Goal: Task Accomplishment & Management: Manage account settings

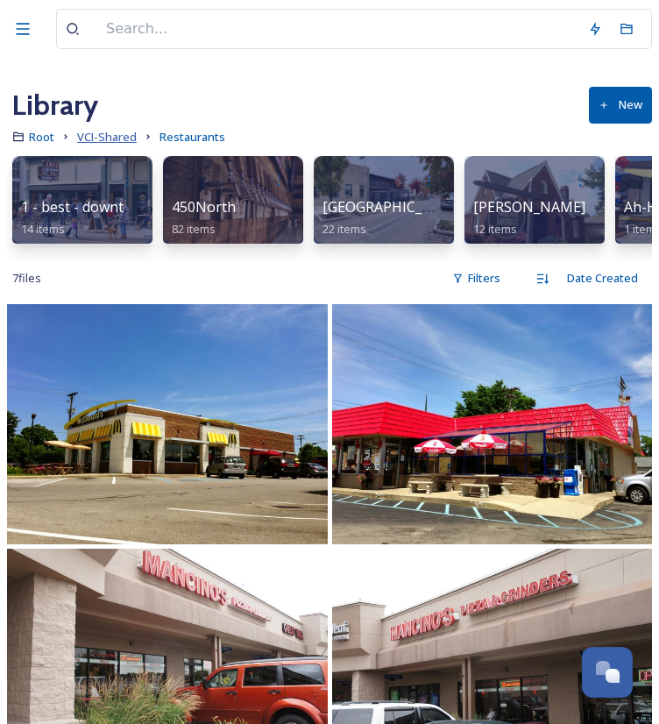
click at [116, 141] on span "VCI-Shared" at bounding box center [107, 137] width 60 height 16
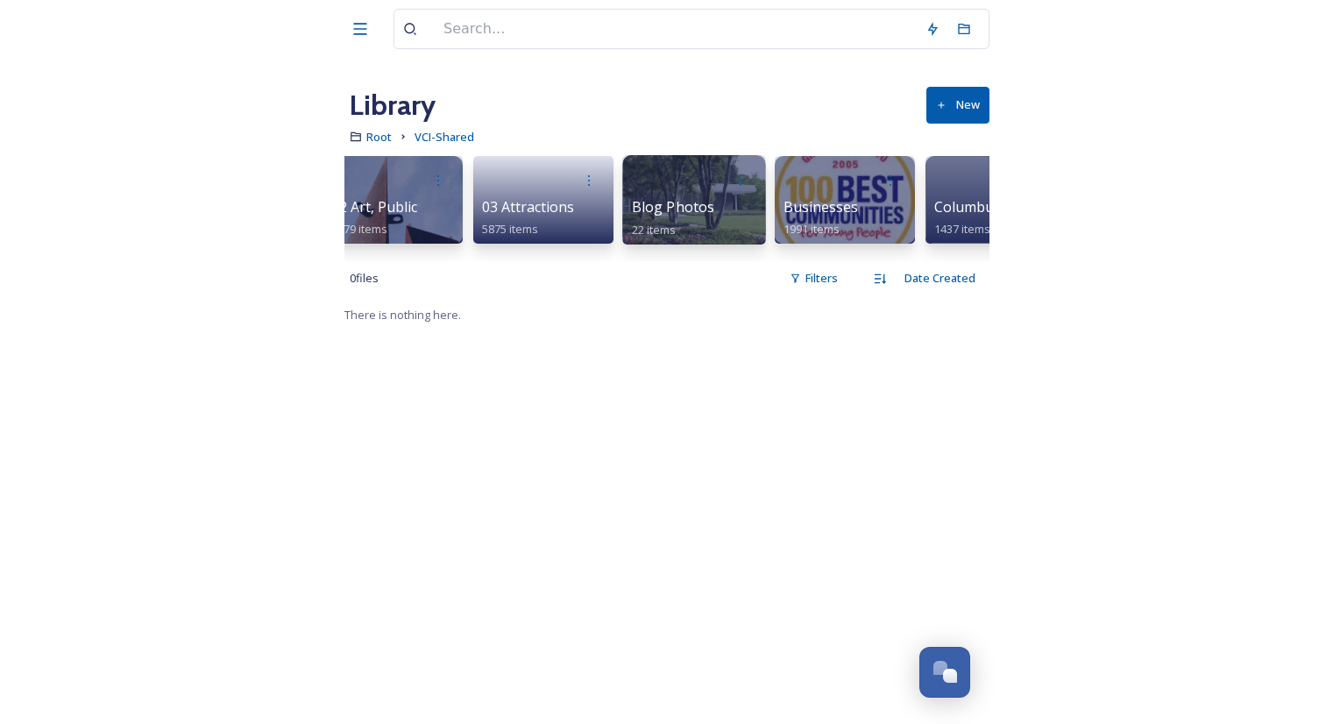
scroll to position [0, 203]
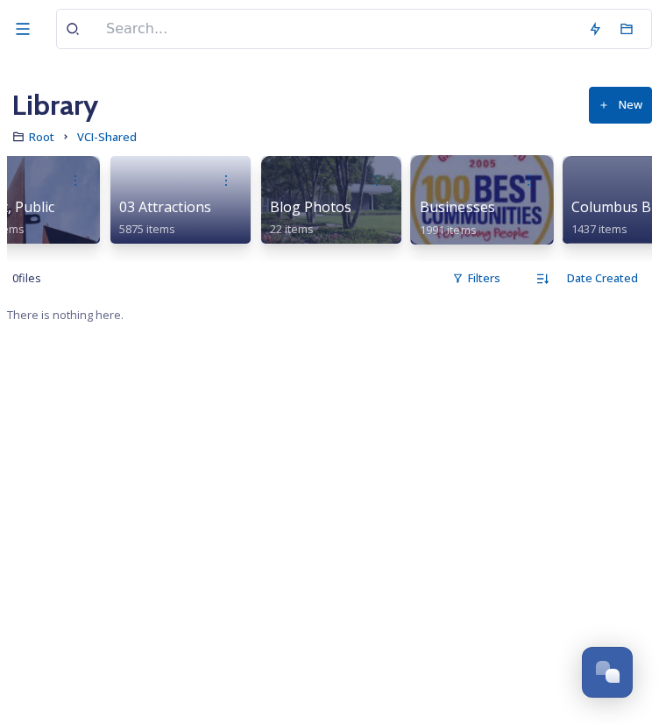
click at [467, 194] on div at bounding box center [482, 180] width 125 height 32
click at [469, 194] on div at bounding box center [482, 180] width 125 height 32
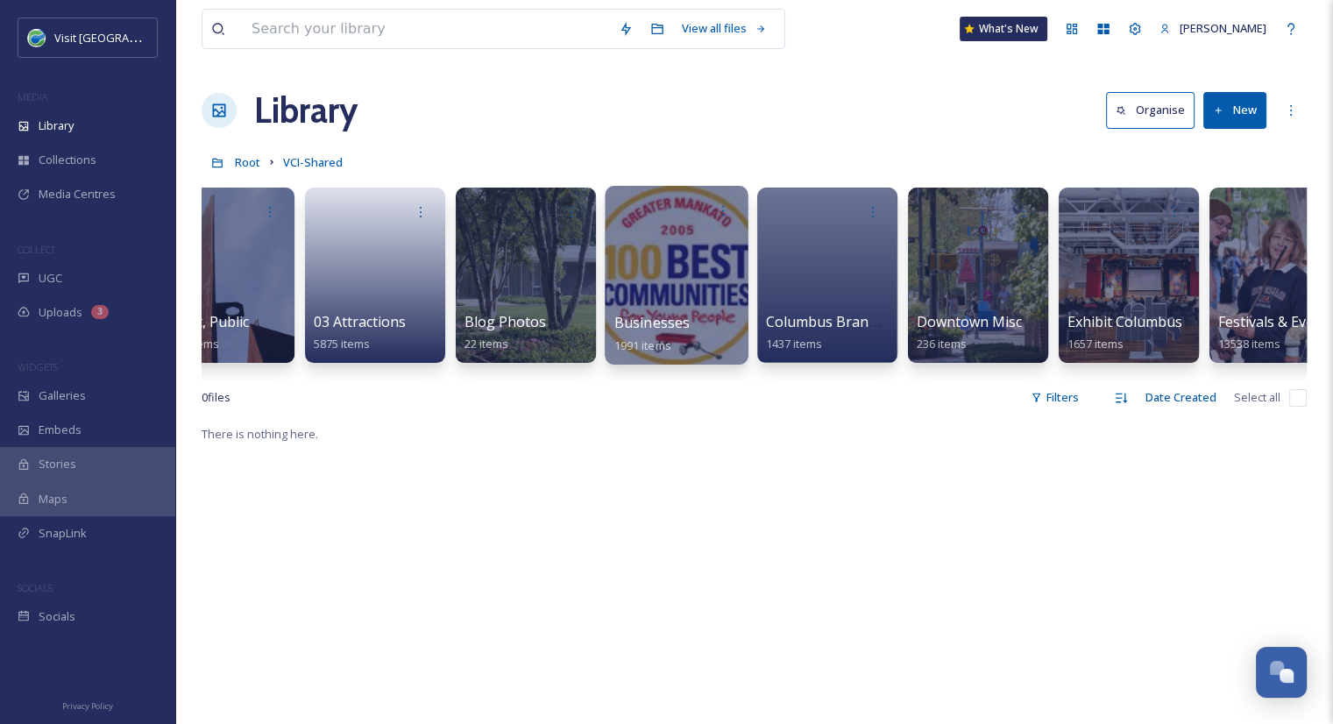
click at [648, 327] on span "Businesses" at bounding box center [652, 322] width 76 height 19
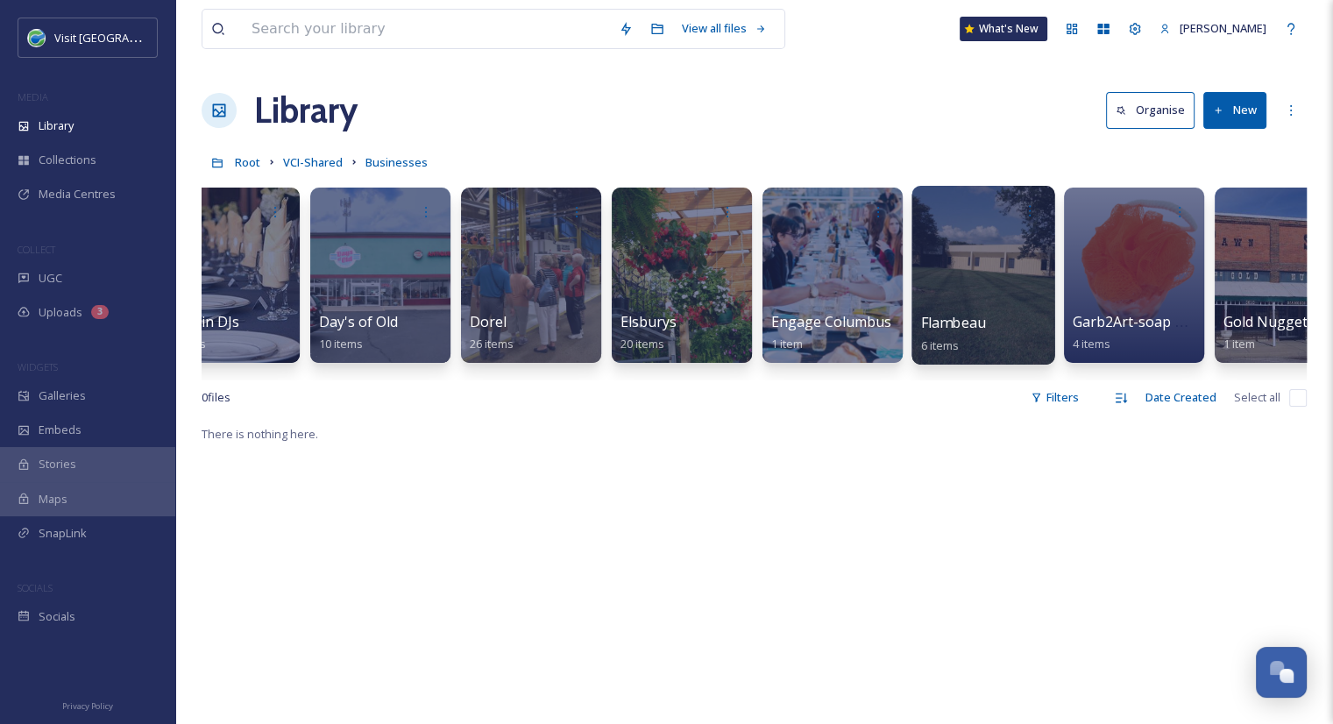
scroll to position [0, 2757]
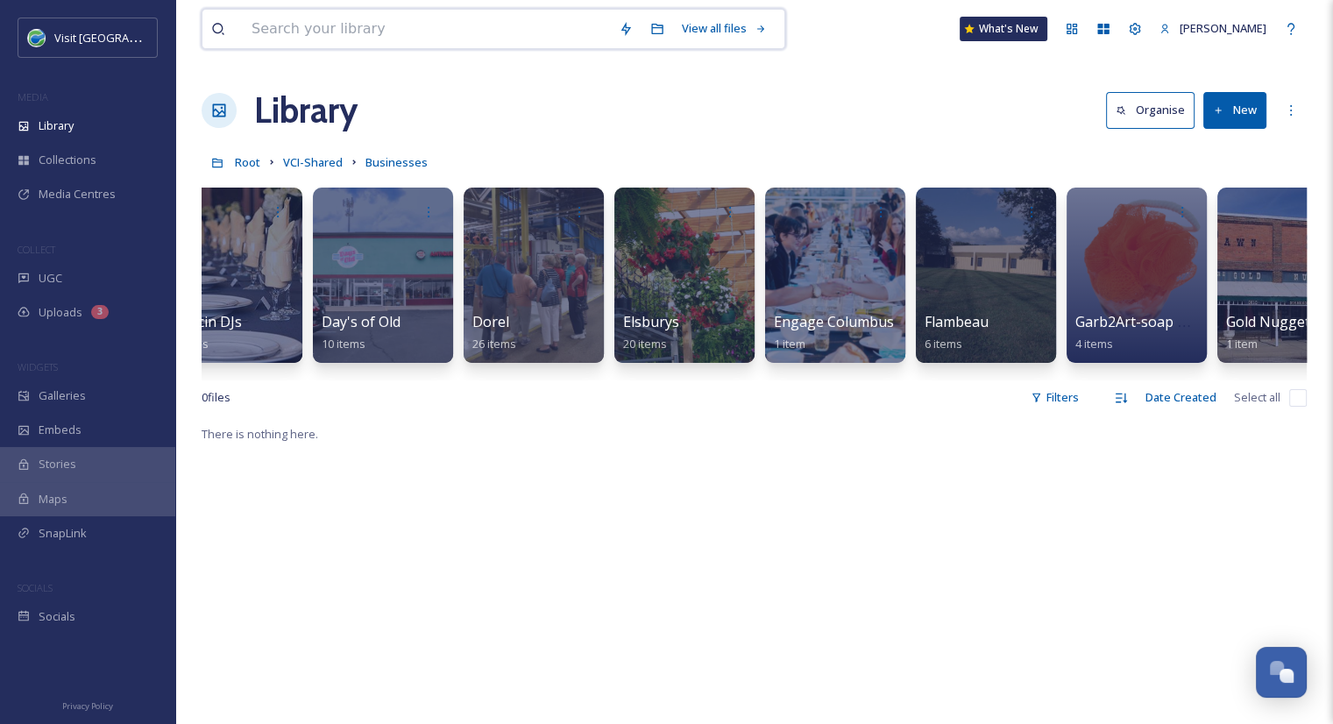
click at [524, 24] on input at bounding box center [426, 29] width 367 height 39
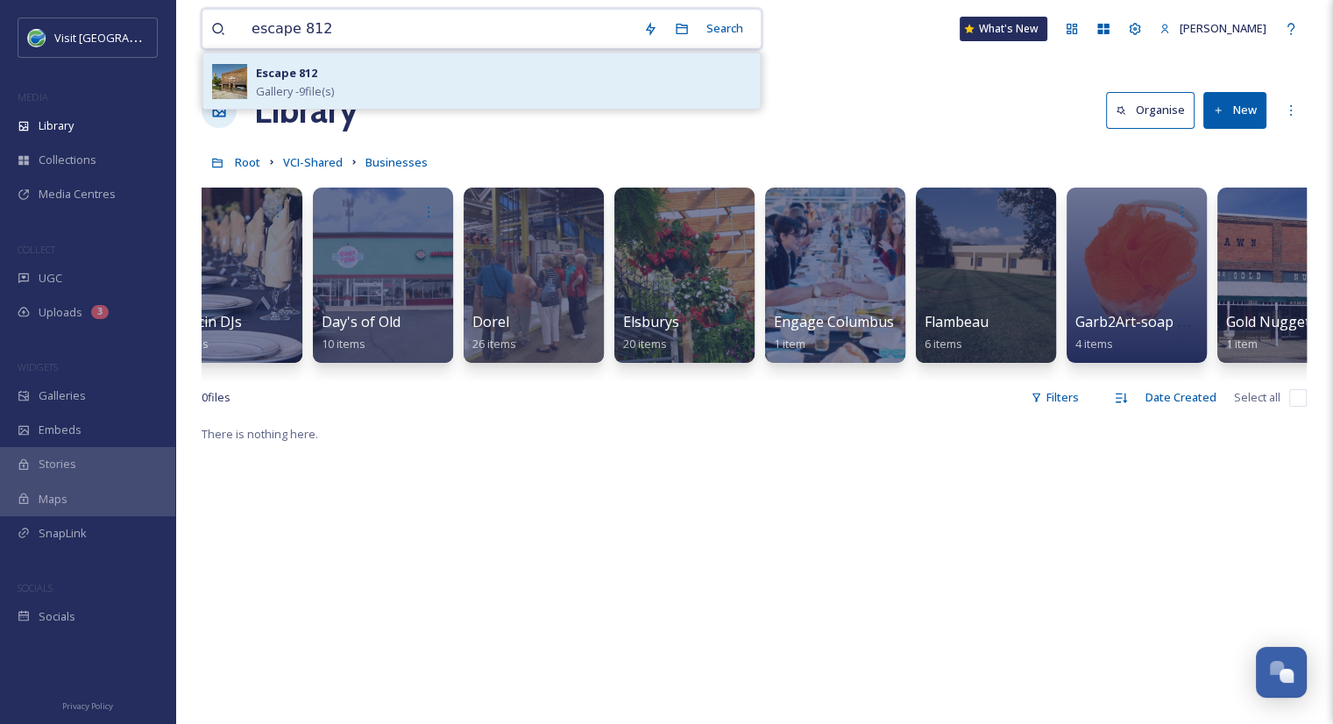
type input "escape 812"
click at [482, 74] on div "Escape 812 Gallery - 9 file(s)" at bounding box center [503, 81] width 495 height 38
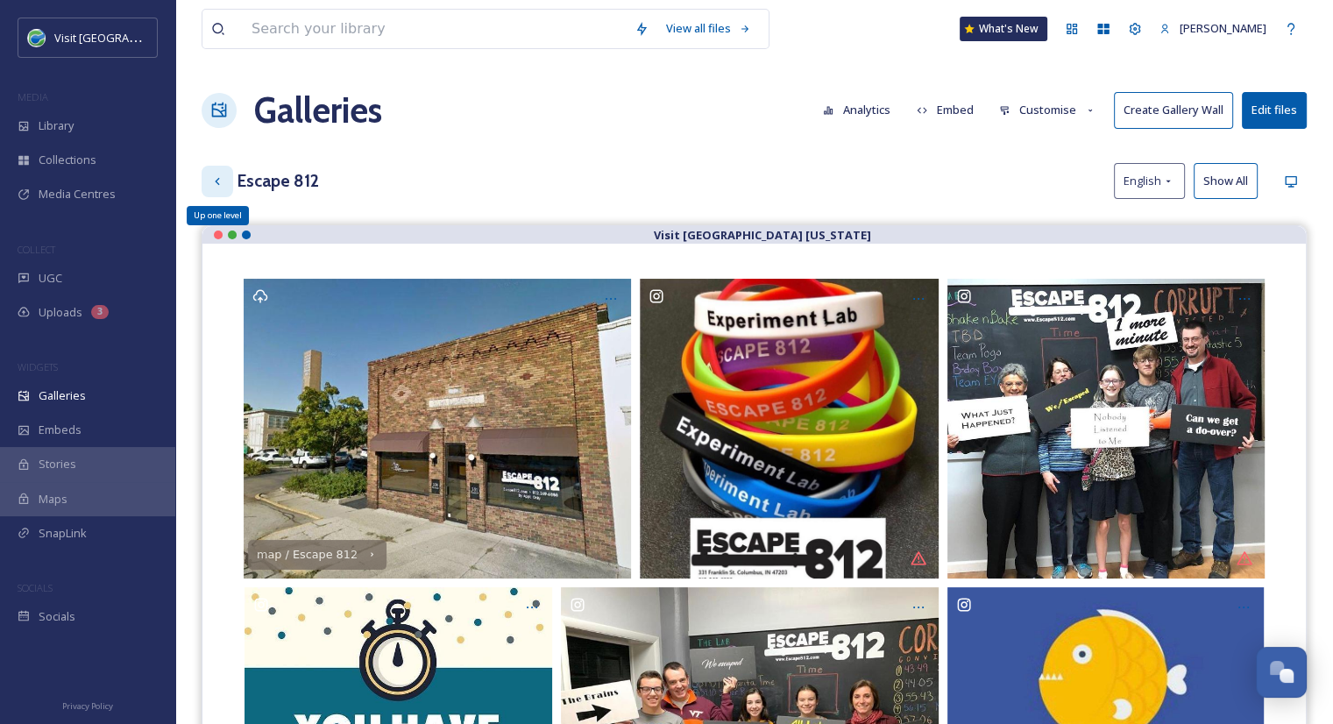
click at [217, 174] on icon at bounding box center [217, 181] width 14 height 14
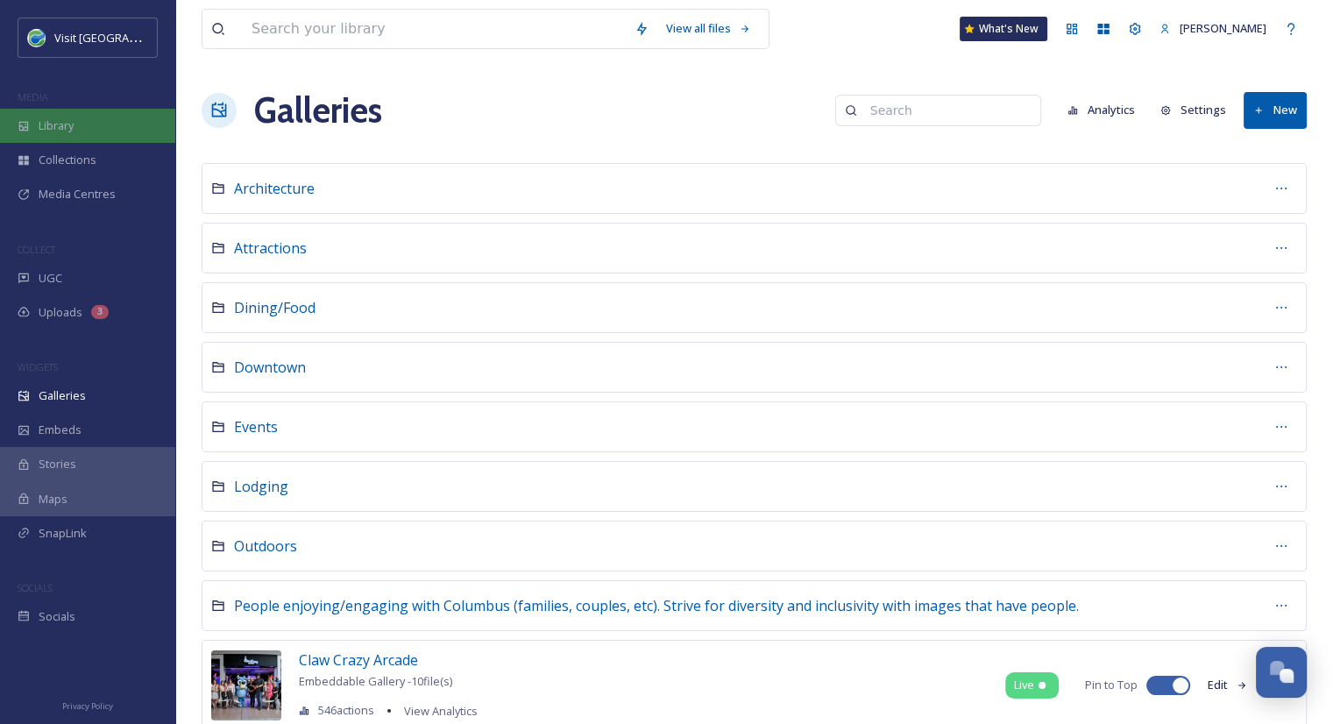
click at [96, 117] on div "Library" at bounding box center [87, 126] width 175 height 34
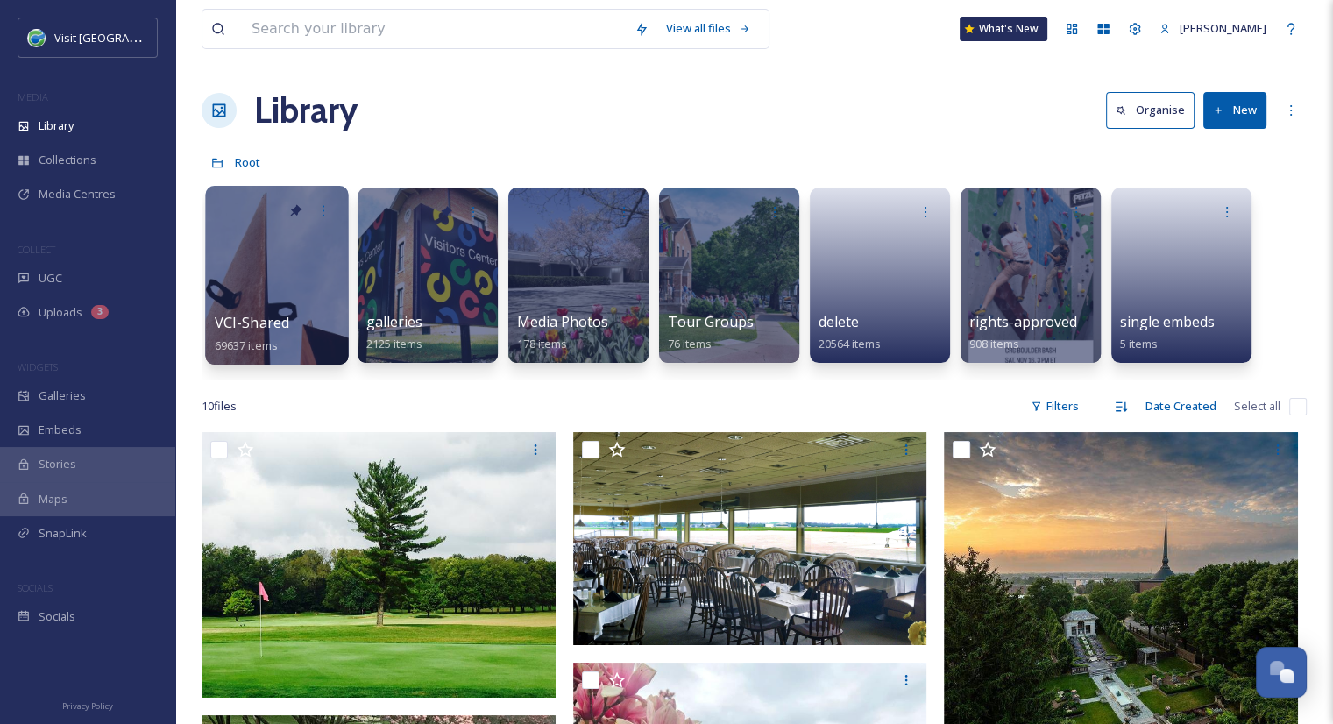
click at [276, 316] on span "VCI-Shared" at bounding box center [252, 322] width 75 height 19
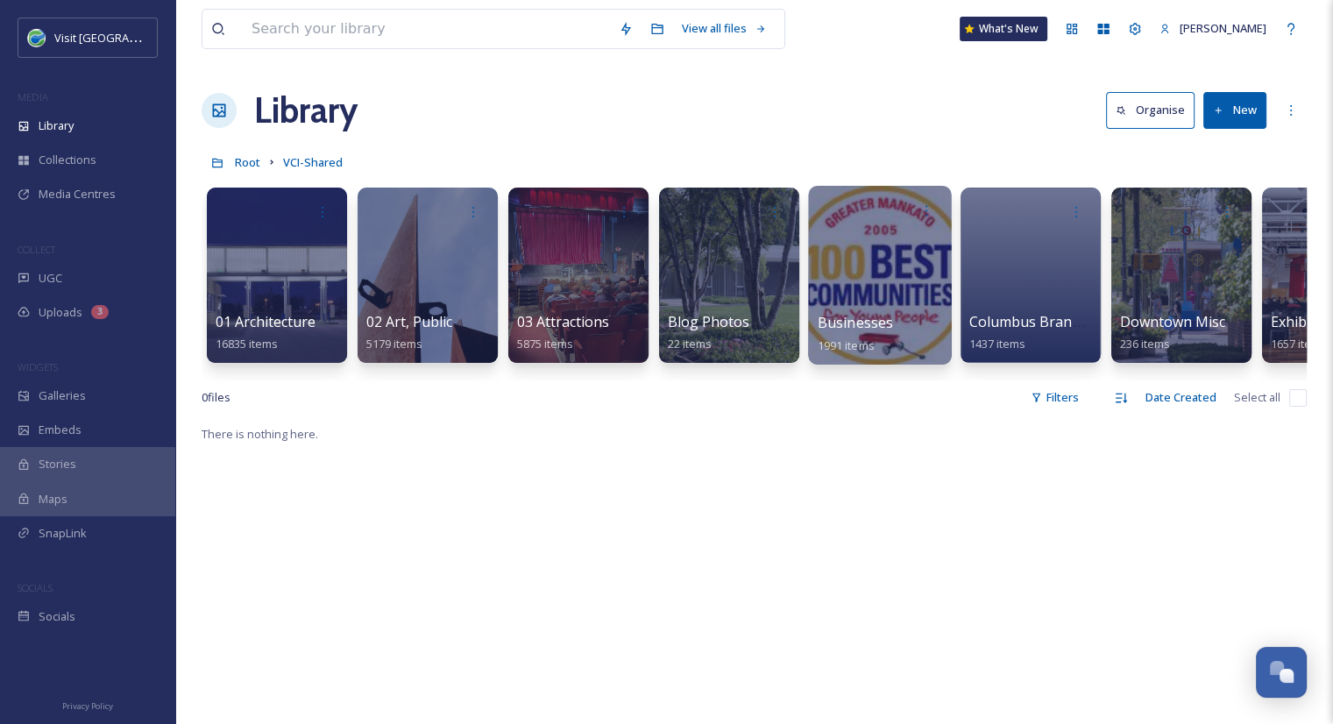
click at [917, 309] on div at bounding box center [879, 275] width 143 height 179
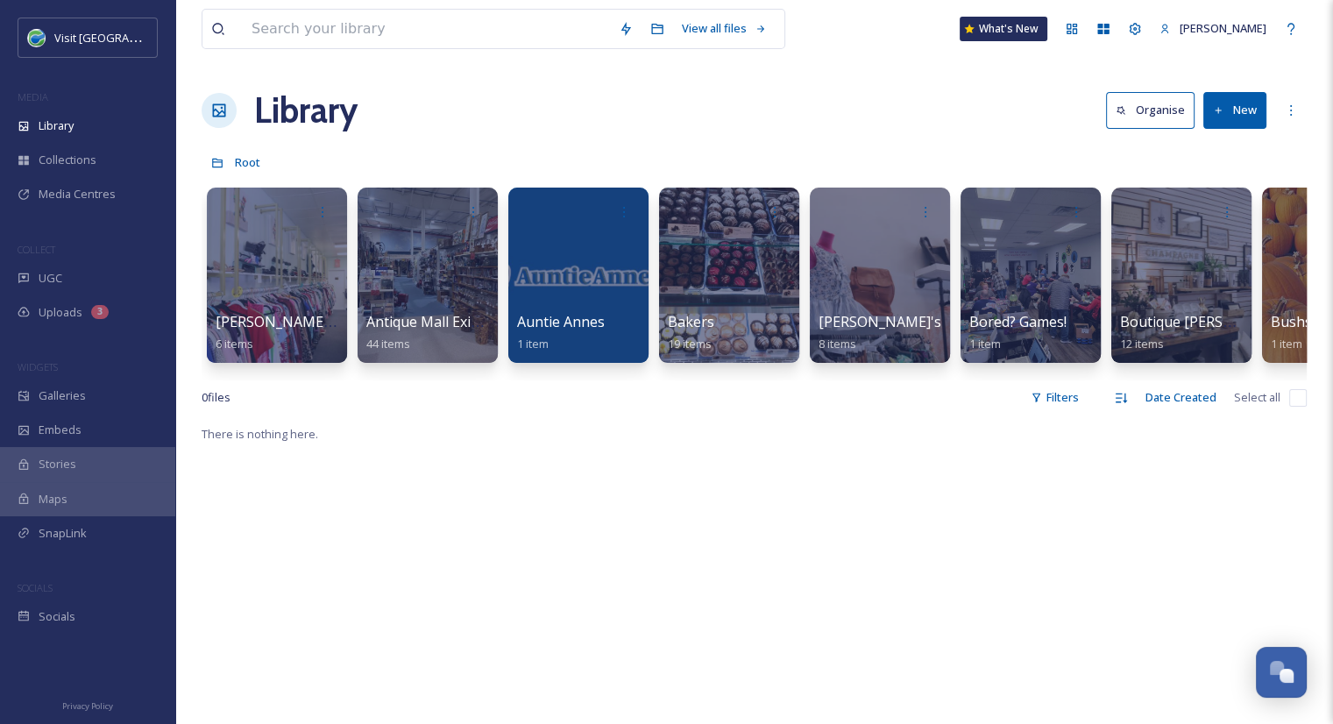
click at [1240, 115] on button "New" at bounding box center [1234, 110] width 63 height 36
click at [1235, 215] on div "Folder" at bounding box center [1215, 219] width 99 height 34
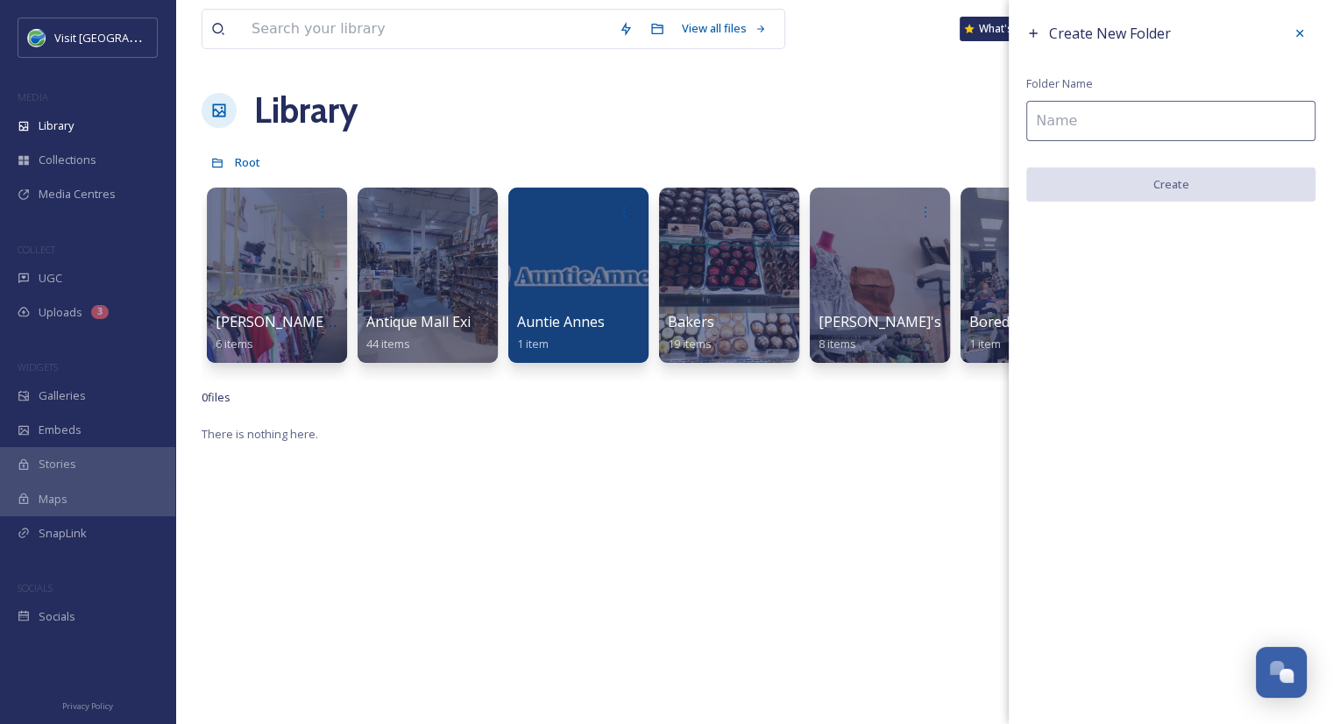
click at [1197, 122] on input at bounding box center [1170, 121] width 289 height 40
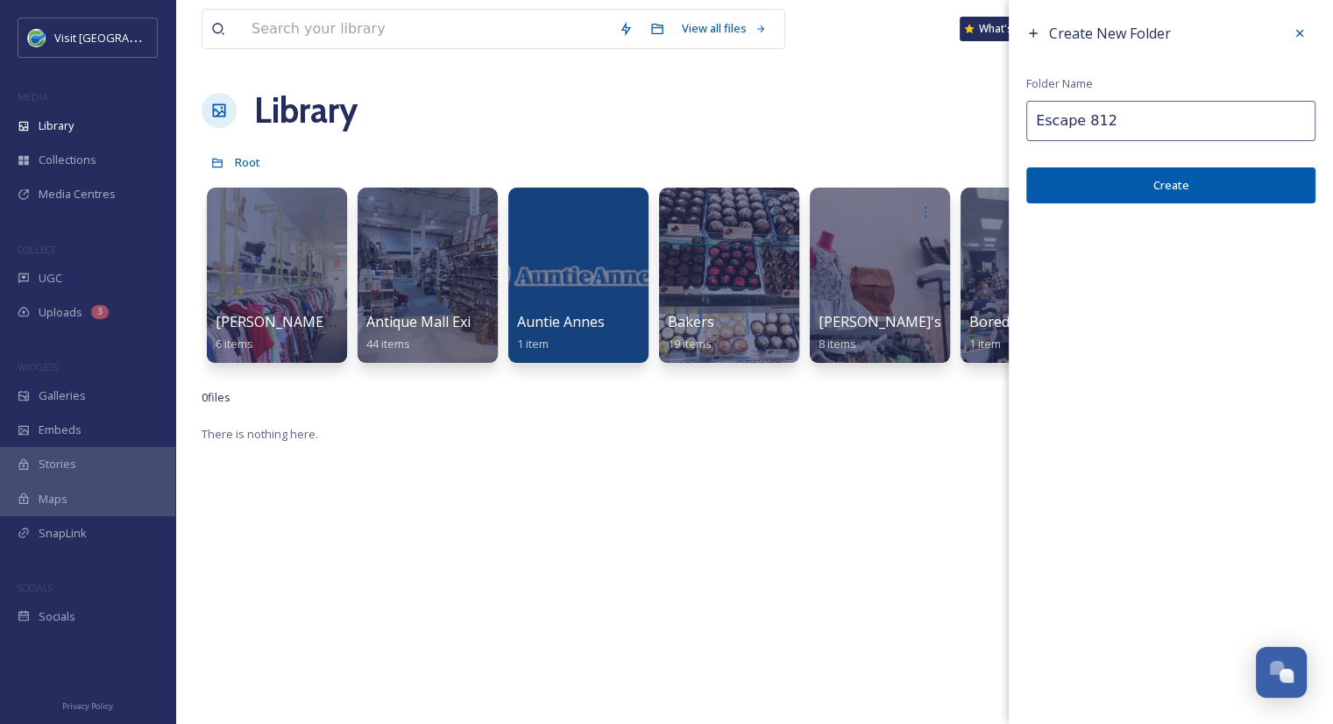
type input "Escape 812"
click at [1187, 185] on button "Create" at bounding box center [1170, 185] width 289 height 36
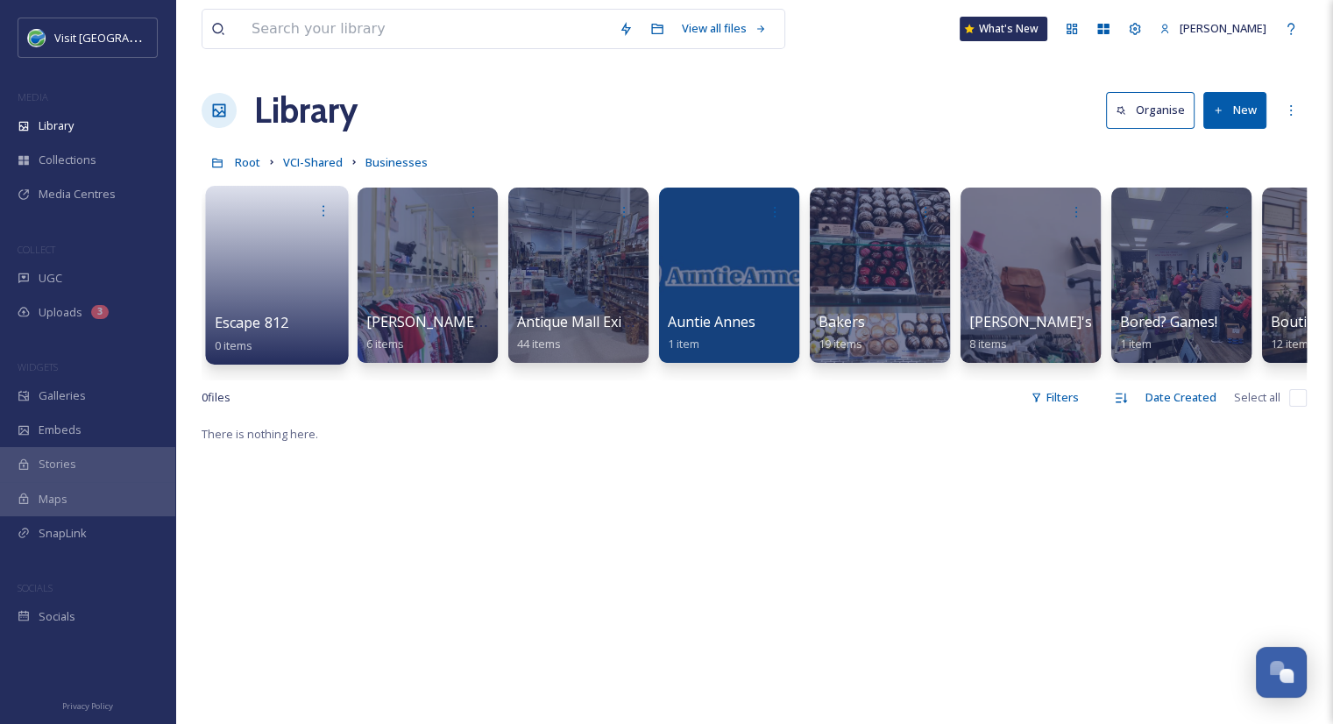
click at [286, 296] on link at bounding box center [277, 269] width 125 height 85
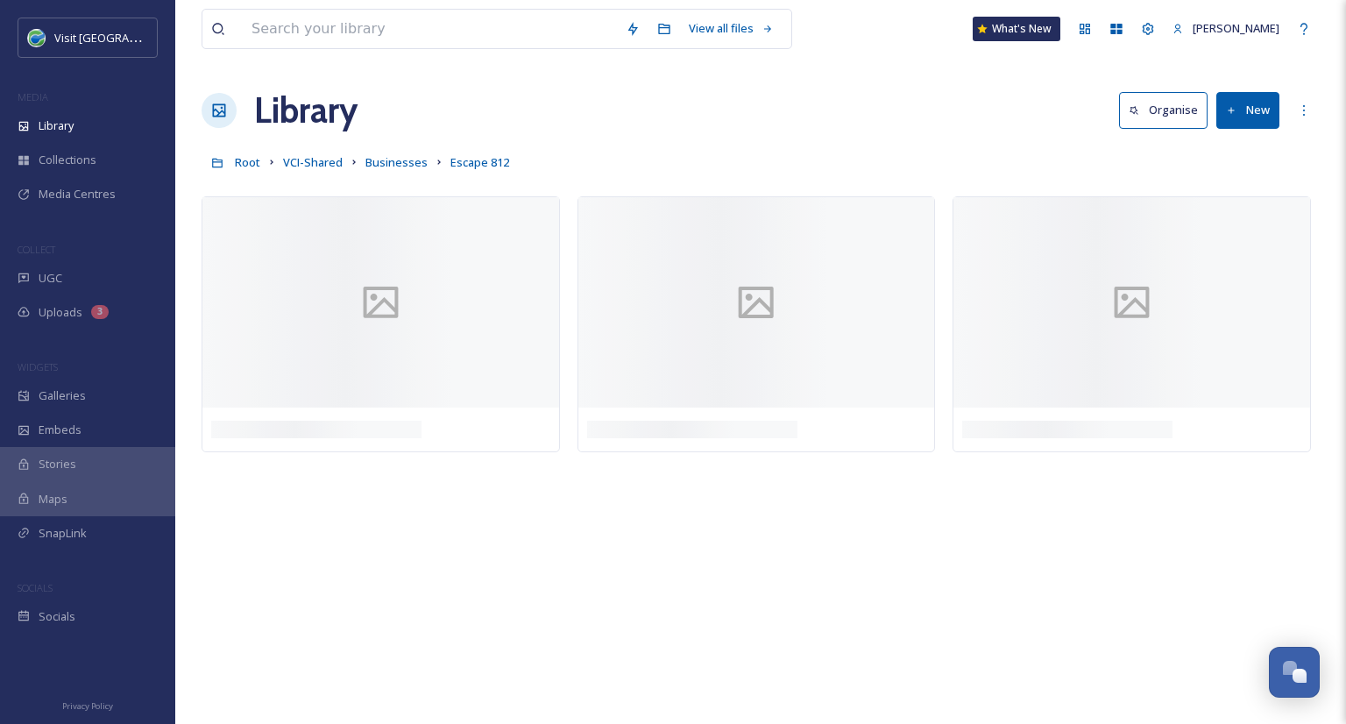
click at [1250, 120] on button "New" at bounding box center [1247, 110] width 63 height 36
click at [1238, 151] on span "File Upload" at bounding box center [1240, 151] width 58 height 17
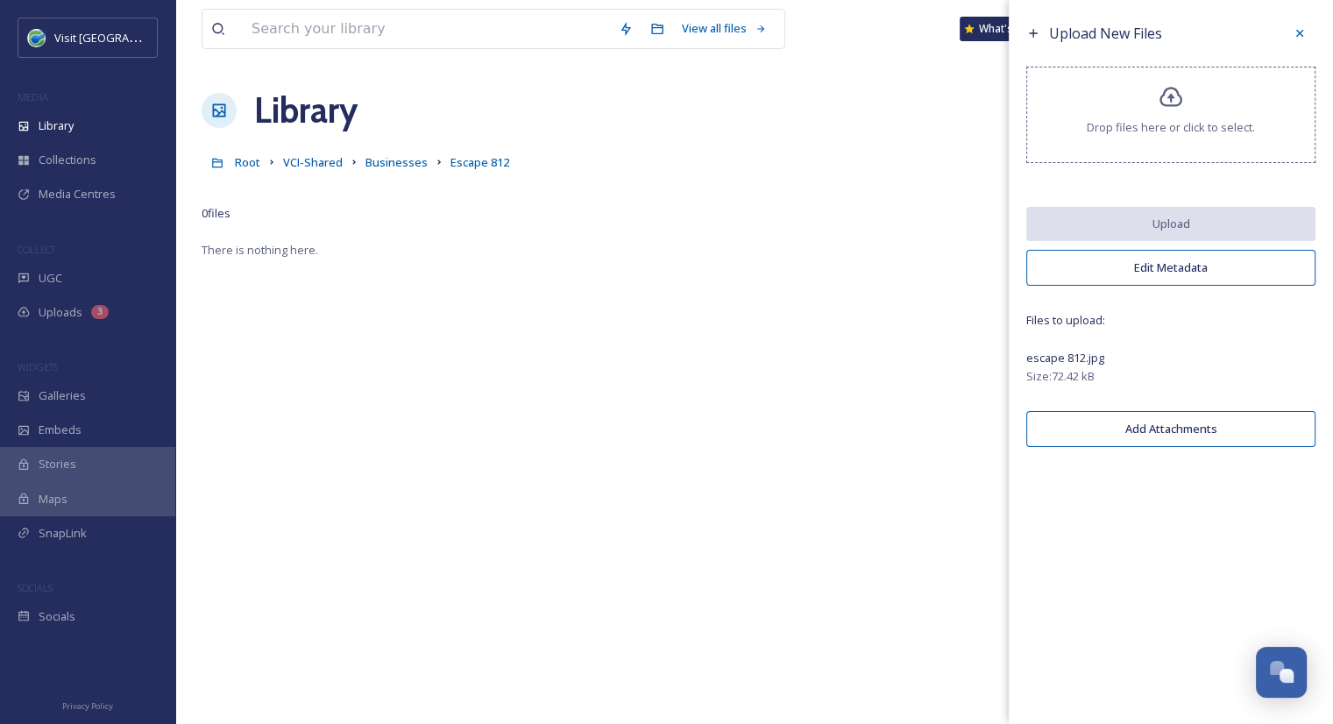
click at [1068, 364] on span "escape 812.jpg" at bounding box center [1065, 358] width 78 height 16
click at [1181, 271] on button "Edit Metadata" at bounding box center [1170, 268] width 289 height 36
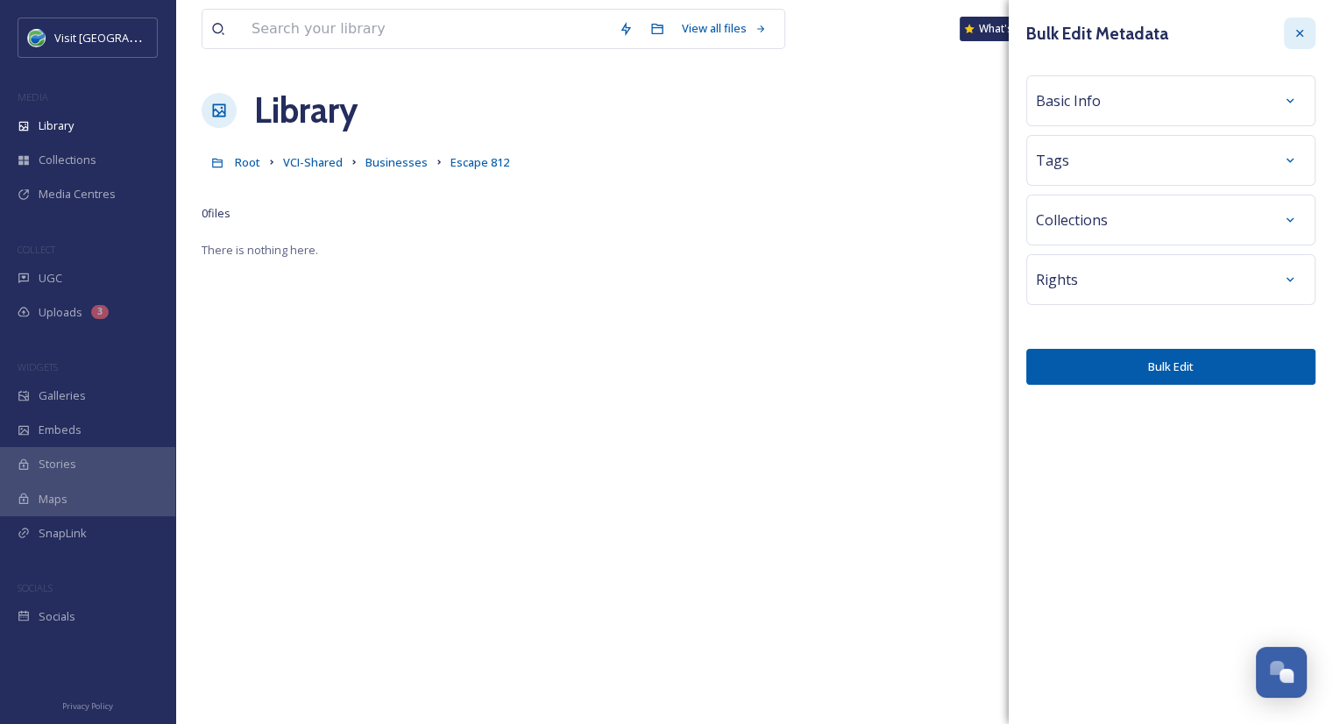
click at [1307, 32] on div at bounding box center [1299, 34] width 32 height 32
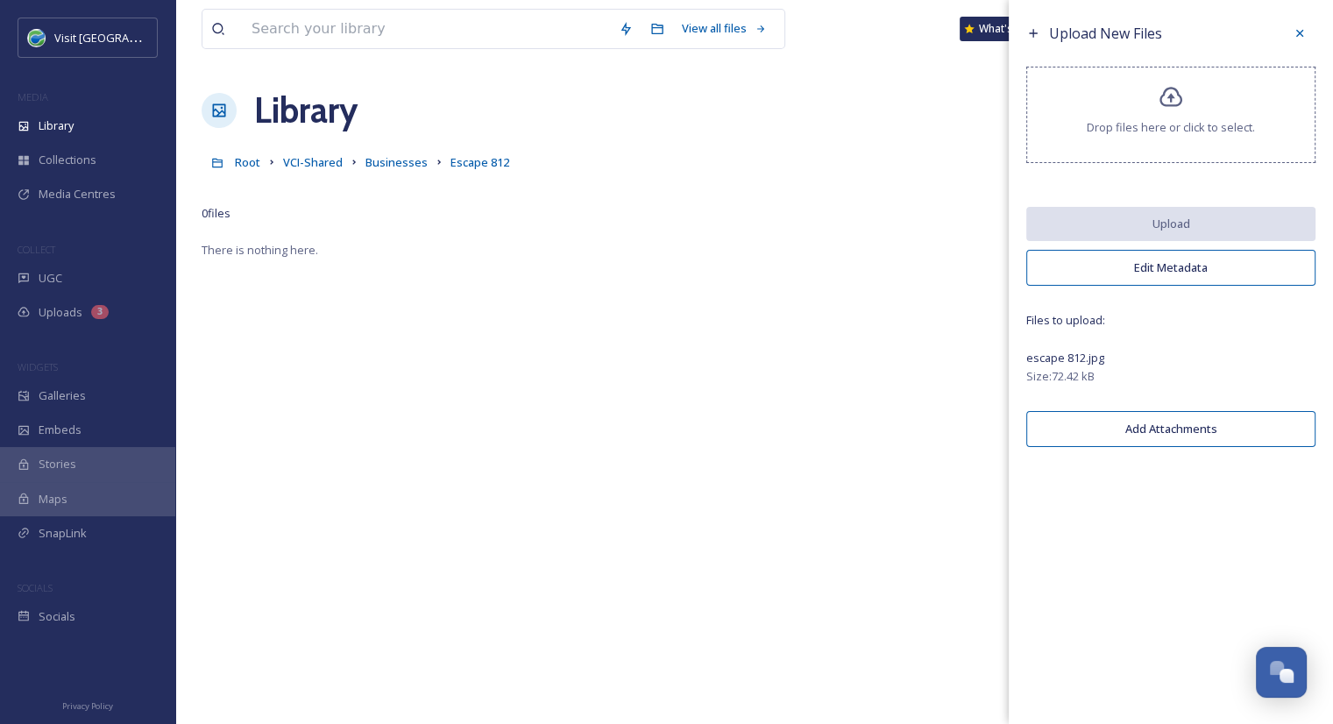
click at [1158, 102] on icon at bounding box center [1170, 97] width 25 height 25
click at [1066, 368] on span "Size: 72.42 kB" at bounding box center [1060, 376] width 68 height 17
click at [1299, 34] on icon at bounding box center [1299, 33] width 14 height 14
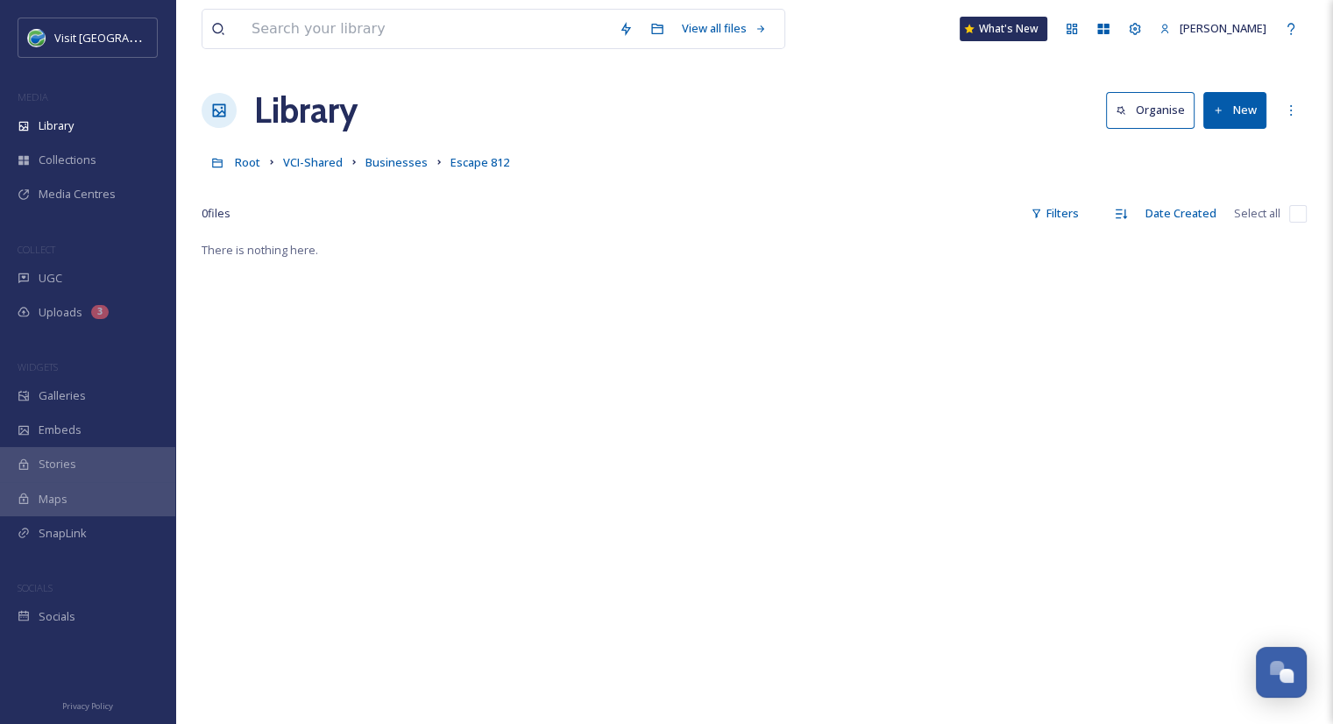
click at [1244, 103] on button "New" at bounding box center [1234, 110] width 63 height 36
click at [1234, 158] on span "File Upload" at bounding box center [1227, 151] width 58 height 17
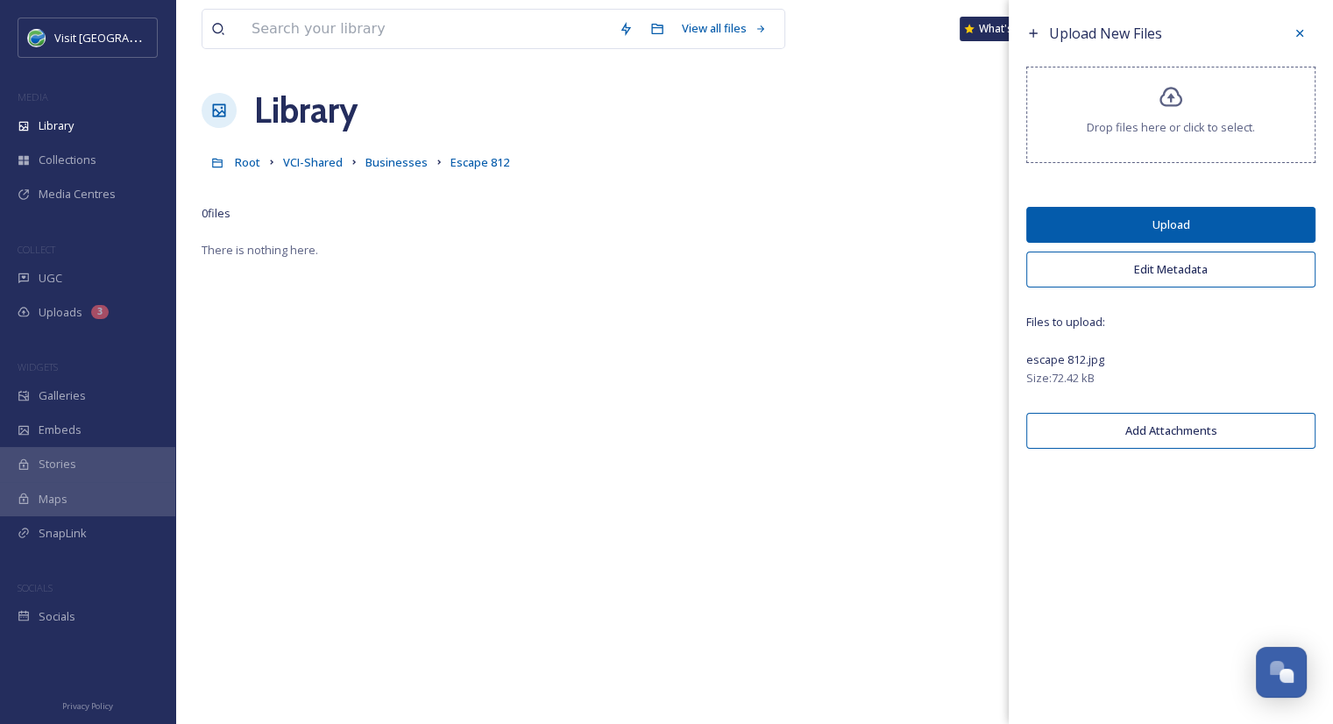
click at [1163, 236] on button "Upload" at bounding box center [1170, 225] width 289 height 36
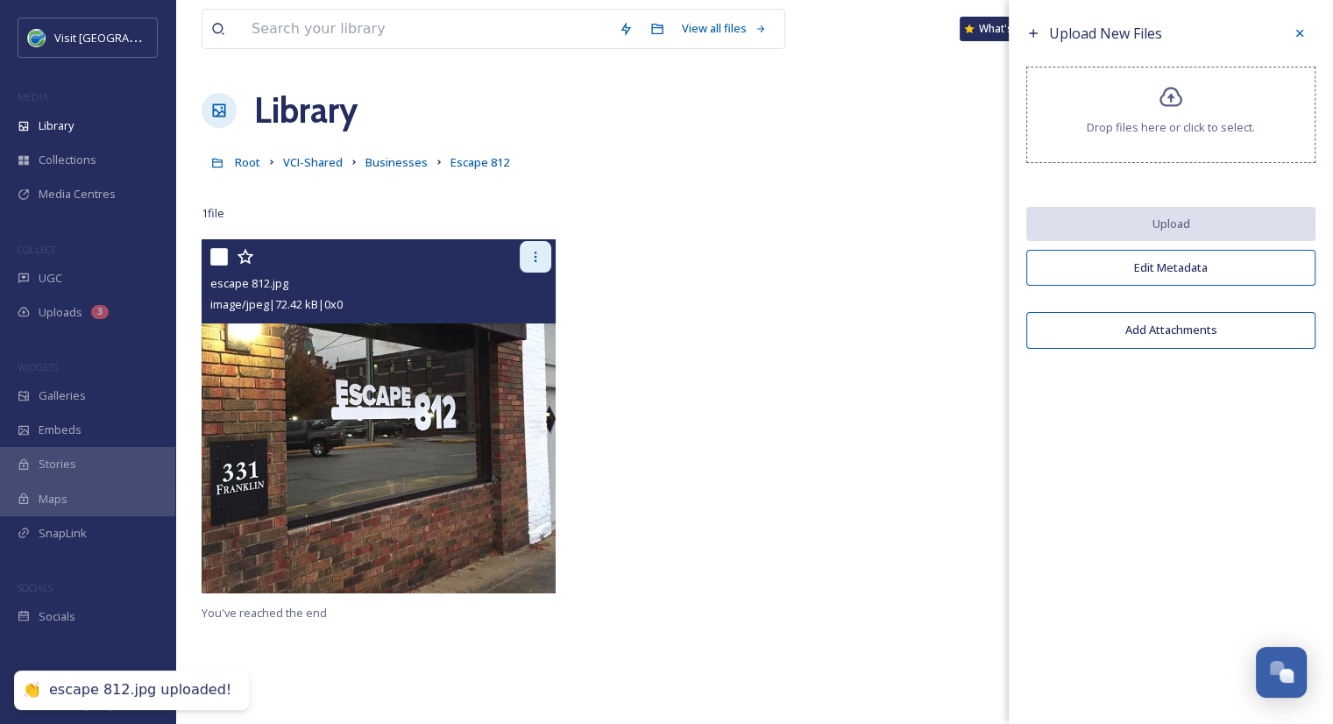
click at [531, 264] on div at bounding box center [536, 257] width 32 height 32
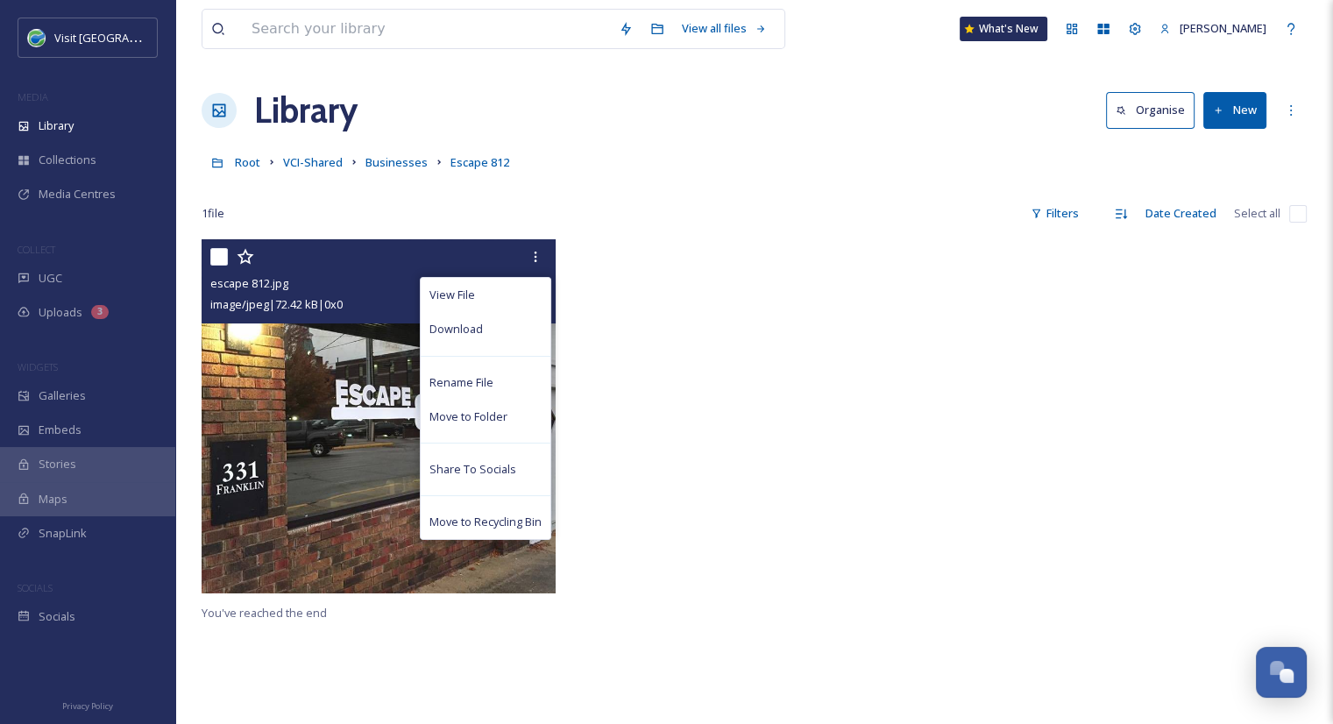
click at [339, 362] on img at bounding box center [378, 416] width 354 height 354
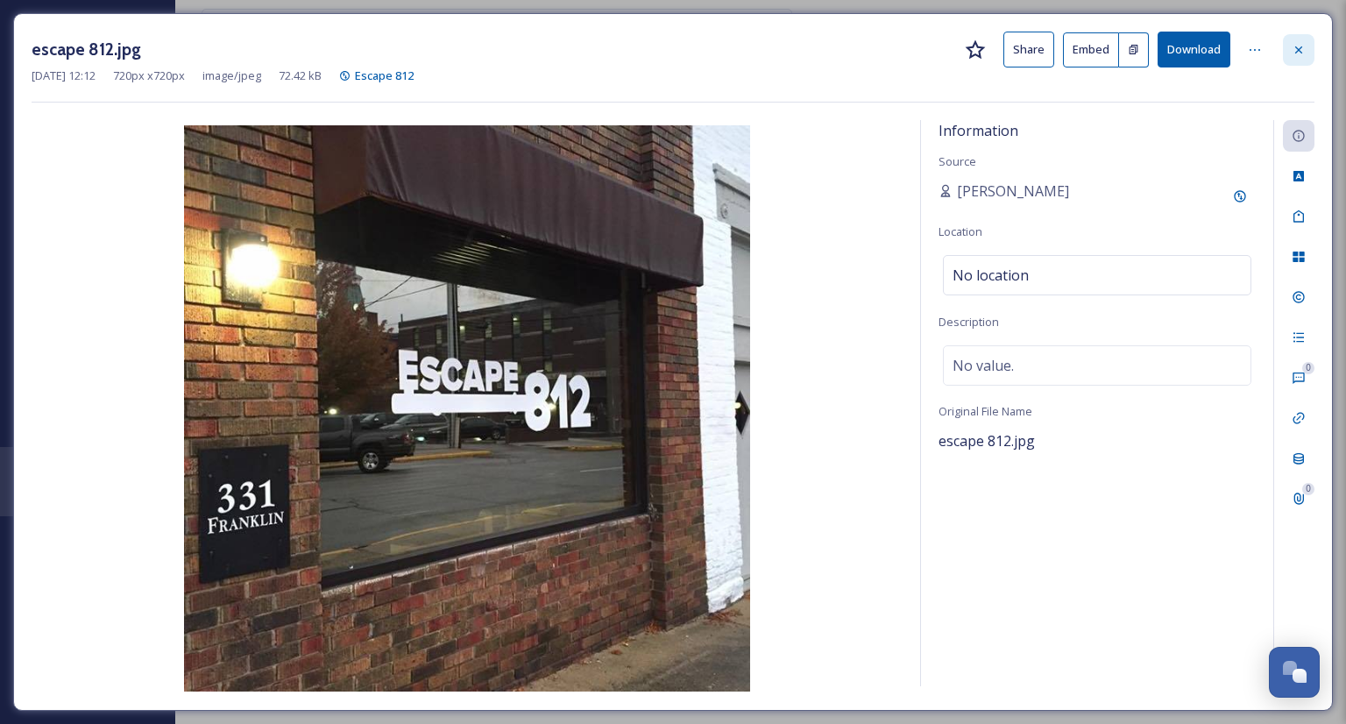
click at [1296, 51] on icon at bounding box center [1298, 49] width 7 height 7
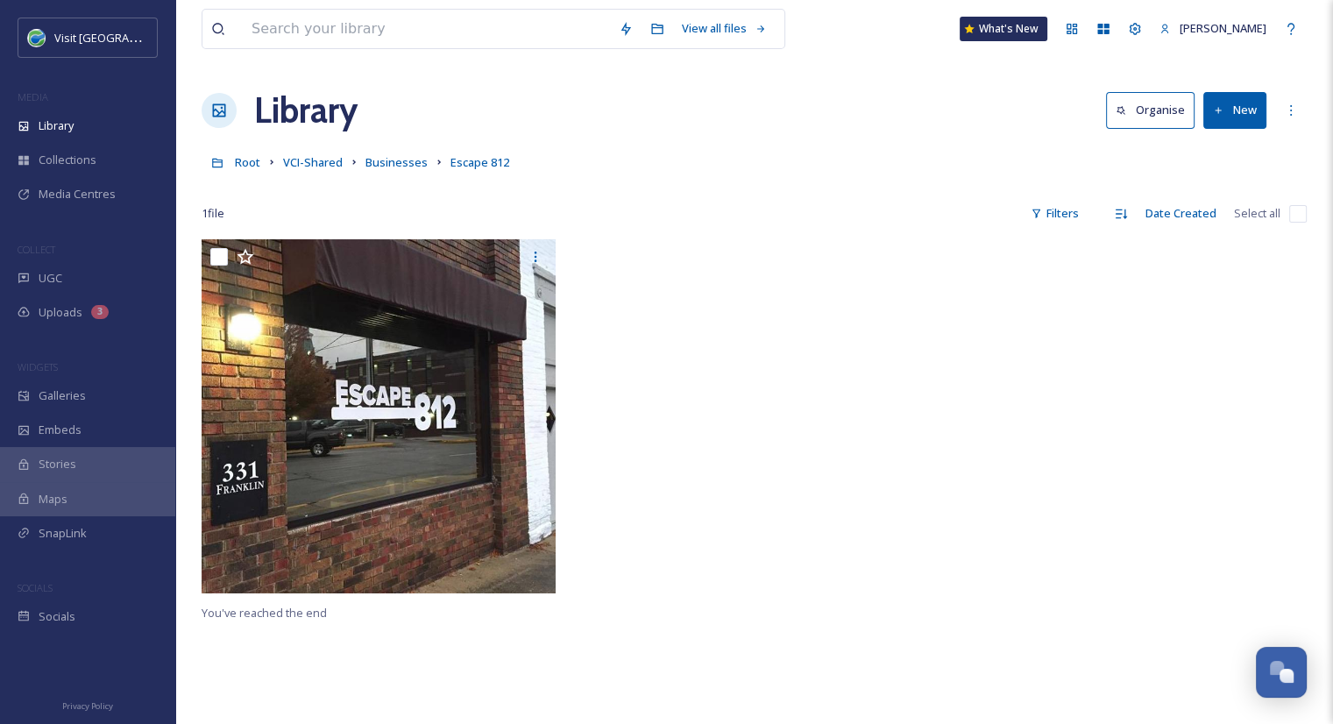
click at [1246, 120] on button "New" at bounding box center [1234, 110] width 63 height 36
click at [1220, 145] on span "File Upload" at bounding box center [1227, 151] width 58 height 17
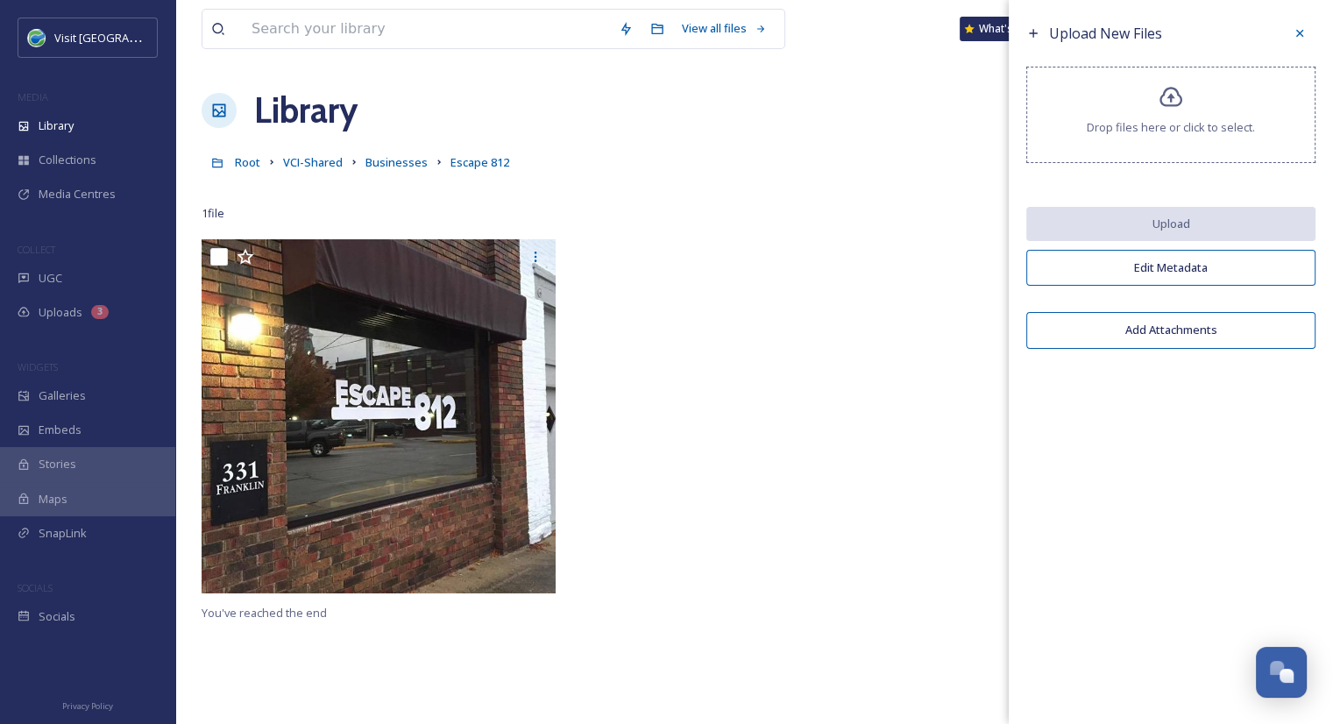
click at [1182, 117] on div "Drop files here or click to select." at bounding box center [1170, 115] width 289 height 96
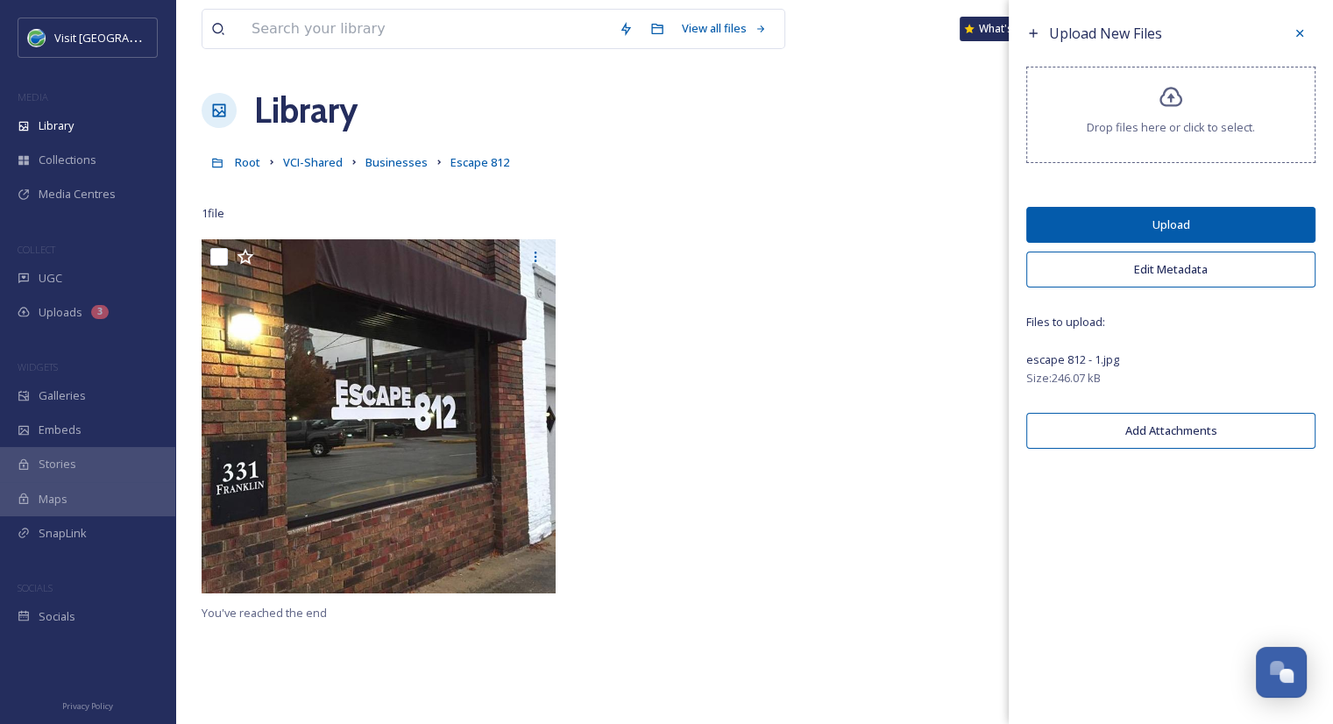
click at [1088, 225] on button "Upload" at bounding box center [1170, 225] width 289 height 36
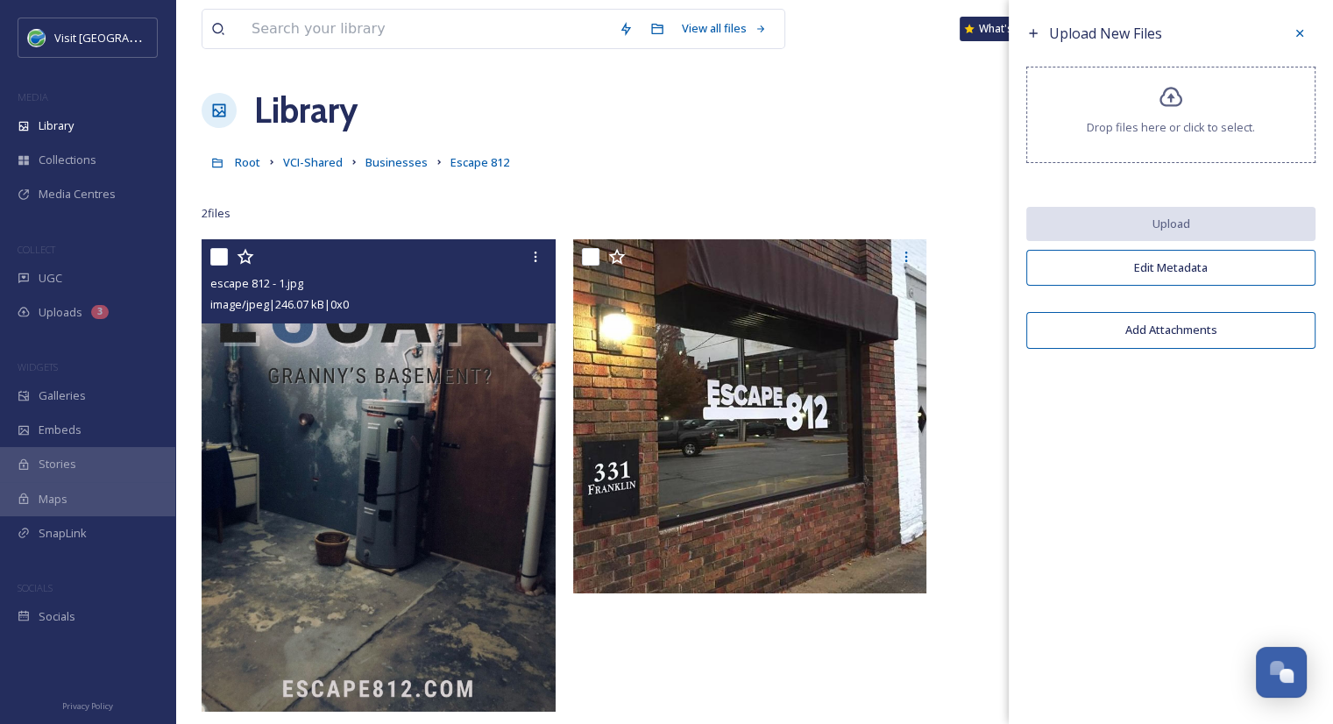
click at [305, 501] on img at bounding box center [378, 475] width 354 height 472
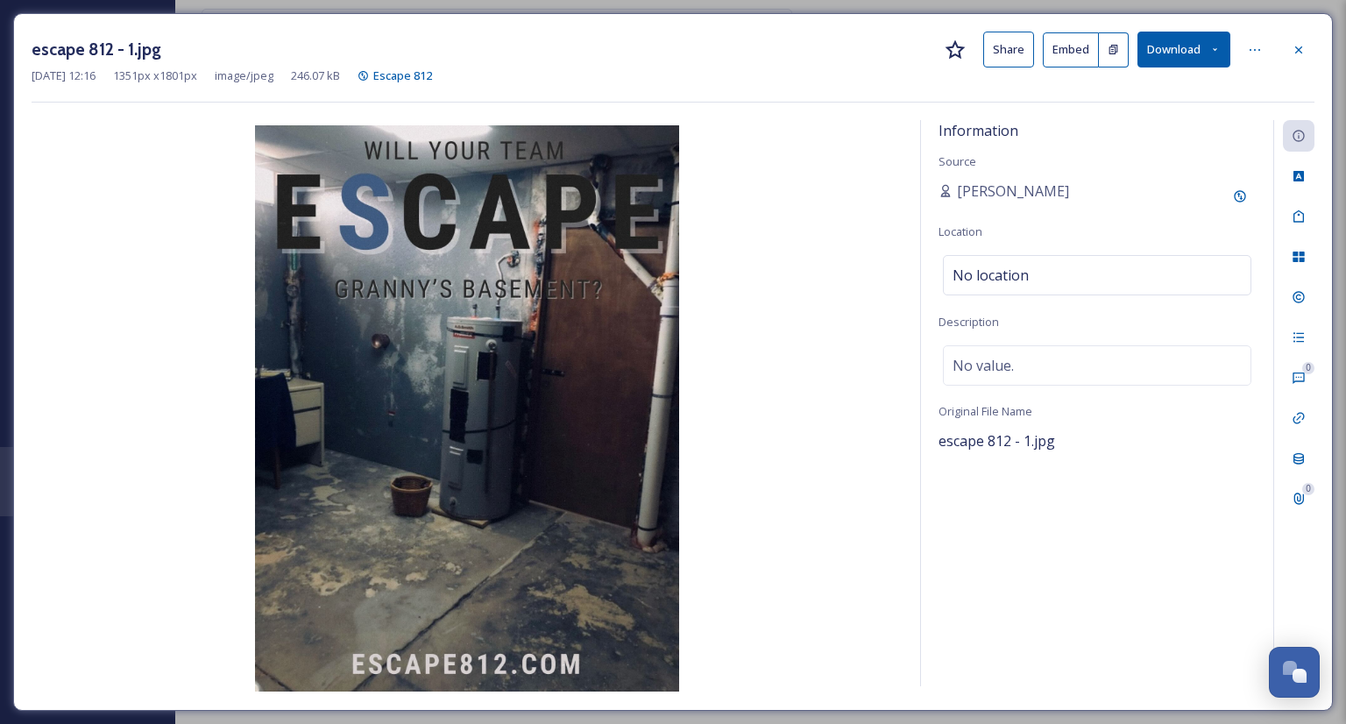
click at [1003, 50] on button "Share" at bounding box center [1008, 50] width 51 height 36
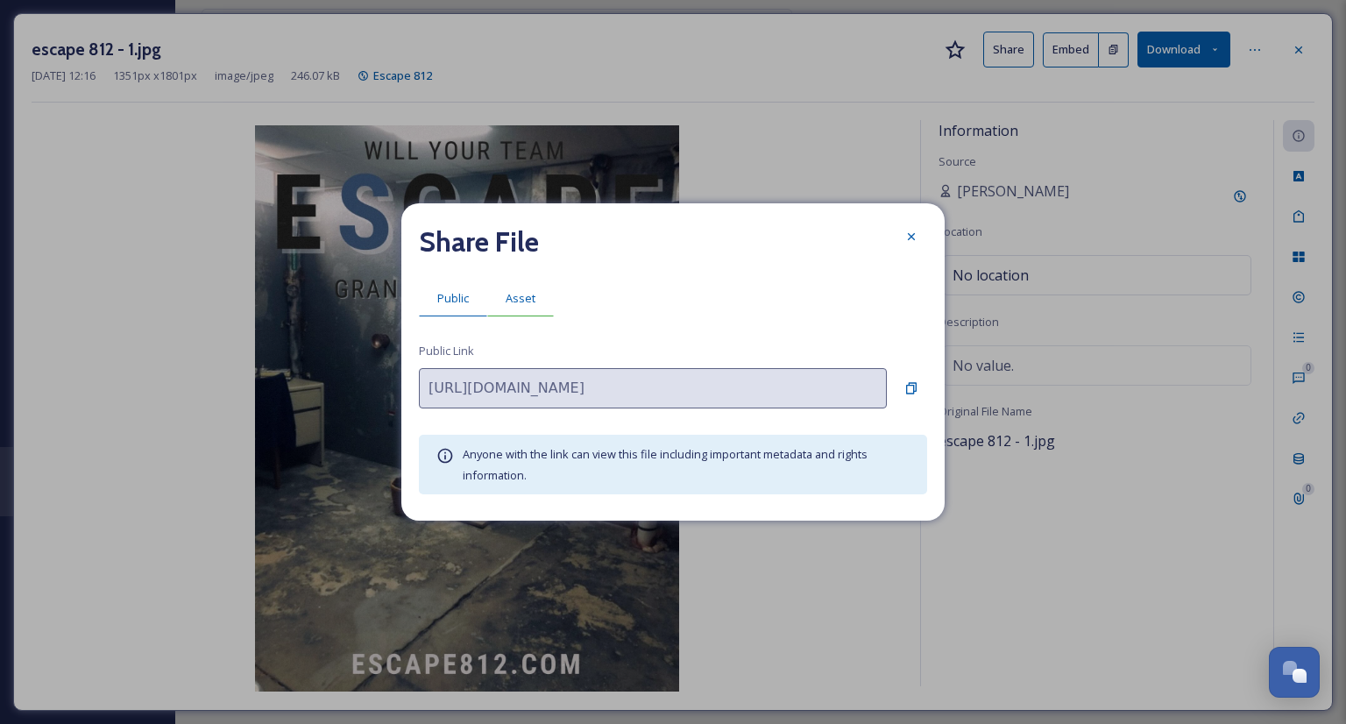
click at [529, 296] on span "Asset" at bounding box center [521, 298] width 30 height 17
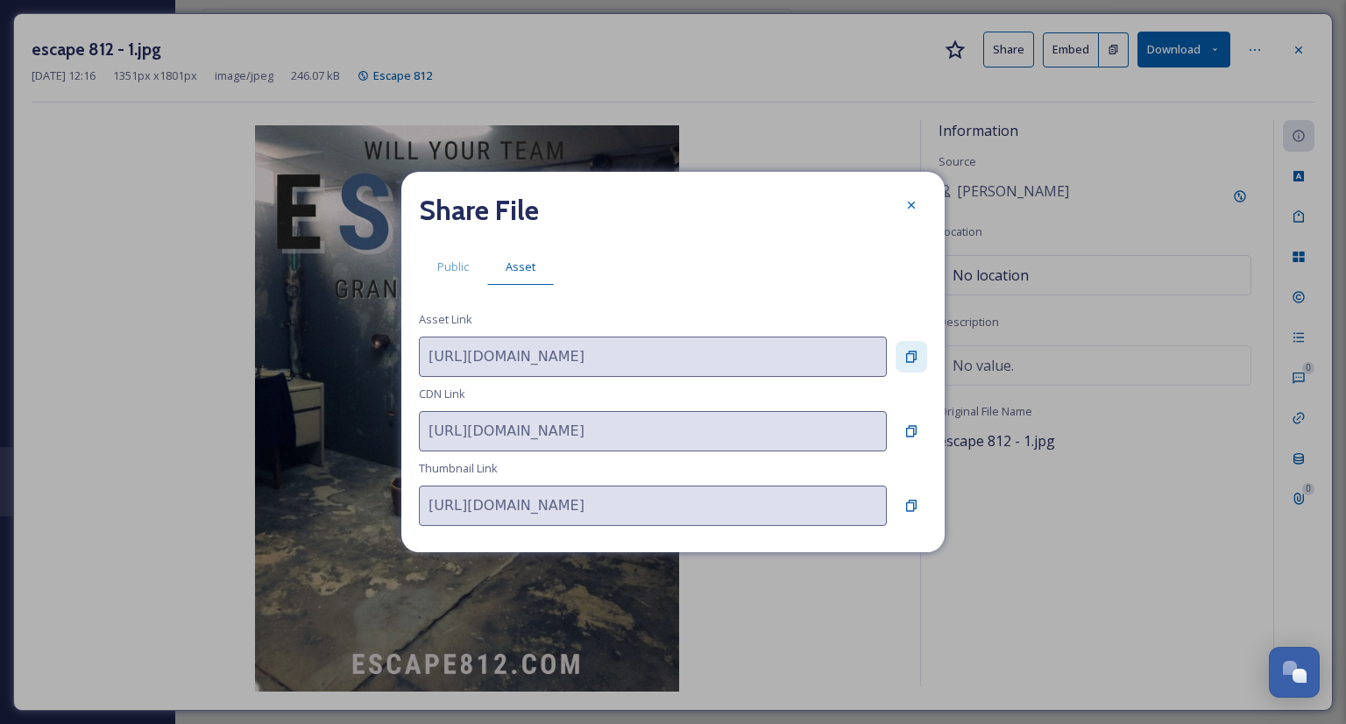
click at [925, 355] on div at bounding box center [911, 357] width 32 height 32
click at [915, 208] on icon at bounding box center [911, 205] width 14 height 14
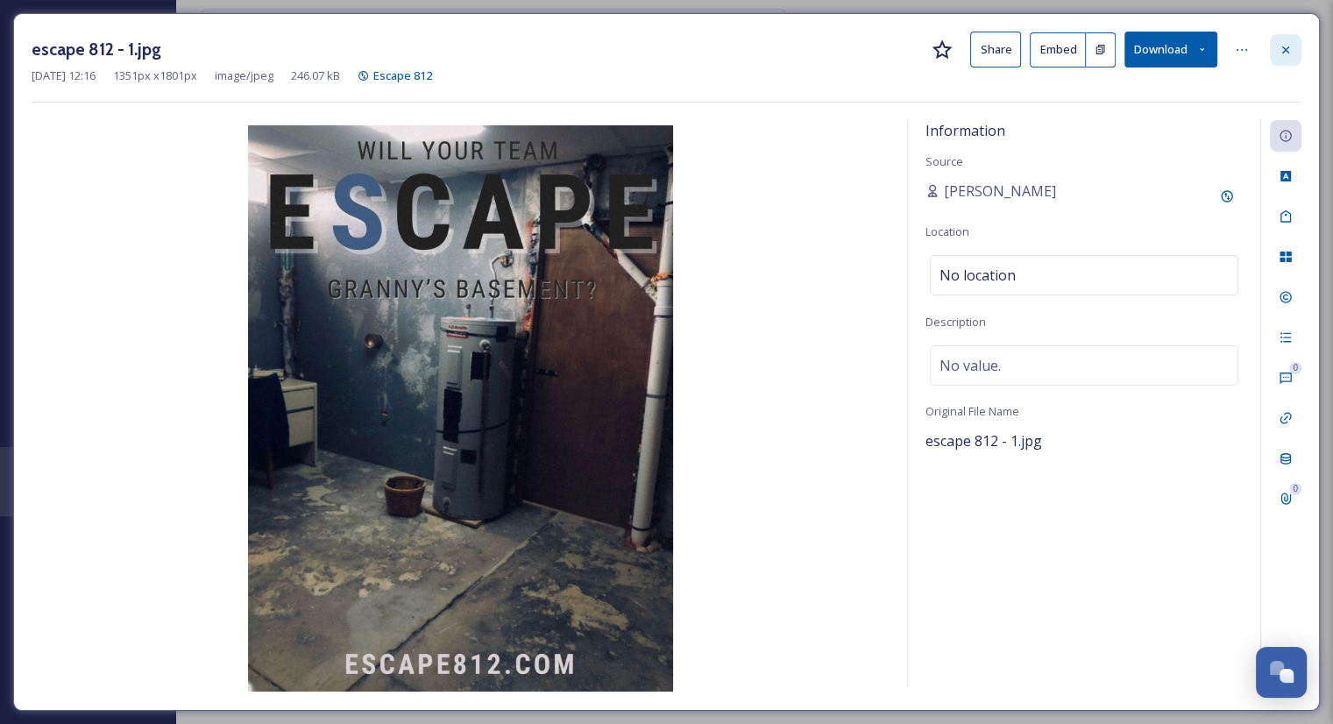
click at [1293, 46] on div at bounding box center [1285, 50] width 32 height 32
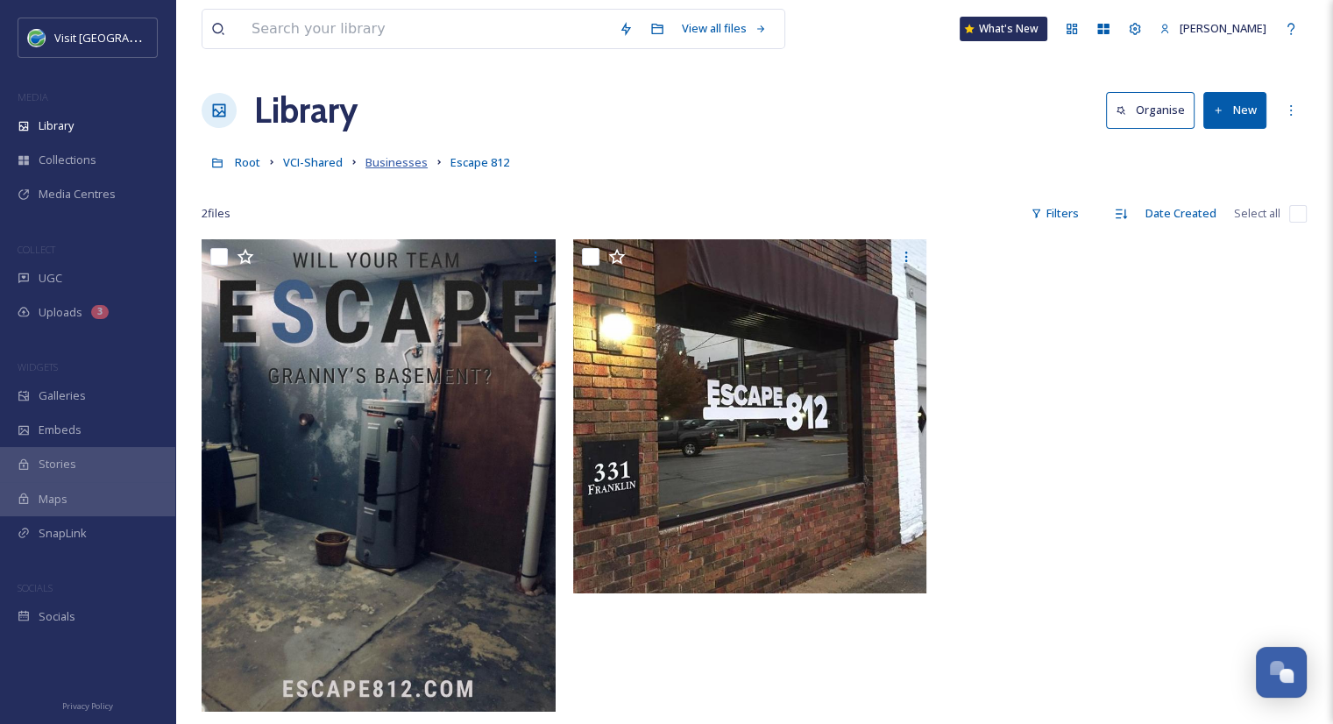
click at [396, 161] on span "Businesses" at bounding box center [396, 162] width 62 height 16
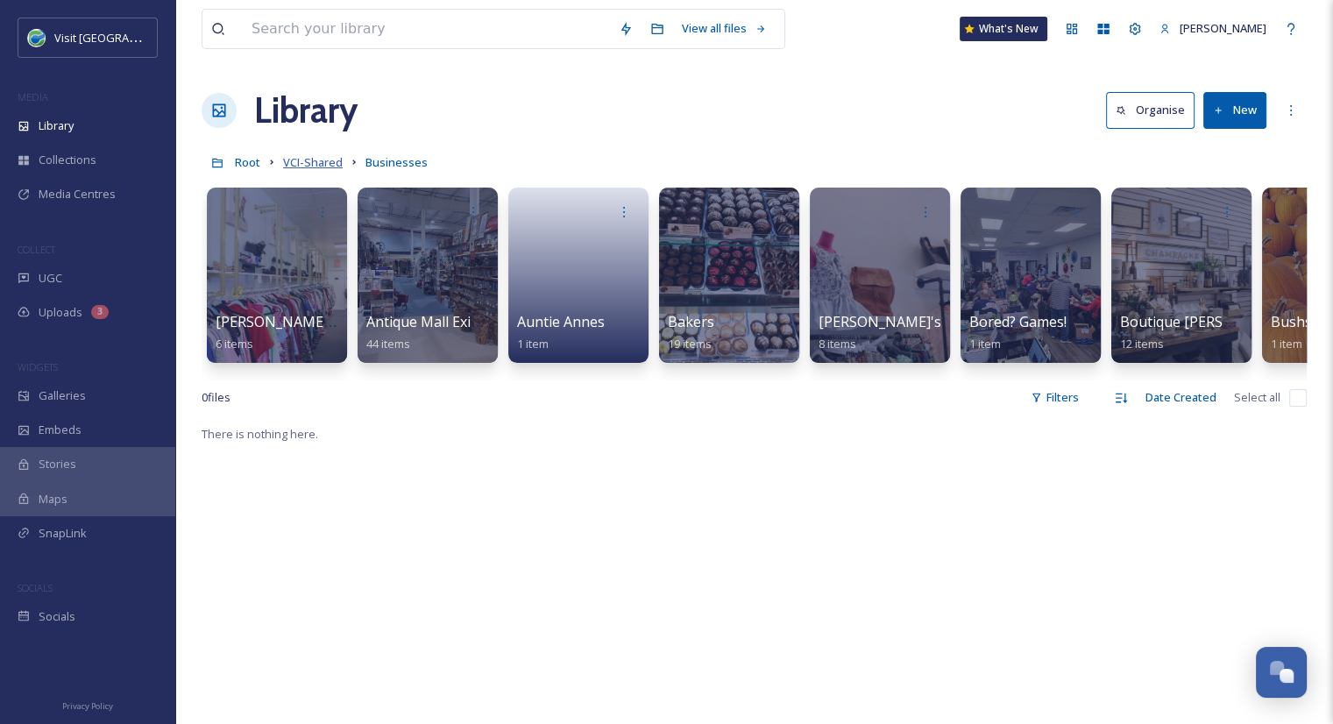
click at [327, 159] on span "VCI-Shared" at bounding box center [313, 162] width 60 height 16
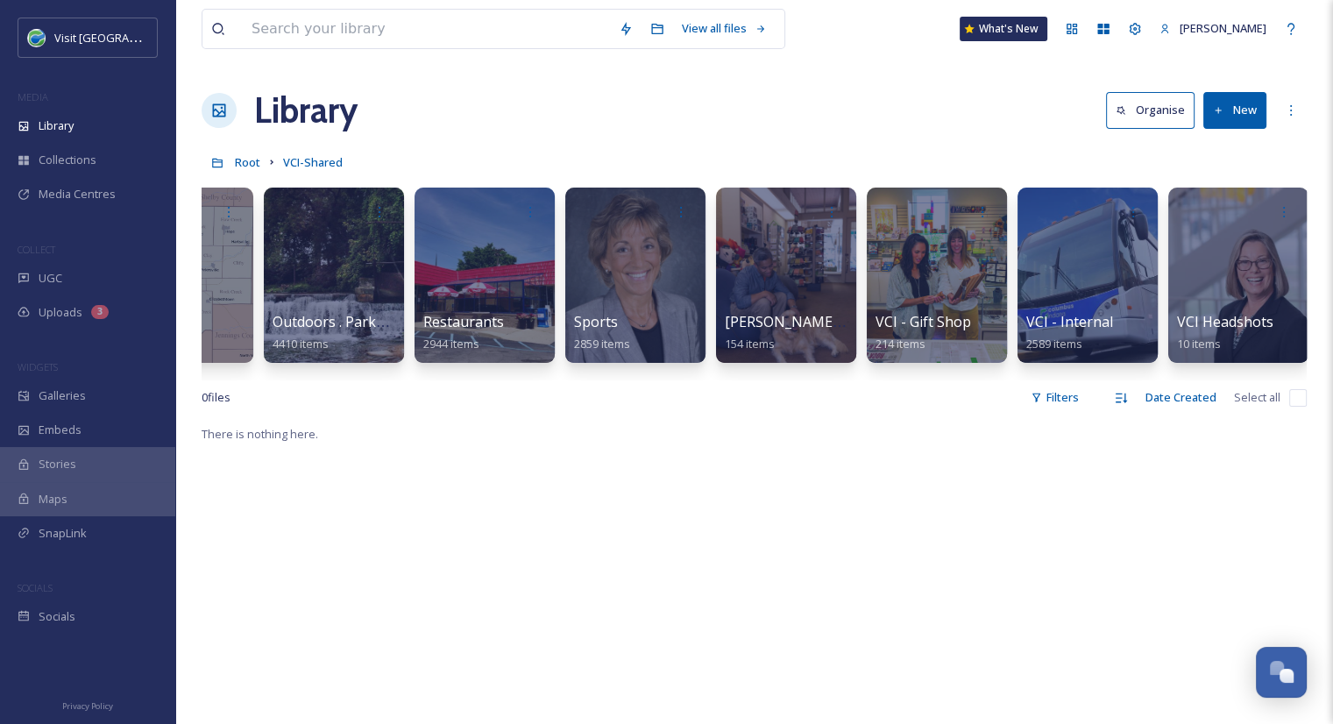
scroll to position [0, 2054]
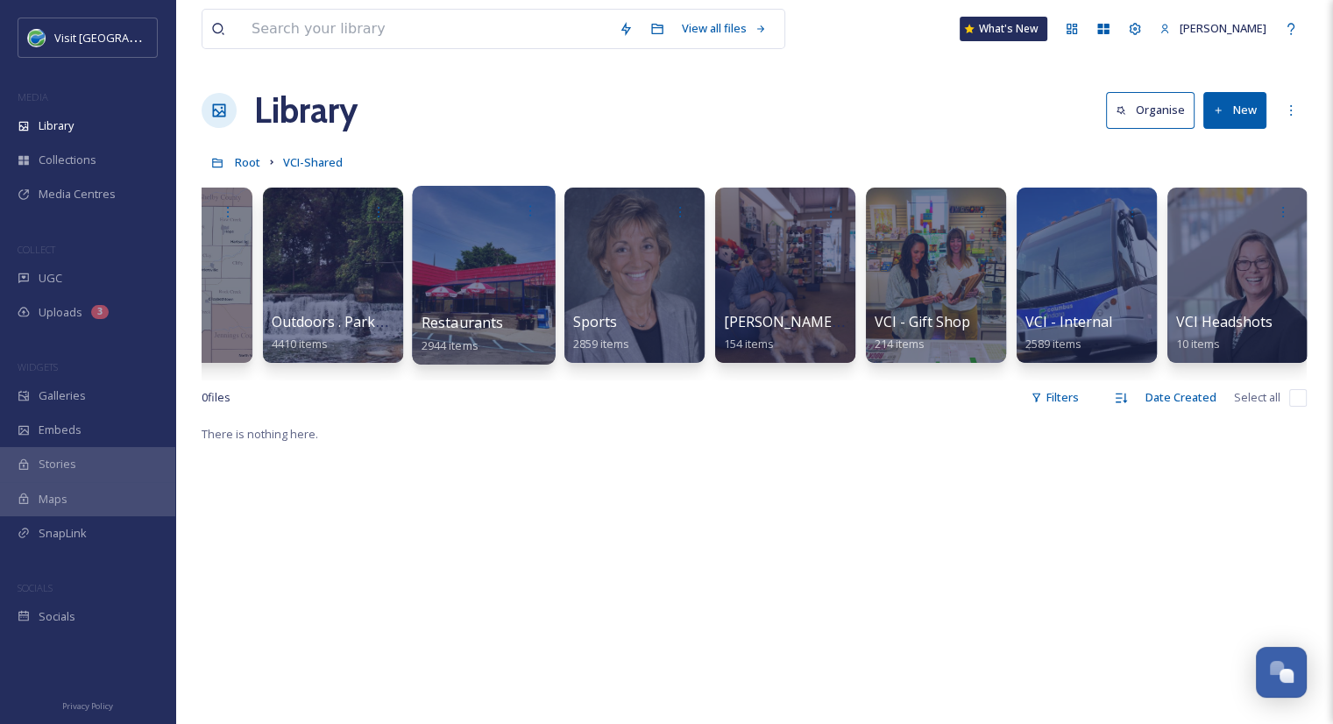
click at [531, 309] on div at bounding box center [483, 275] width 143 height 179
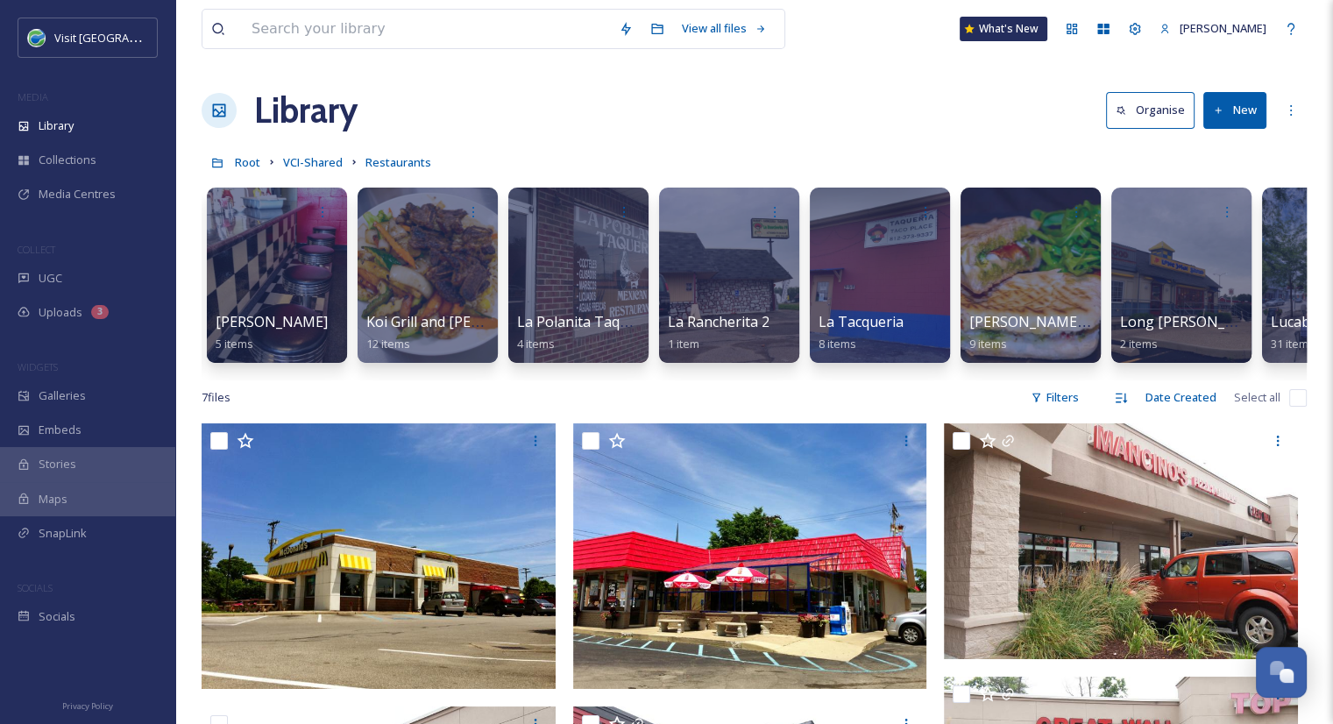
scroll to position [0, 7429]
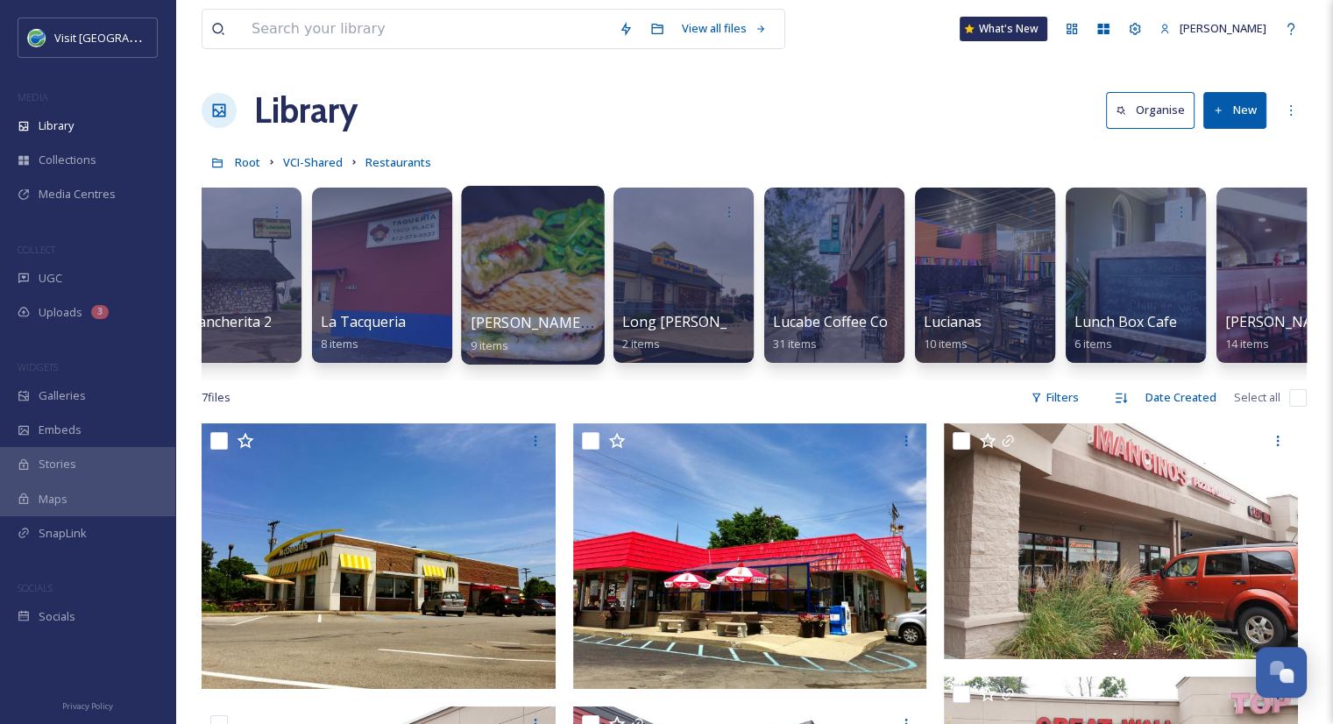
click at [579, 316] on span "[PERSON_NAME] Cafe" at bounding box center [544, 322] width 148 height 19
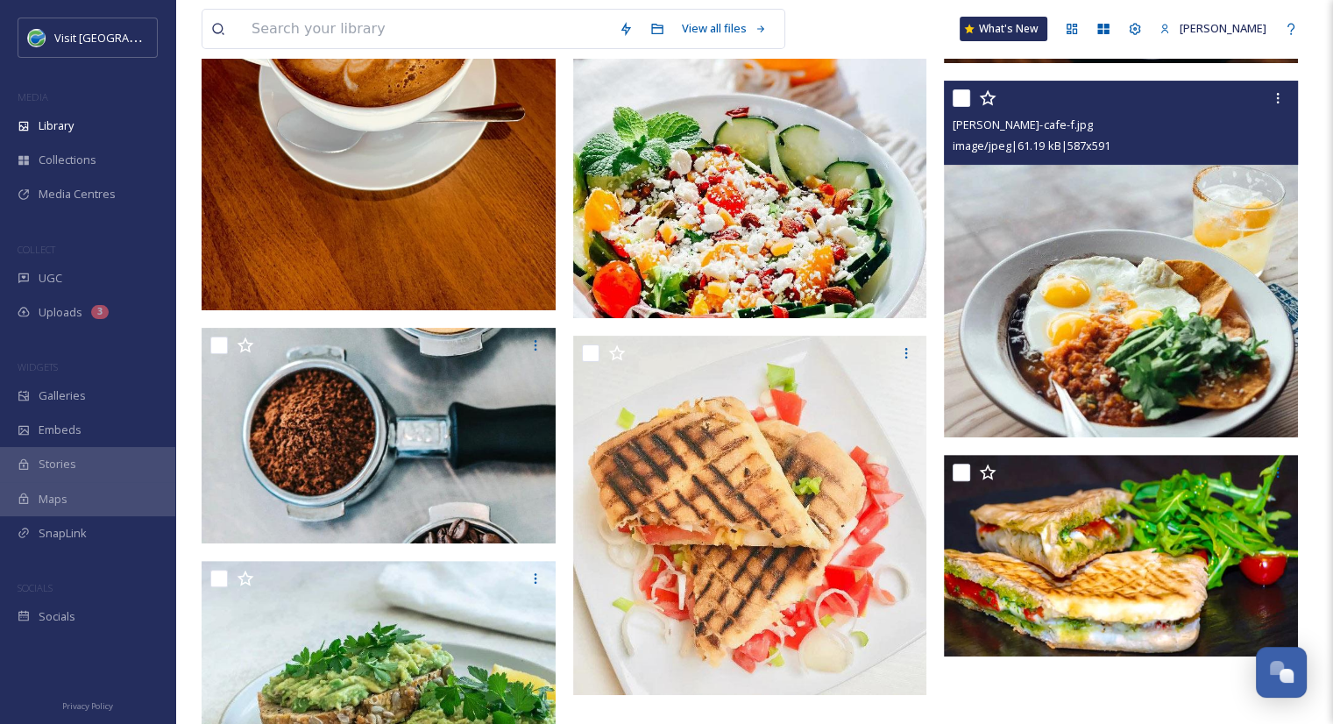
scroll to position [399, 0]
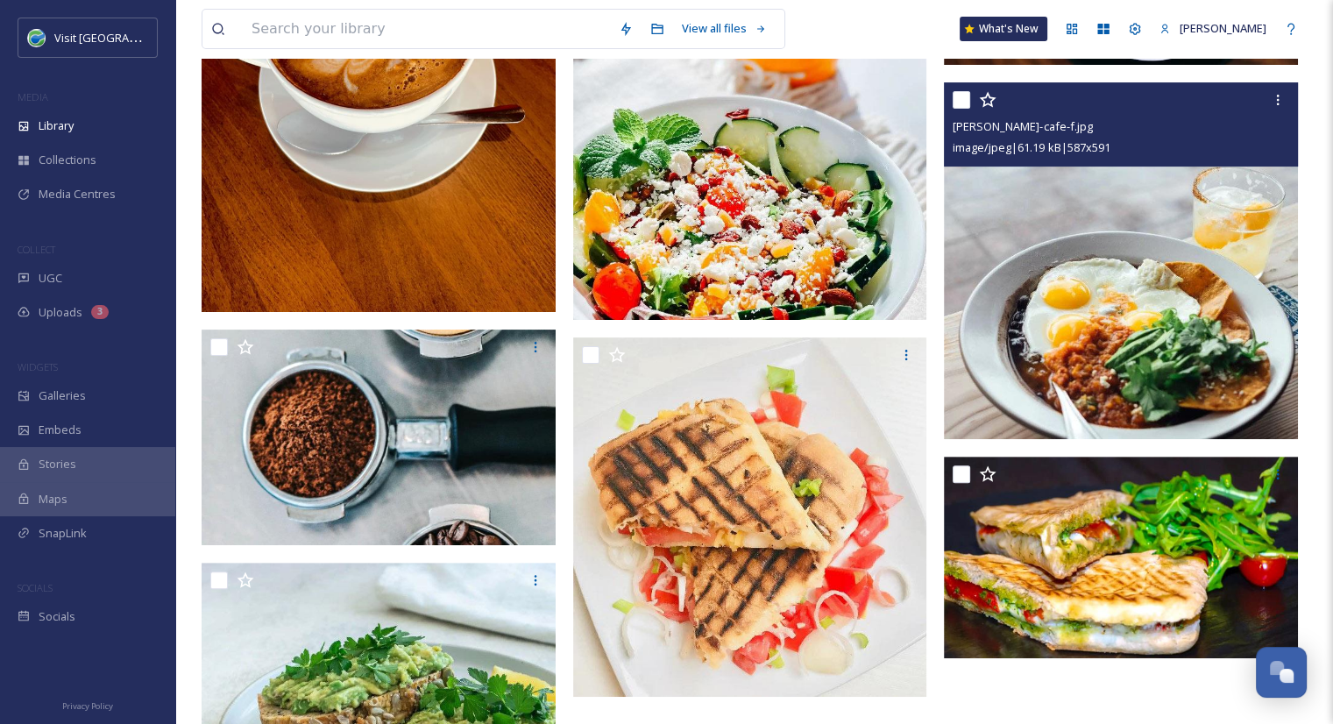
click at [1177, 256] on img at bounding box center [1121, 260] width 354 height 357
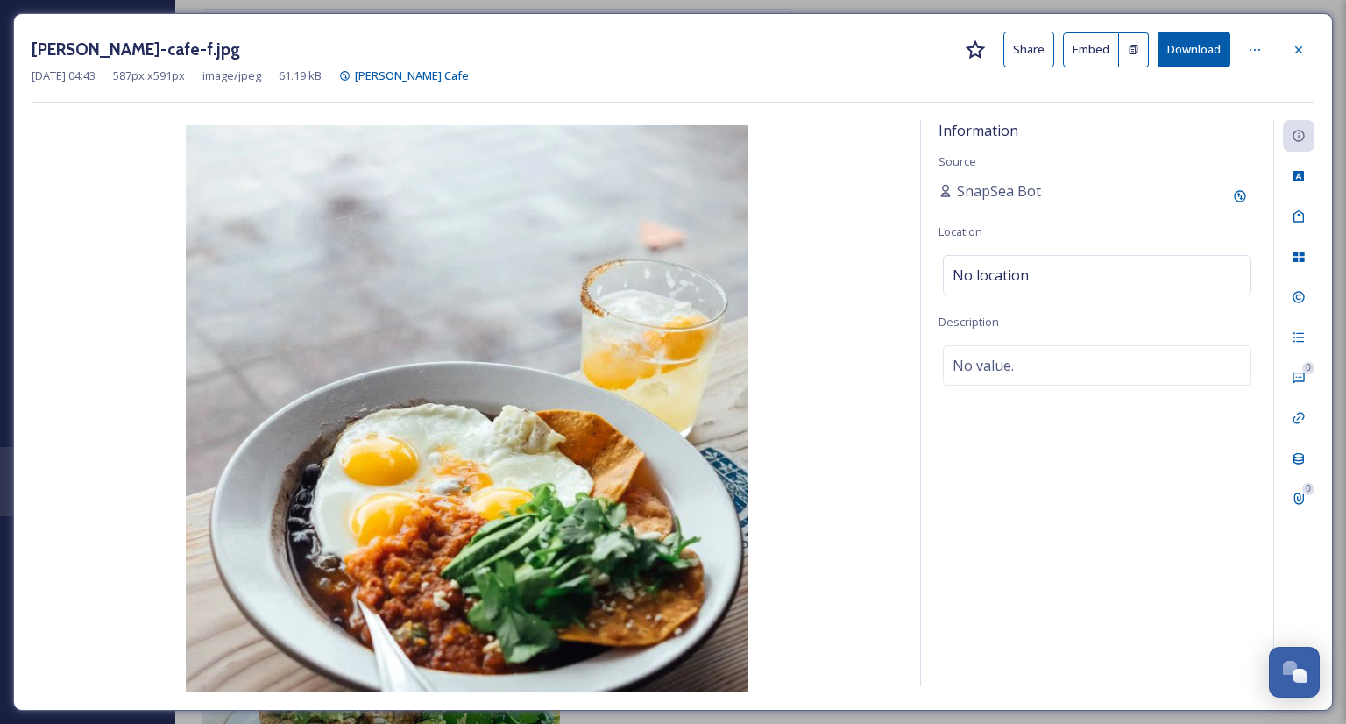
click at [1314, 53] on div "[PERSON_NAME]-cafe-f.jpg Share Embed Download [DATE] 04:43 587 px x 591 px imag…" at bounding box center [672, 361] width 1319 height 697
click at [1311, 49] on div at bounding box center [1299, 50] width 32 height 32
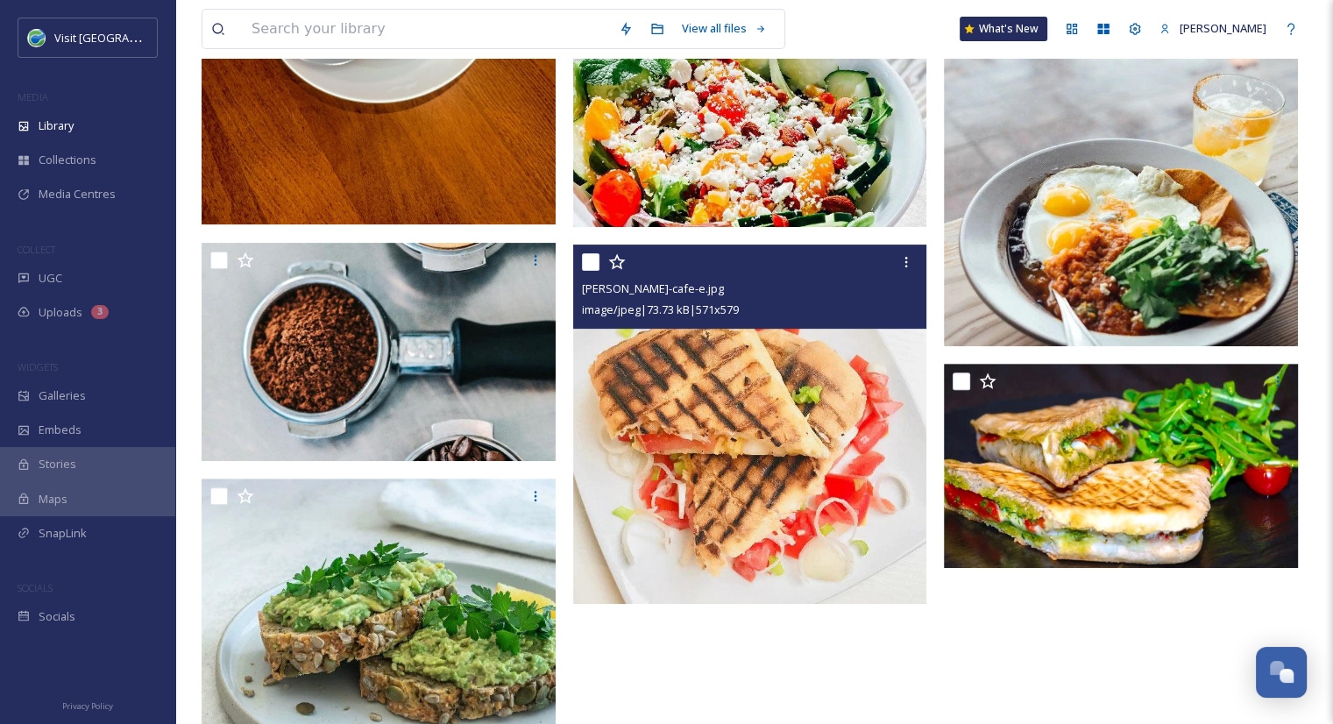
scroll to position [494, 0]
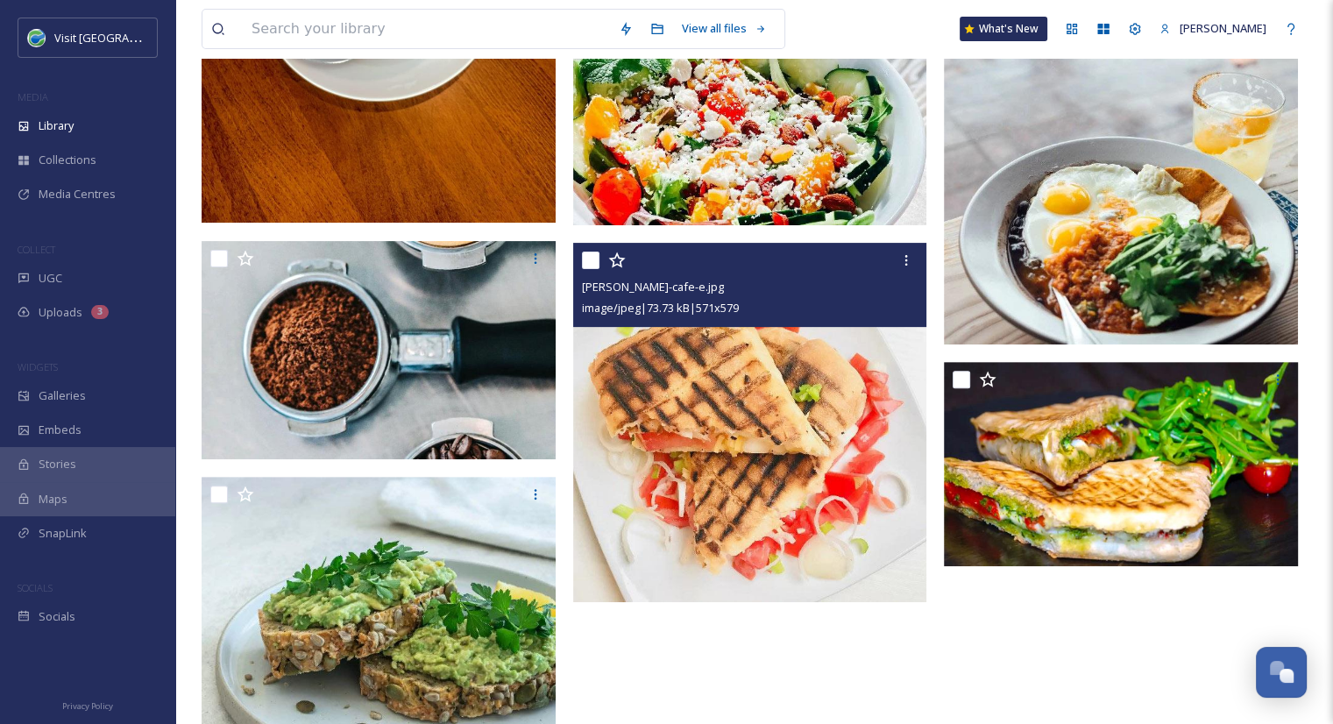
click at [817, 371] on img at bounding box center [750, 422] width 354 height 359
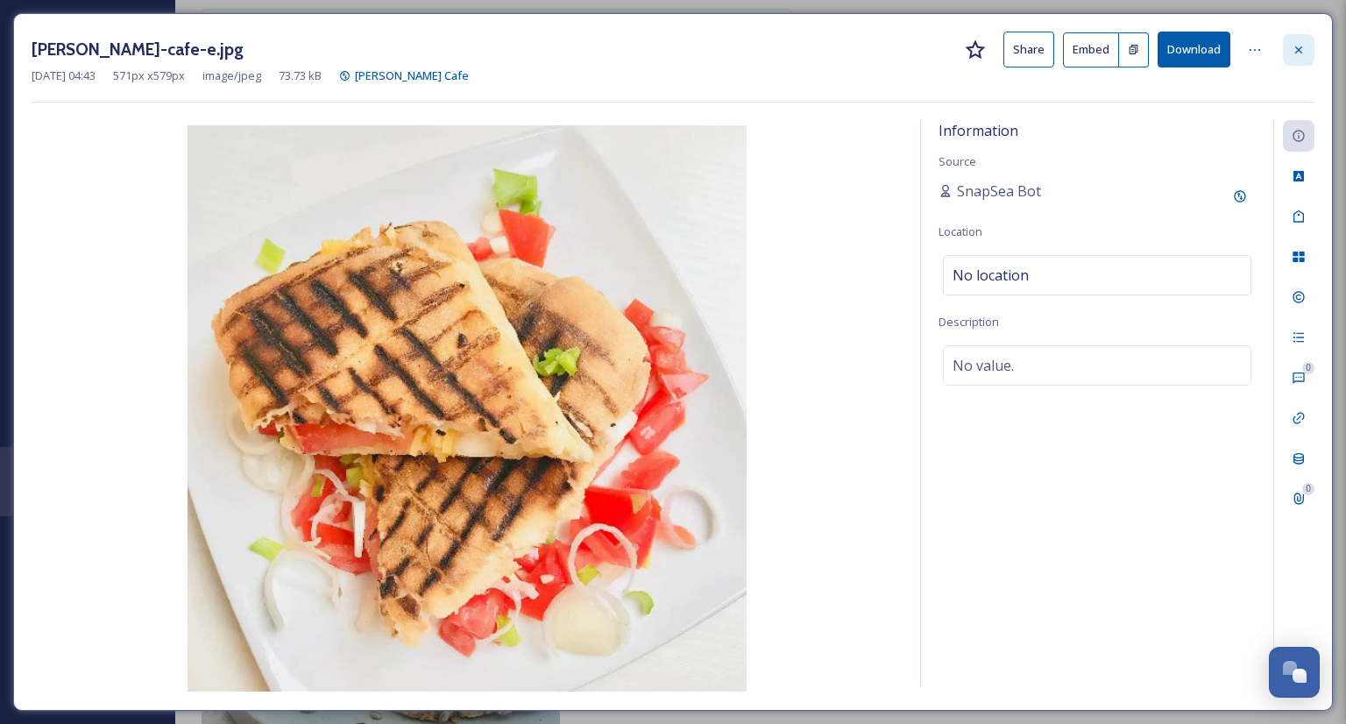
click at [1298, 53] on icon at bounding box center [1298, 50] width 14 height 14
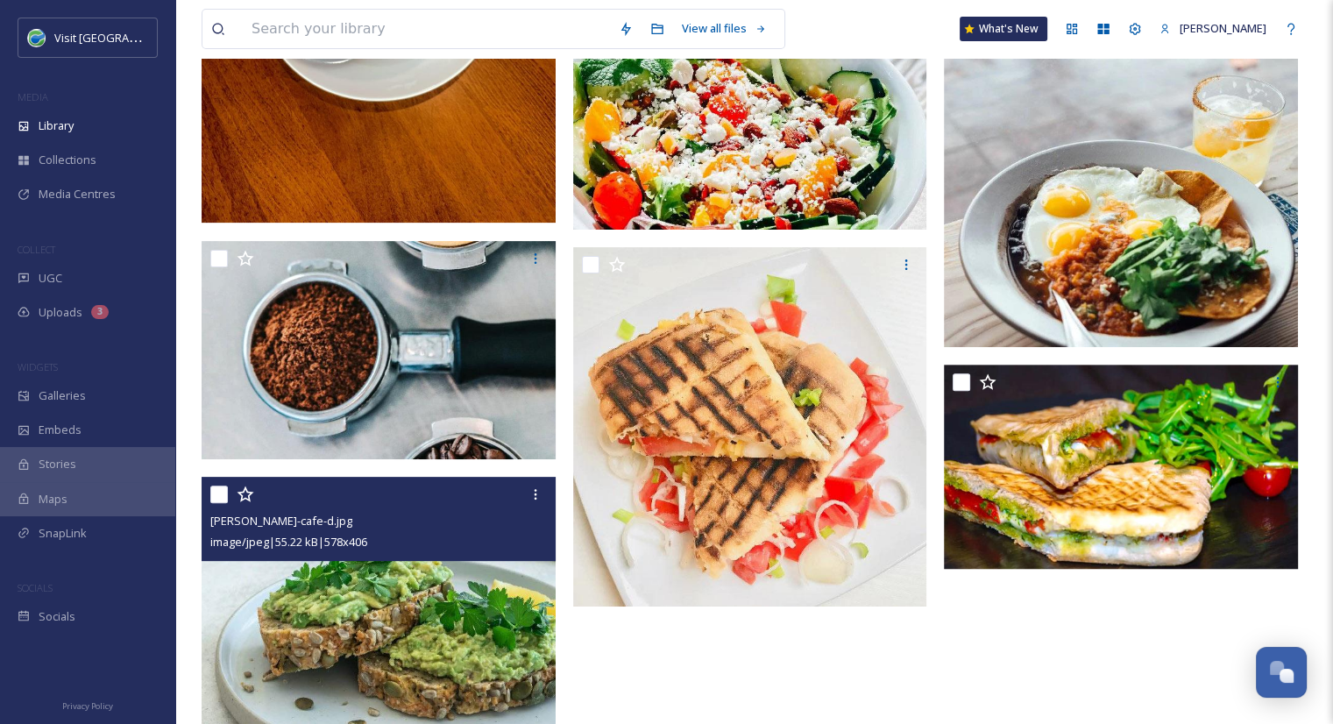
click at [432, 622] on img at bounding box center [378, 601] width 354 height 249
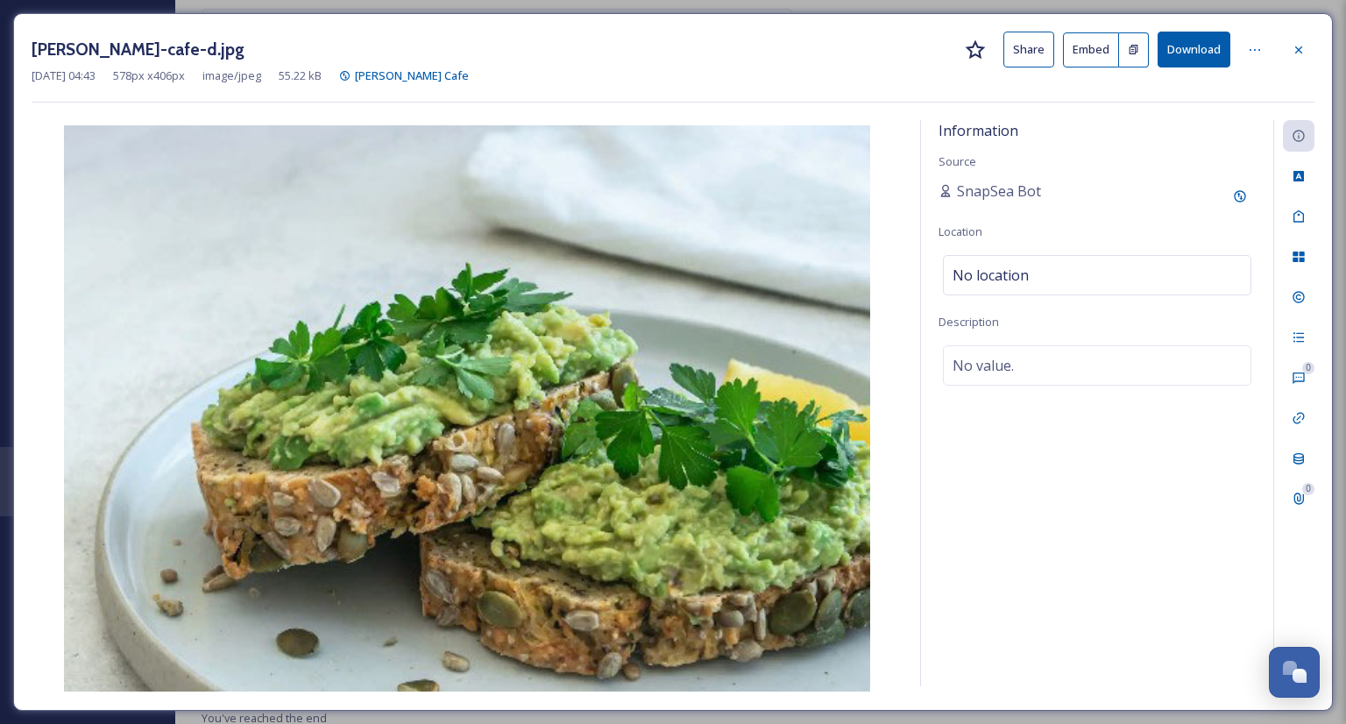
scroll to position [410, 0]
click at [1293, 50] on icon at bounding box center [1298, 50] width 14 height 14
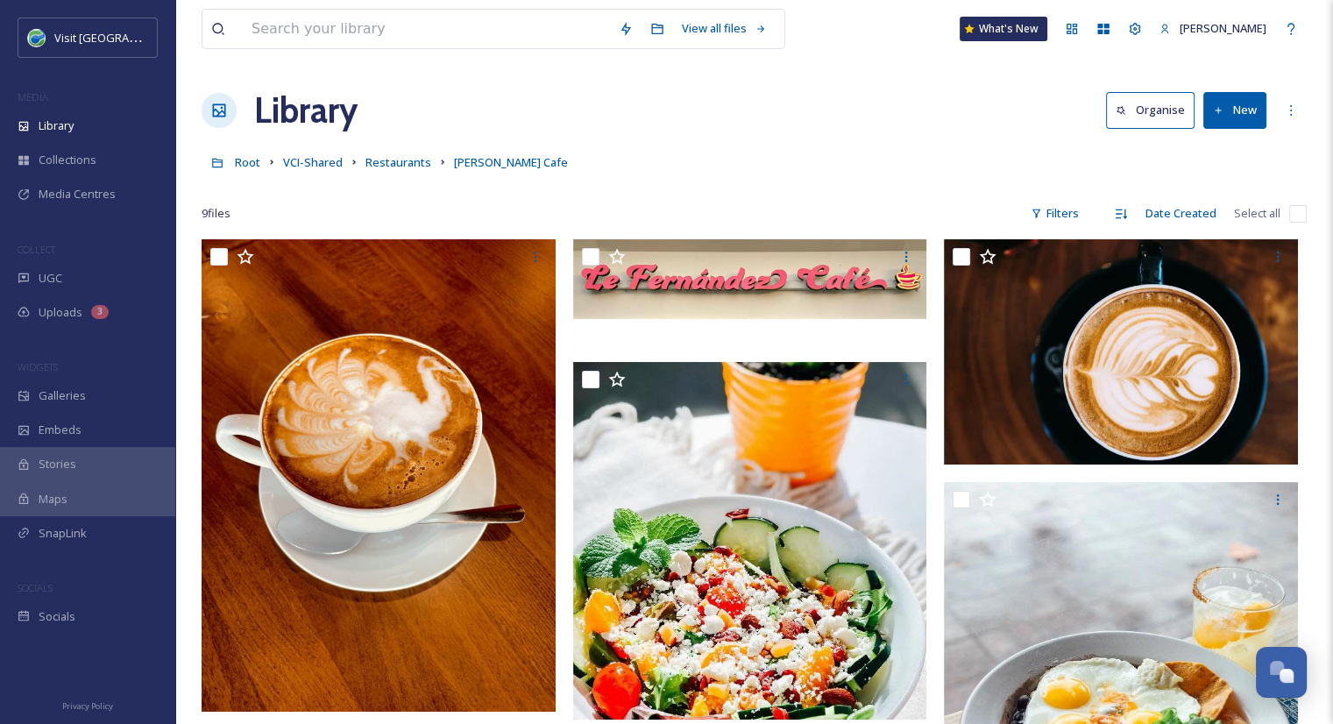
click at [856, 120] on div "Library Organise New" at bounding box center [753, 110] width 1105 height 53
click at [1239, 117] on button "New" at bounding box center [1234, 110] width 63 height 36
click at [1216, 147] on span "File Upload" at bounding box center [1227, 151] width 58 height 17
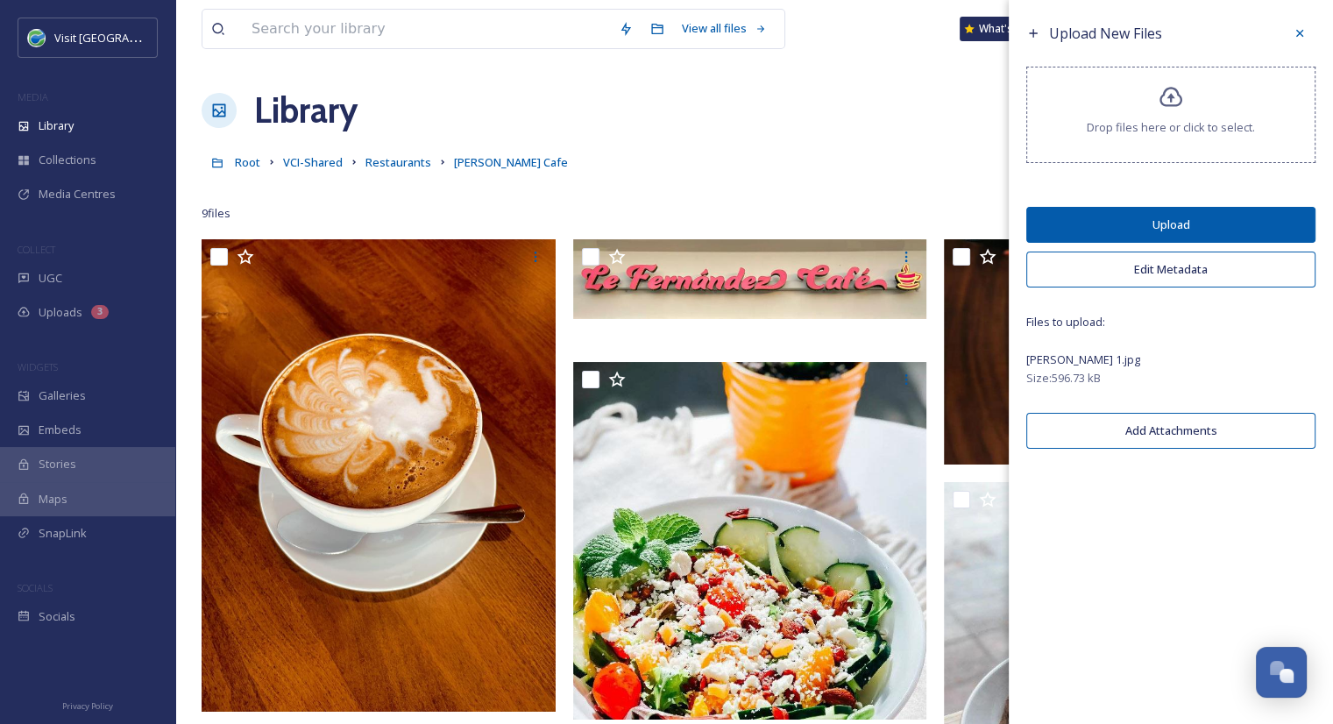
click at [1211, 221] on button "Upload" at bounding box center [1170, 225] width 289 height 36
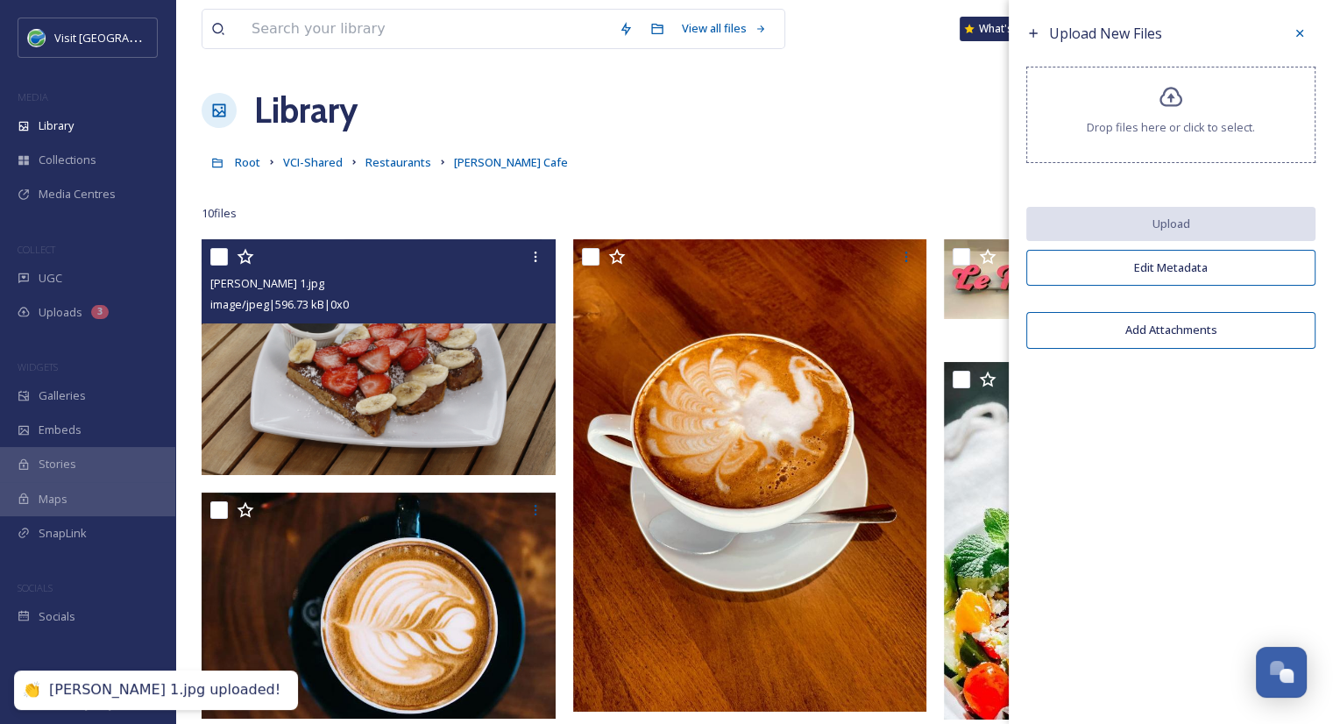
click at [414, 348] on img at bounding box center [378, 357] width 354 height 236
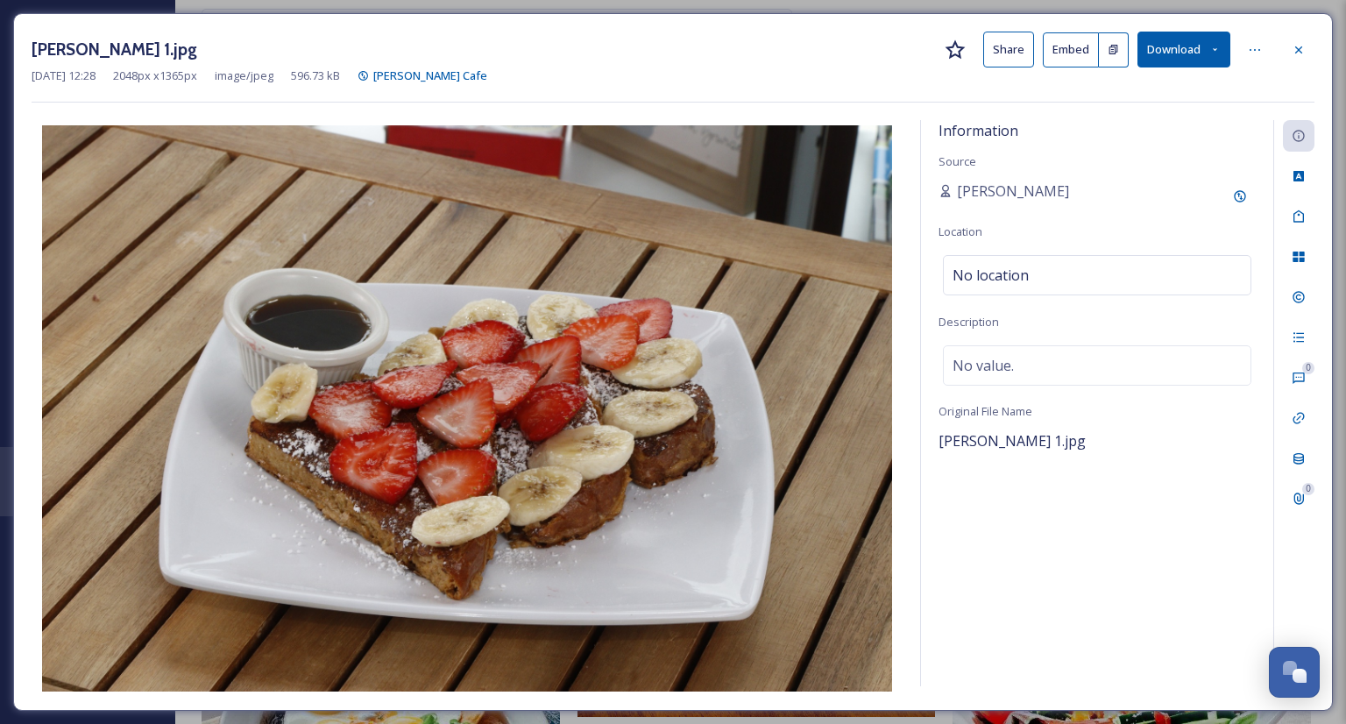
click at [1014, 57] on button "Share" at bounding box center [1008, 50] width 51 height 36
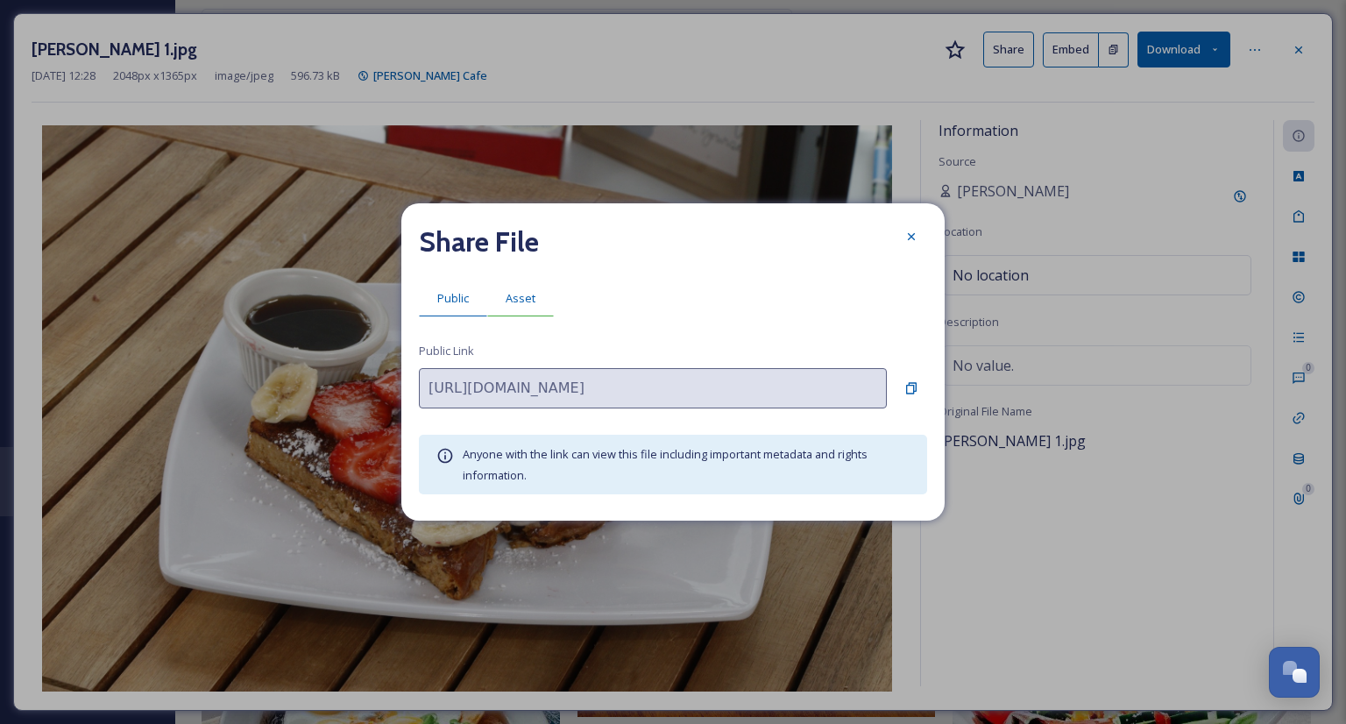
click at [535, 285] on div "Asset" at bounding box center [520, 298] width 67 height 36
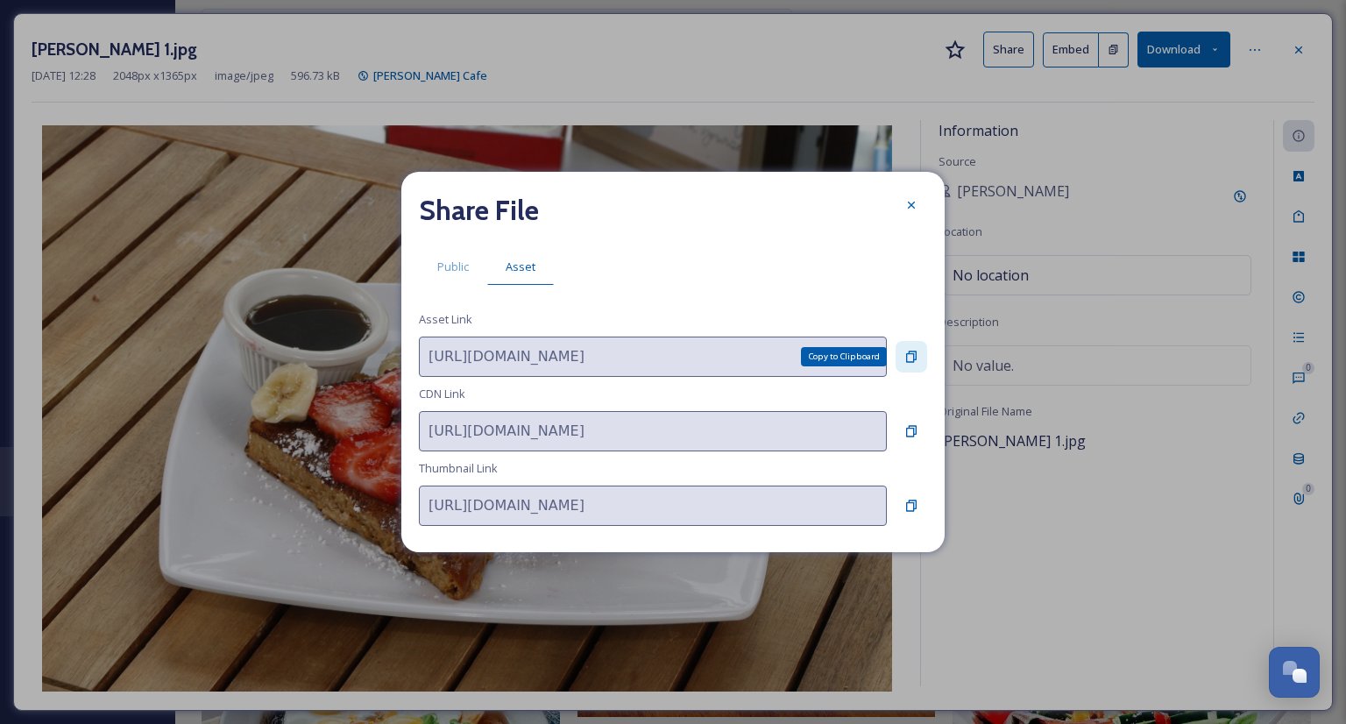
click at [920, 360] on div "Copy to Clipboard" at bounding box center [911, 357] width 32 height 32
click at [909, 213] on div at bounding box center [911, 205] width 32 height 32
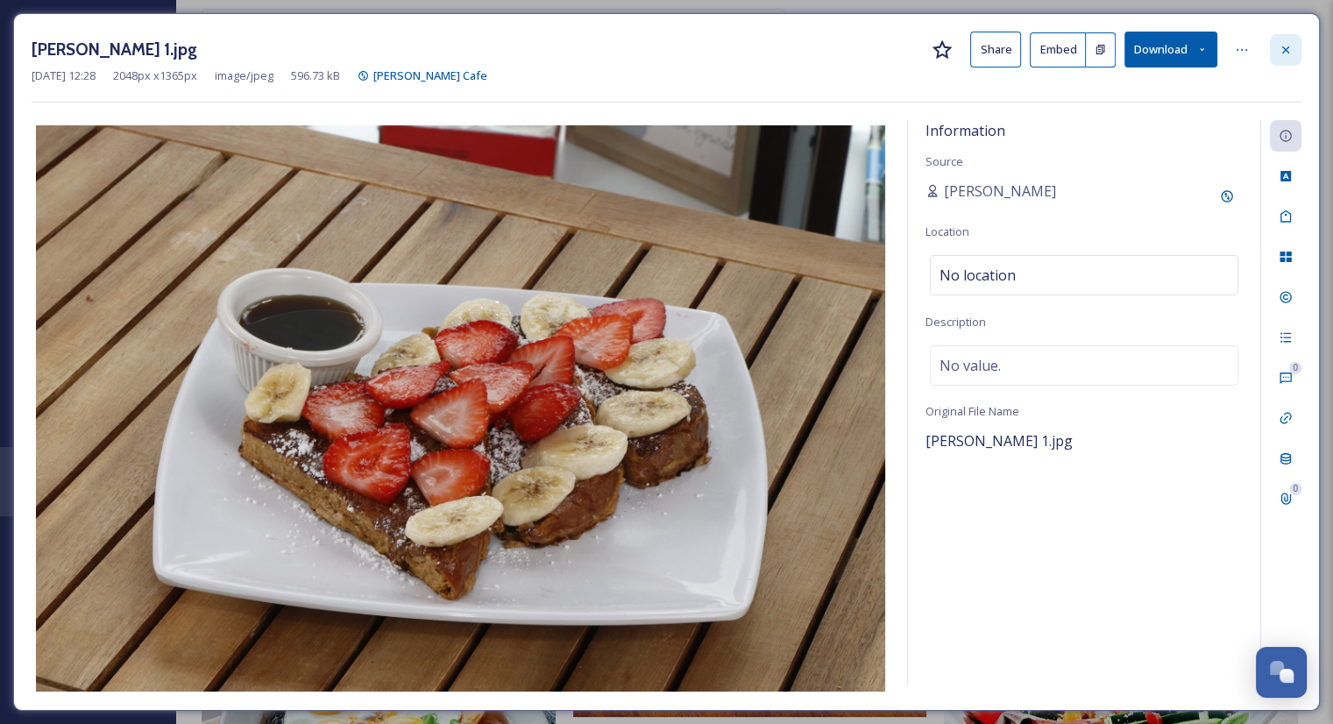
click at [1290, 37] on div at bounding box center [1285, 50] width 32 height 32
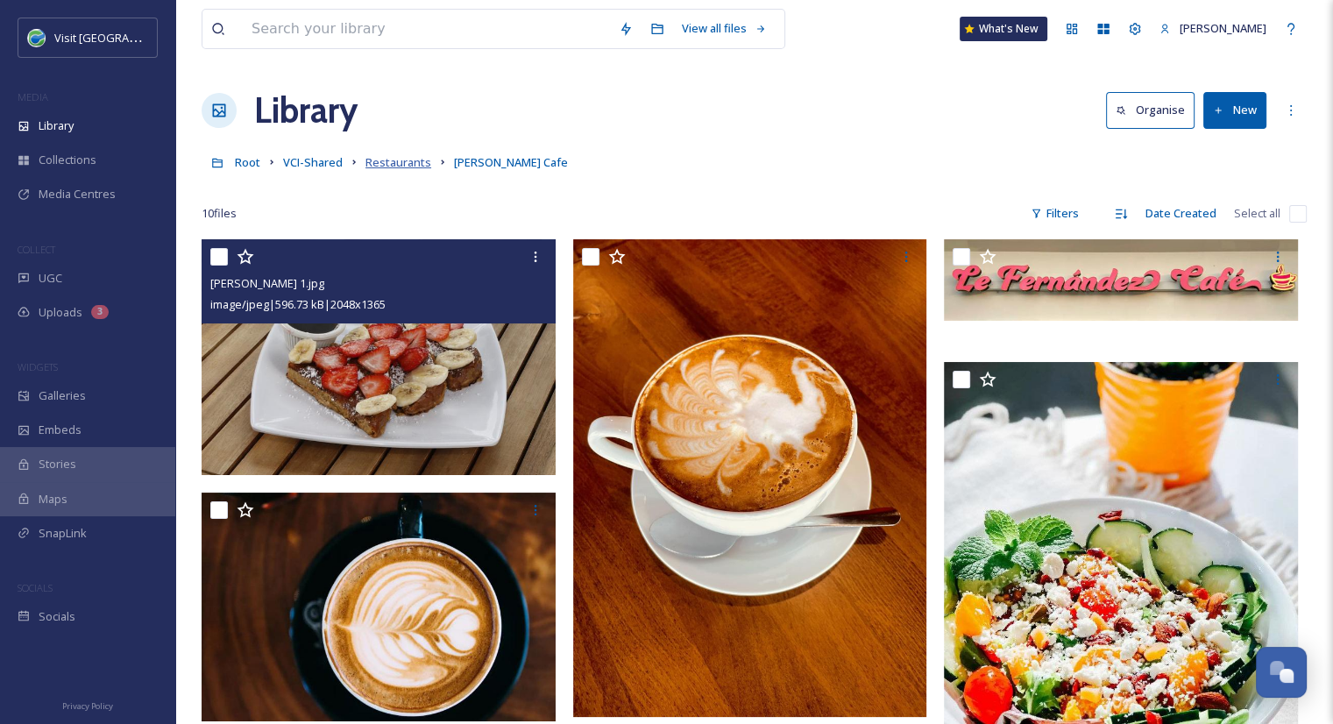
click at [421, 160] on span "Restaurants" at bounding box center [398, 162] width 66 height 16
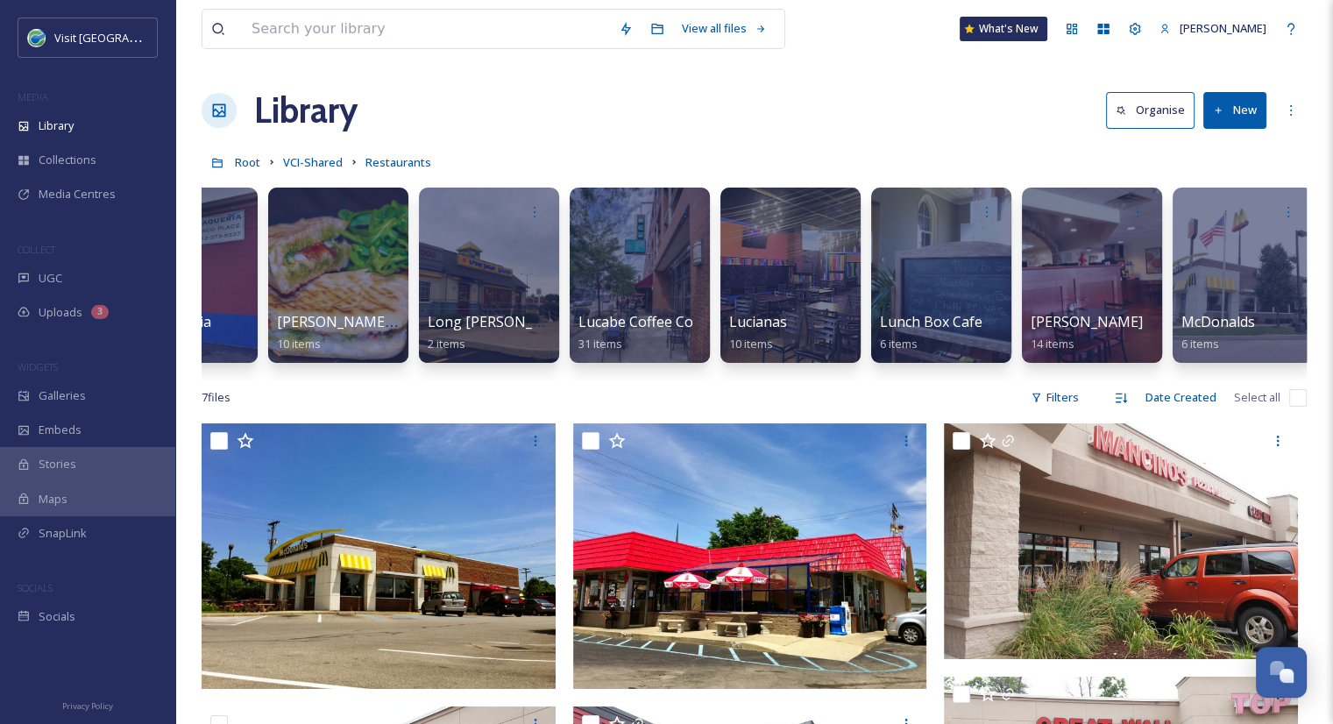
scroll to position [0, 7661]
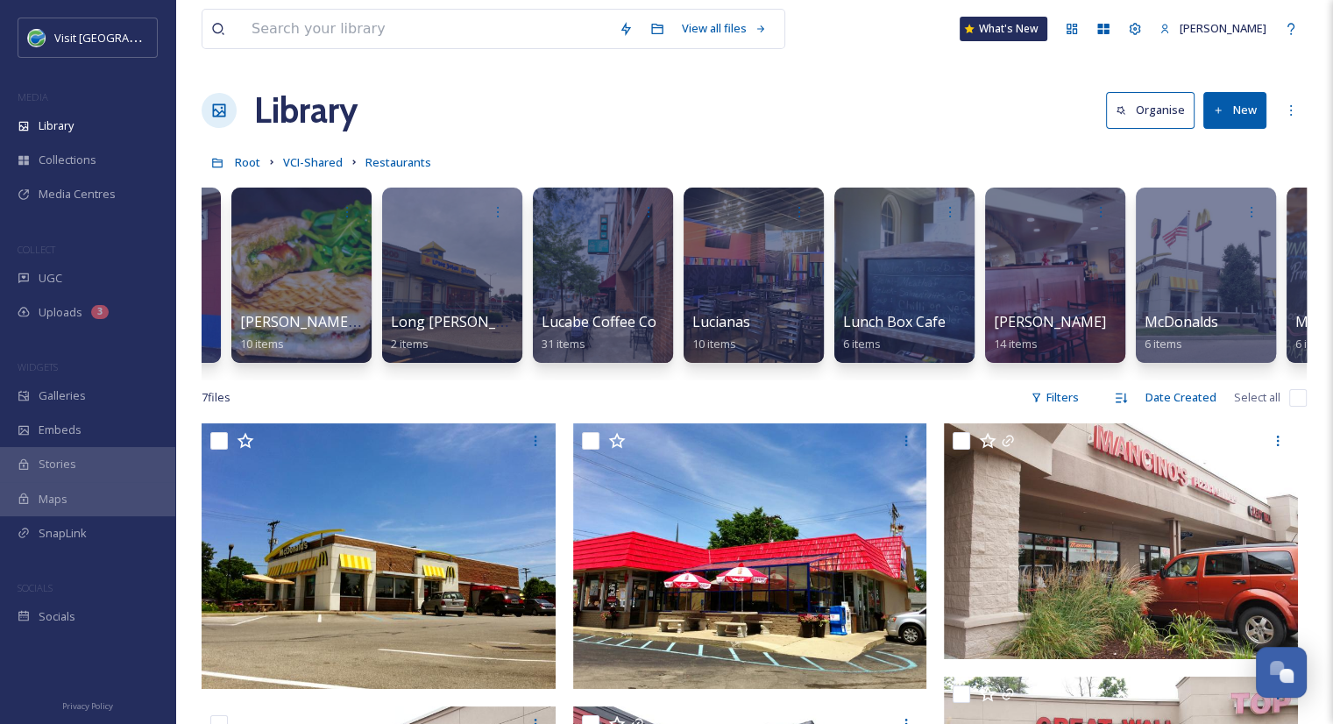
click at [1234, 110] on button "New" at bounding box center [1234, 110] width 63 height 36
click at [1205, 220] on span "Folder" at bounding box center [1214, 219] width 33 height 17
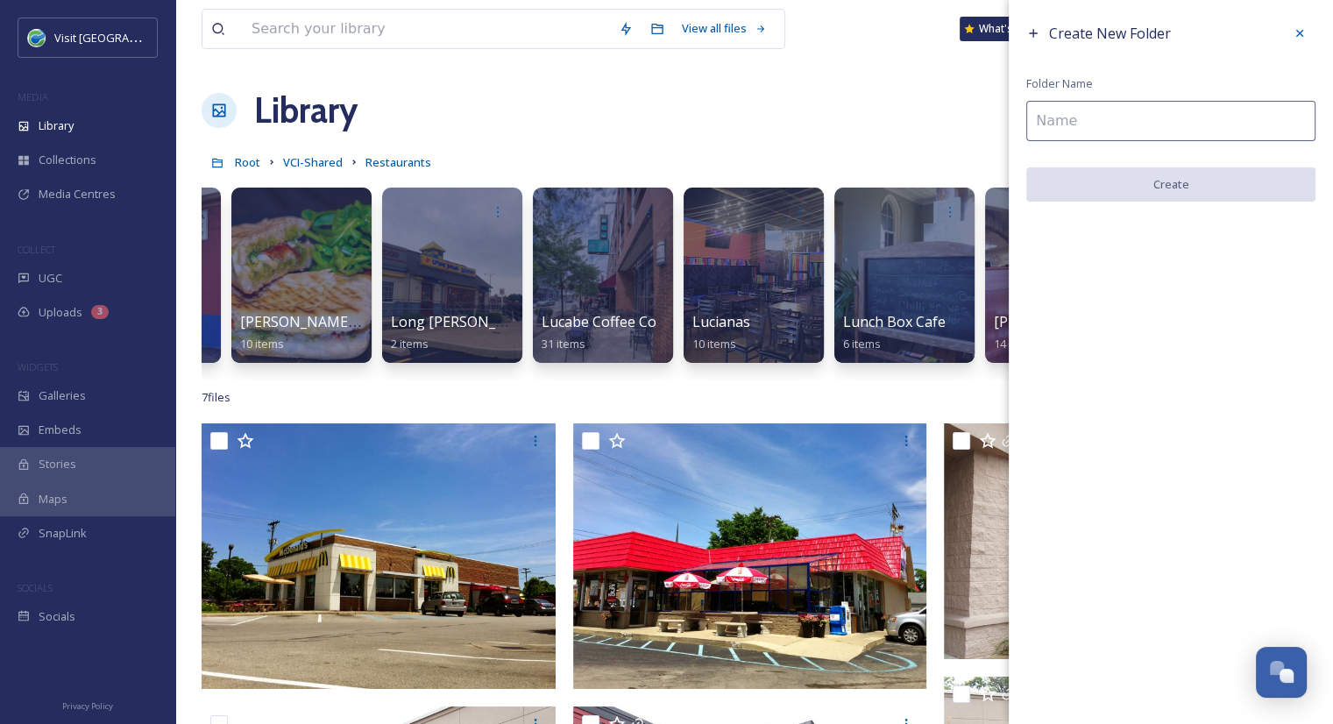
click at [1121, 127] on input at bounding box center [1170, 121] width 289 height 40
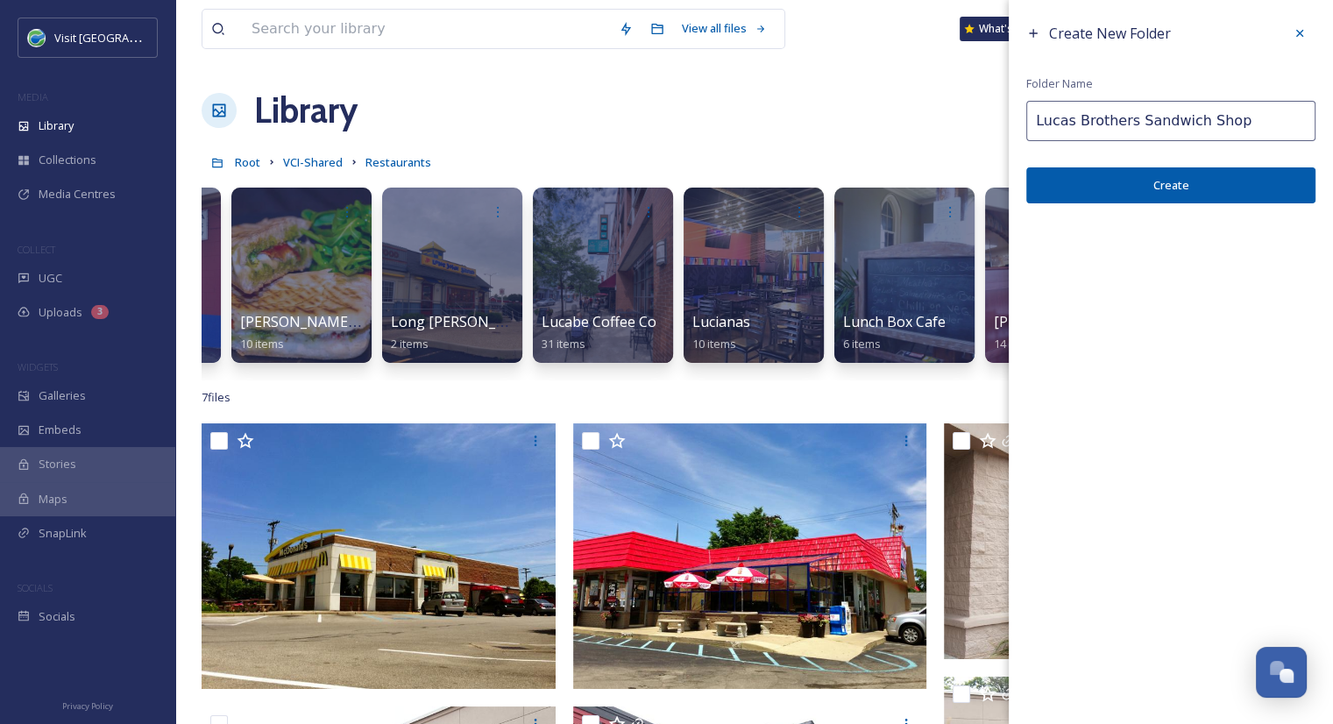
type input "Lucas Brothers Sandwich Shop"
click at [1136, 176] on button "Create" at bounding box center [1170, 185] width 289 height 36
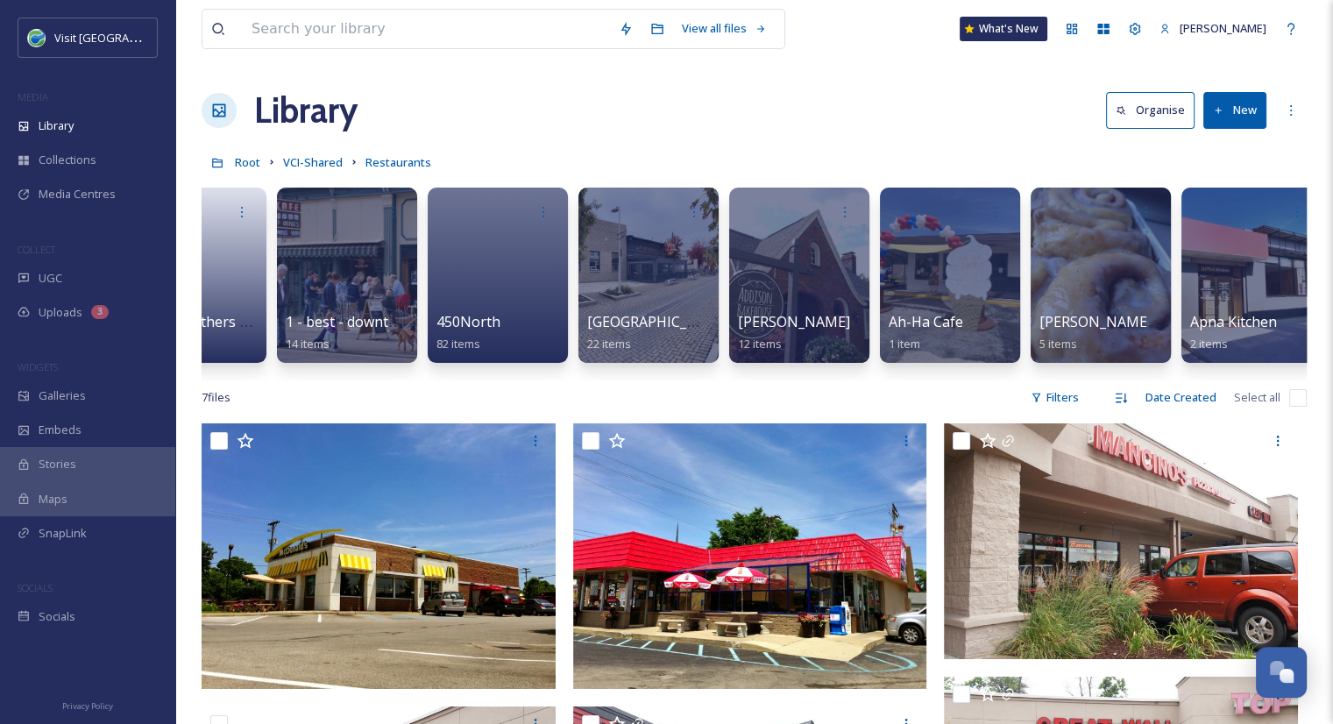
scroll to position [0, 0]
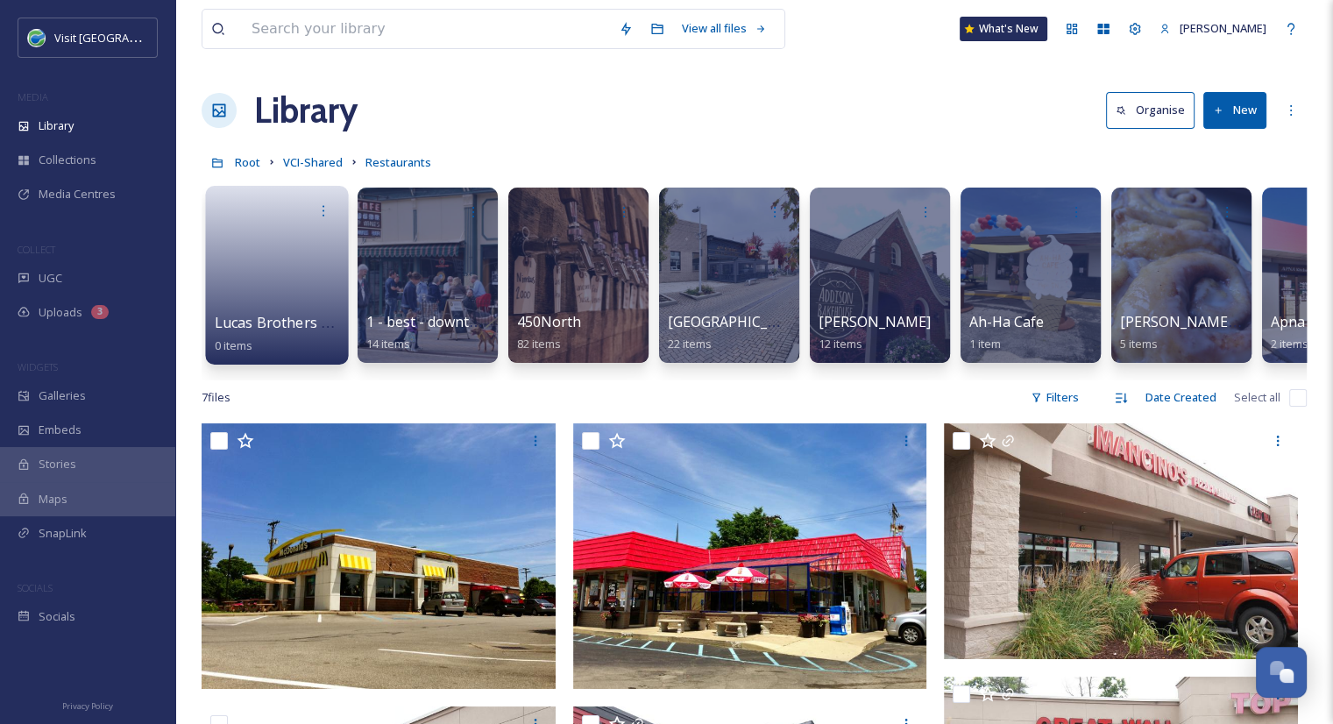
click at [297, 288] on link at bounding box center [277, 269] width 125 height 85
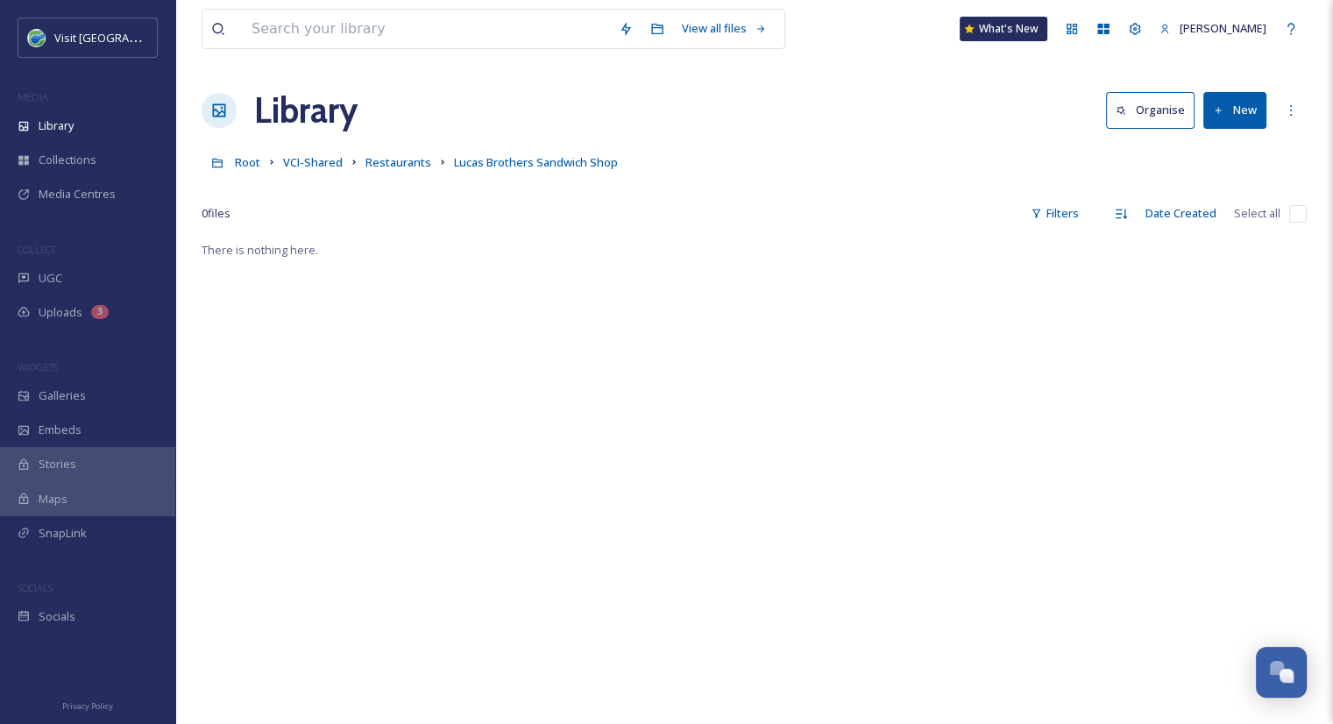
click at [1237, 120] on button "New" at bounding box center [1234, 110] width 63 height 36
click at [1223, 143] on span "File Upload" at bounding box center [1227, 151] width 58 height 17
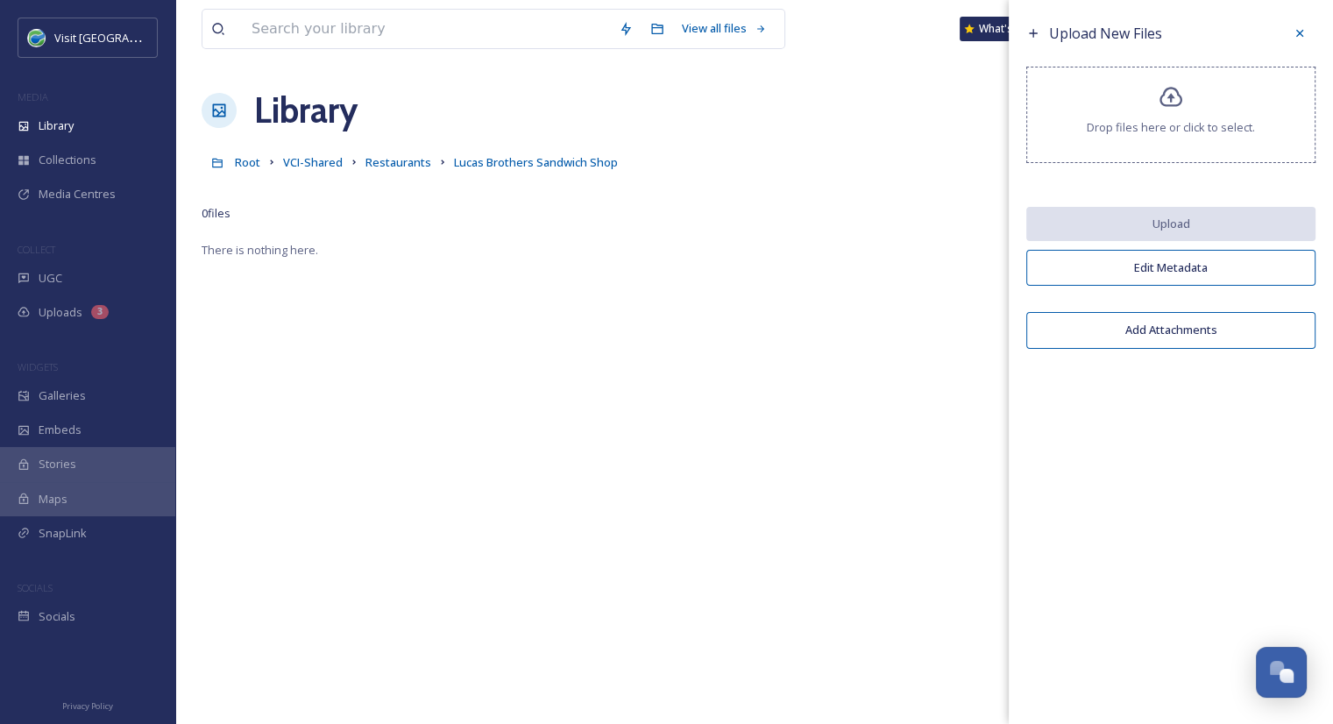
click at [1177, 110] on div "Drop files here or click to select." at bounding box center [1170, 115] width 289 height 96
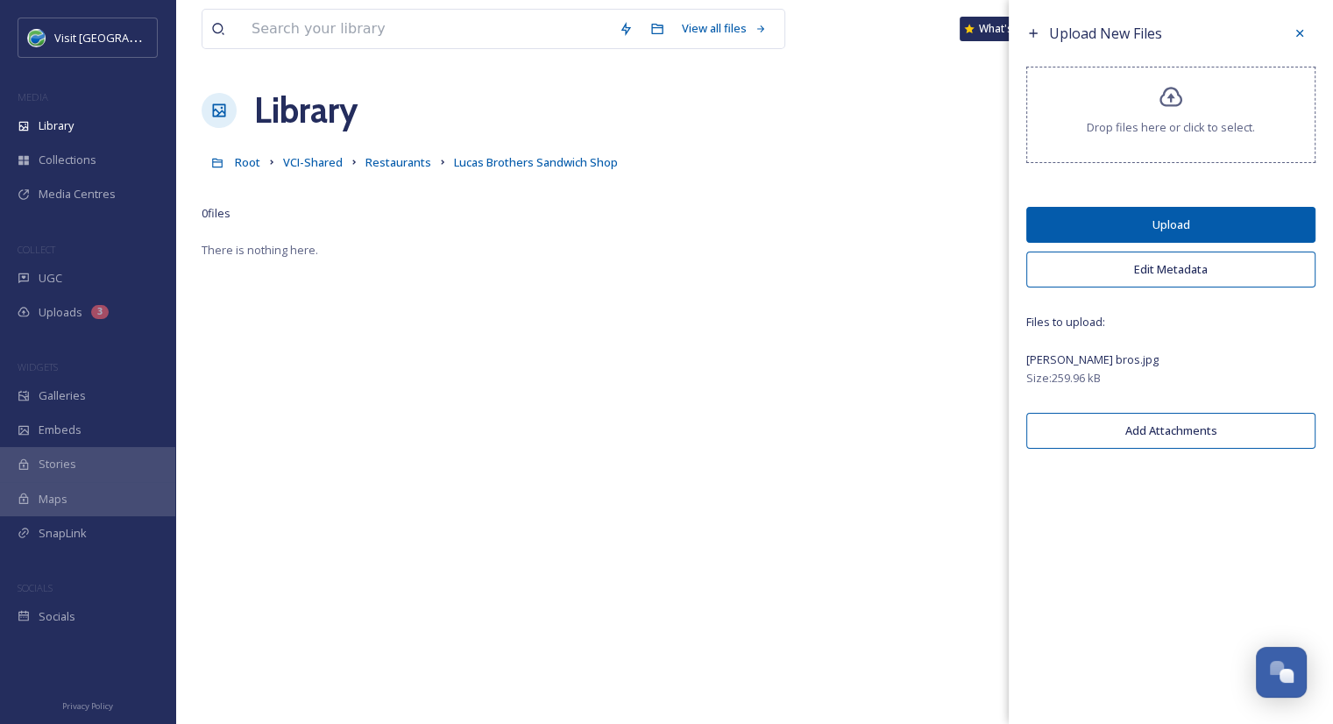
click at [1262, 230] on button "Upload" at bounding box center [1170, 225] width 289 height 36
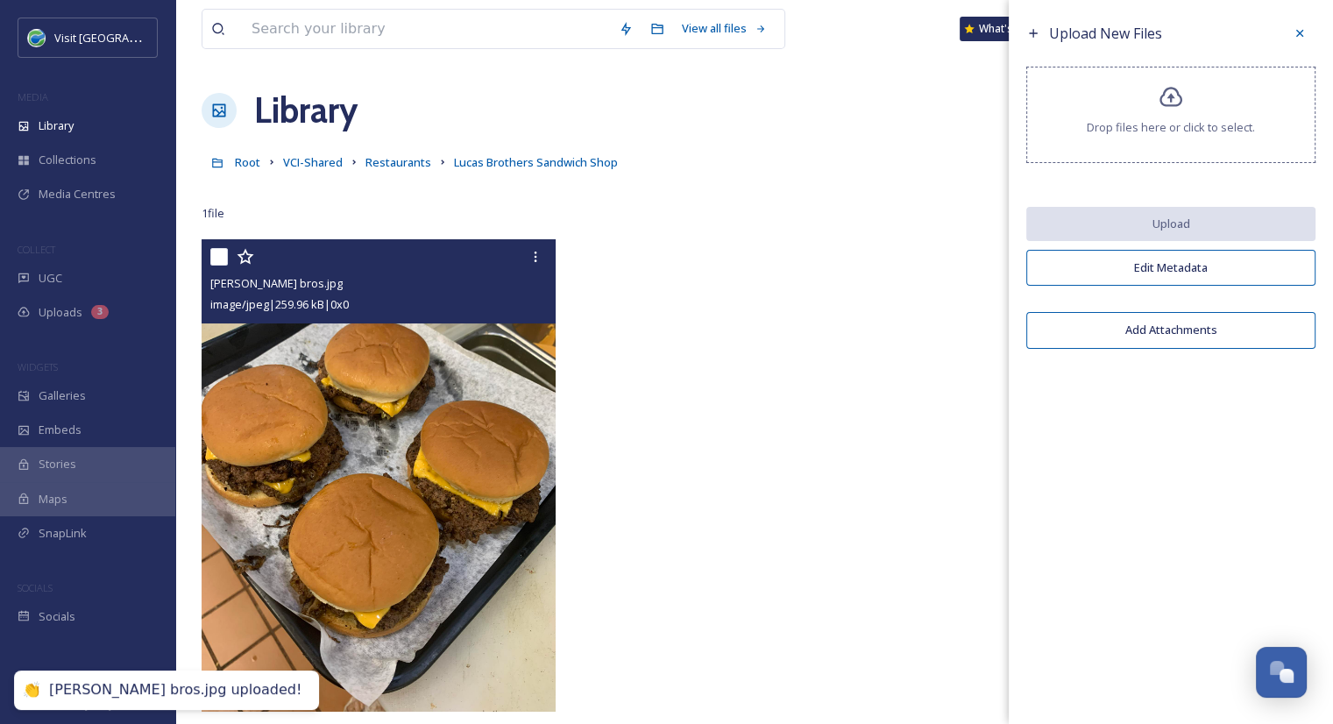
click at [453, 444] on img at bounding box center [378, 475] width 354 height 472
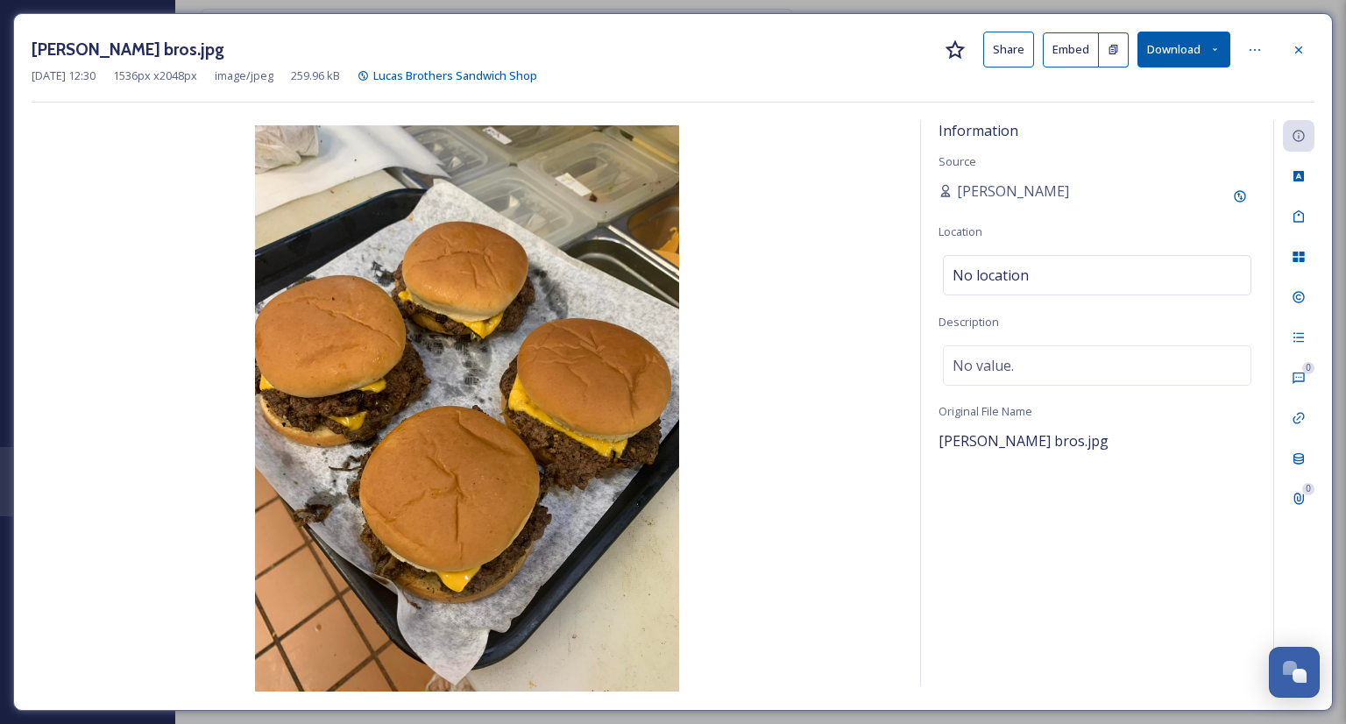
click at [1006, 42] on button "Share" at bounding box center [1008, 50] width 51 height 36
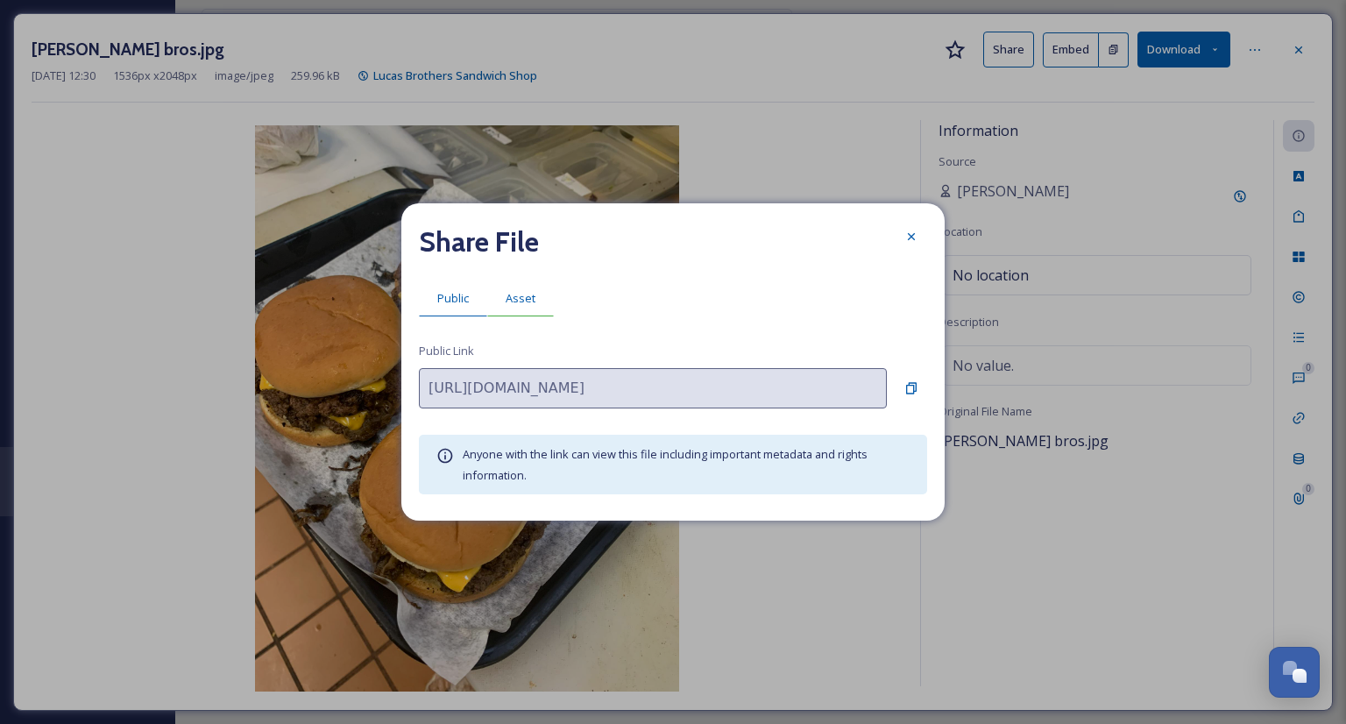
click at [516, 293] on span "Asset" at bounding box center [521, 298] width 30 height 17
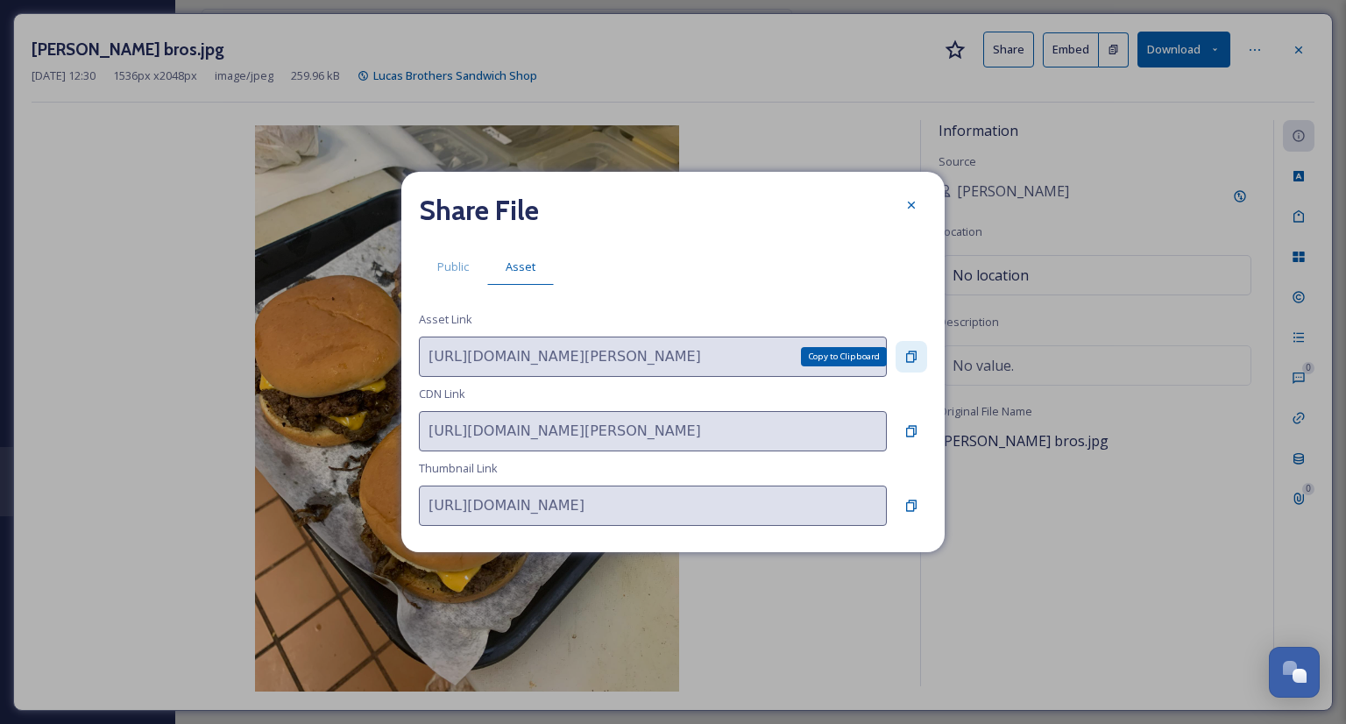
click at [918, 351] on div "Copy to Clipboard" at bounding box center [911, 357] width 32 height 32
click at [915, 208] on icon at bounding box center [911, 205] width 14 height 14
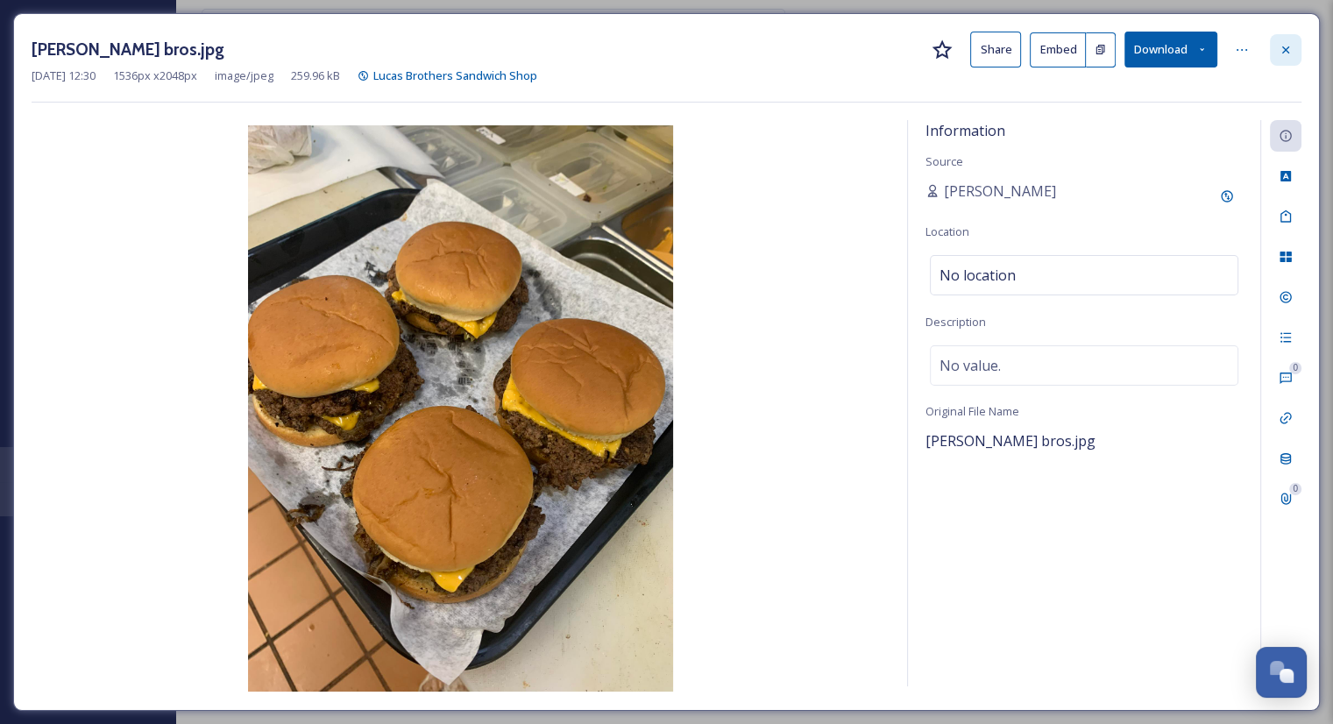
click at [1290, 51] on icon at bounding box center [1285, 50] width 14 height 14
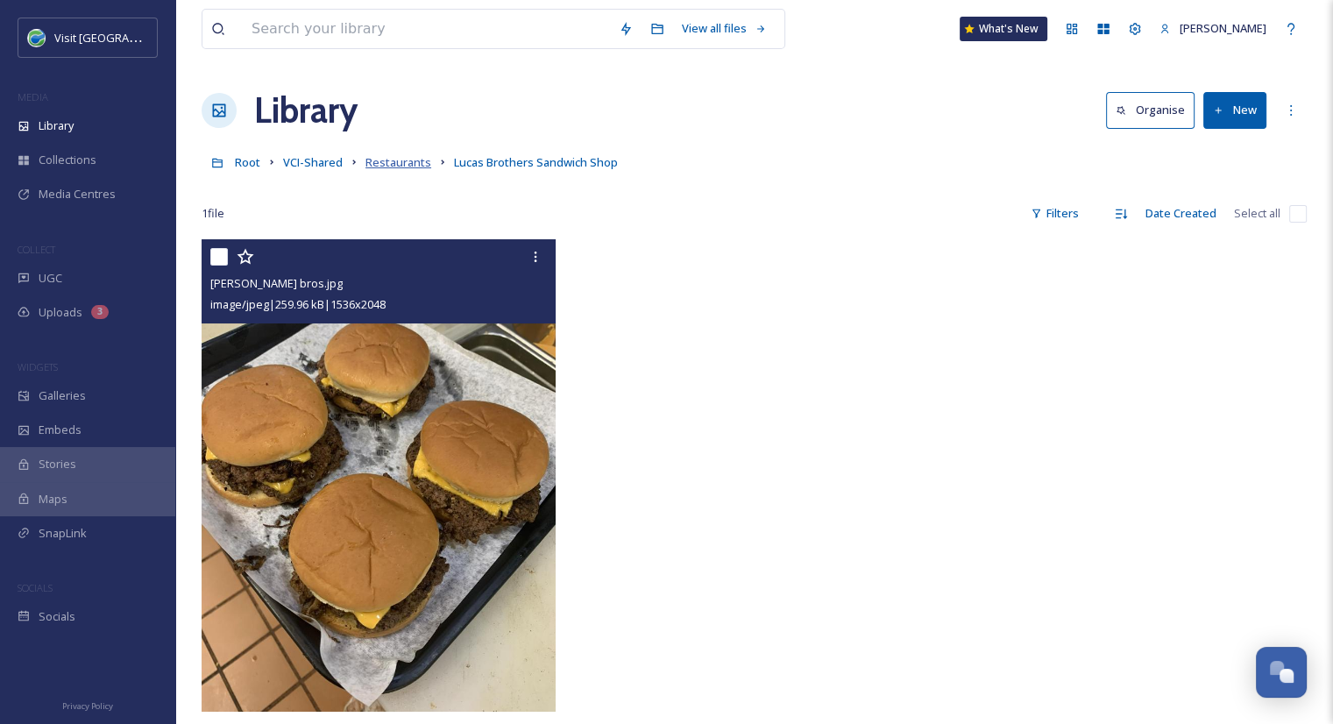
click at [403, 169] on span "Restaurants" at bounding box center [398, 162] width 66 height 16
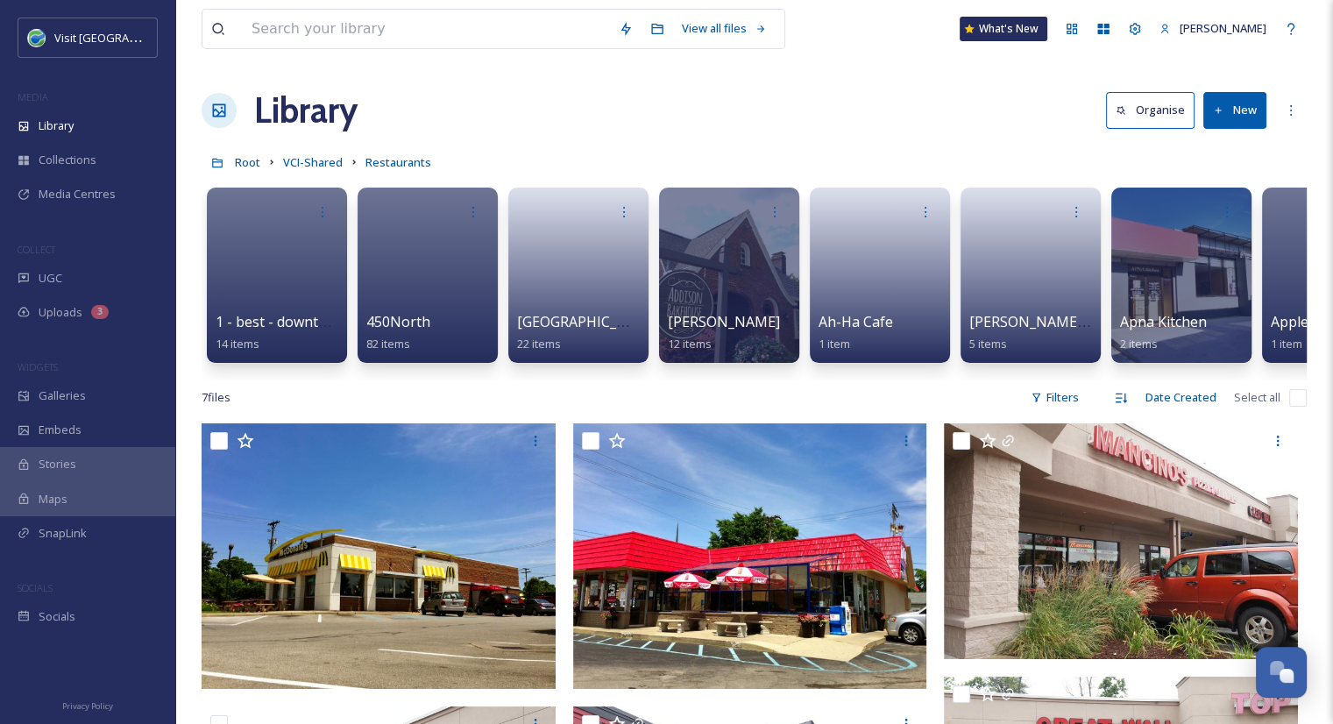
click at [1243, 119] on button "New" at bounding box center [1234, 110] width 63 height 36
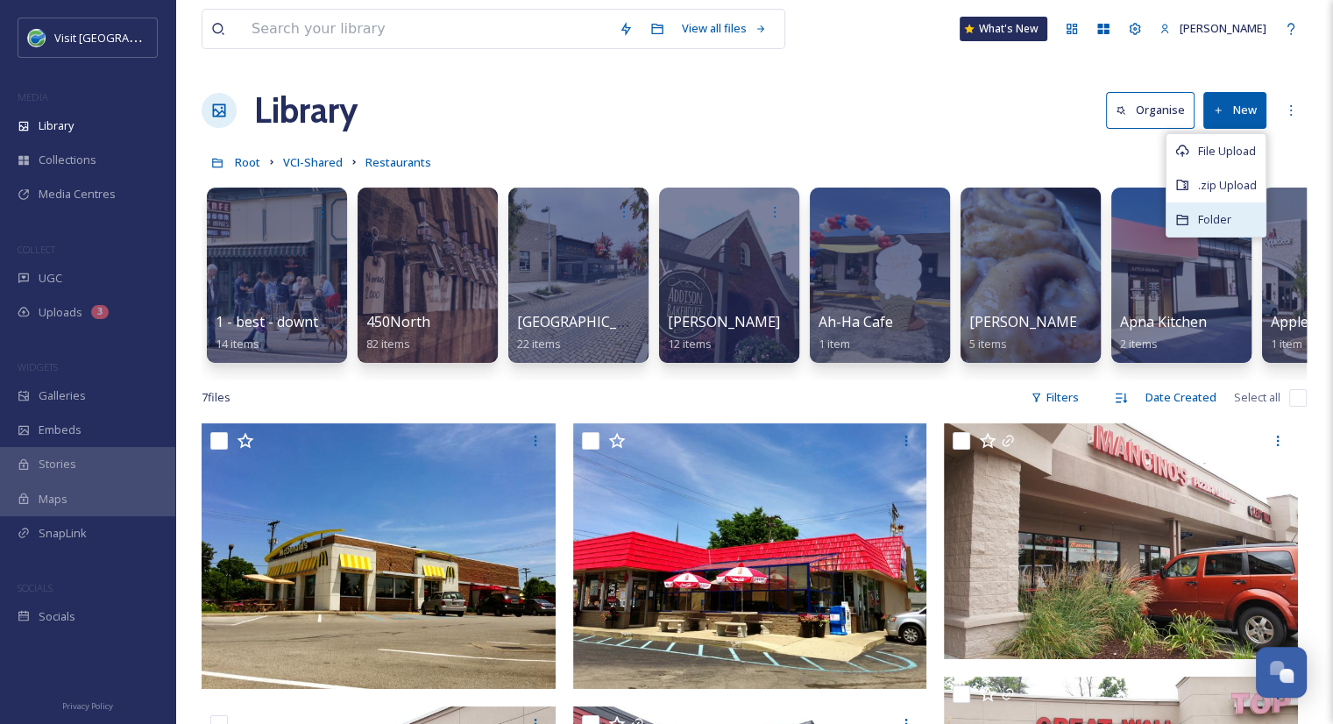
click at [1223, 224] on span "Folder" at bounding box center [1214, 219] width 33 height 17
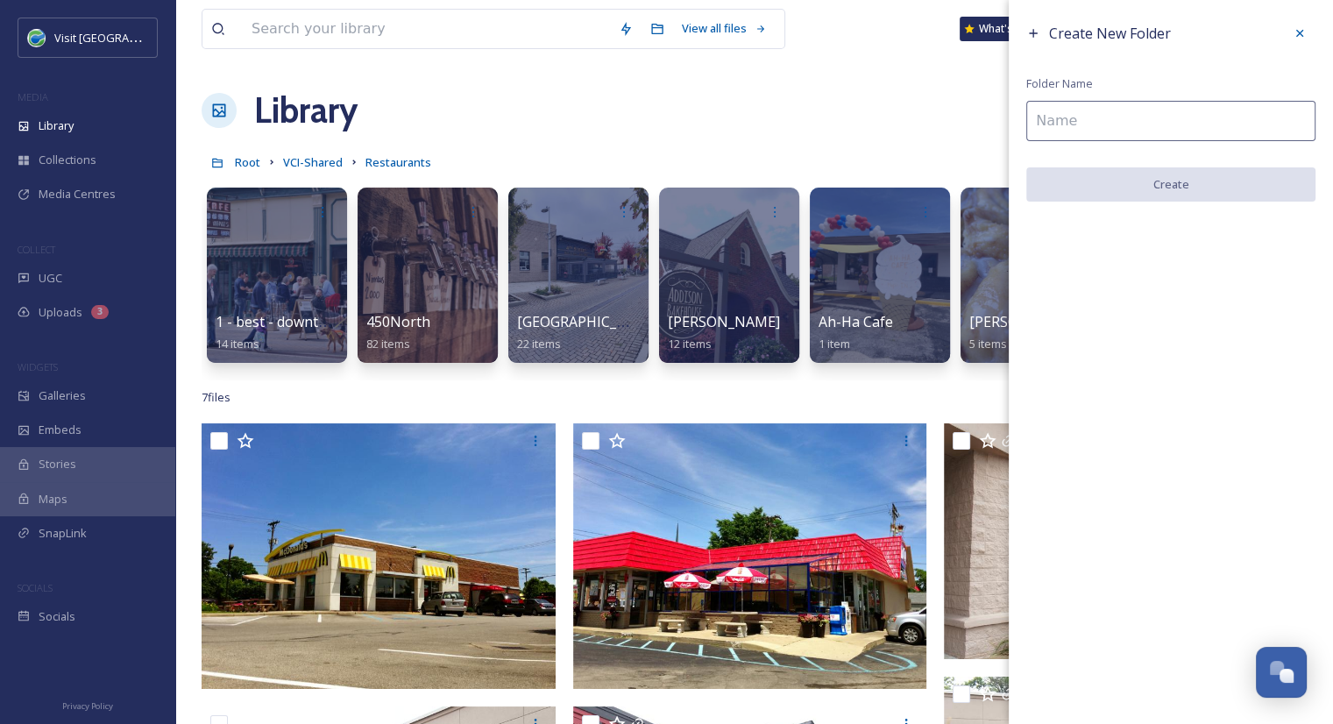
click at [1123, 110] on input at bounding box center [1170, 121] width 289 height 40
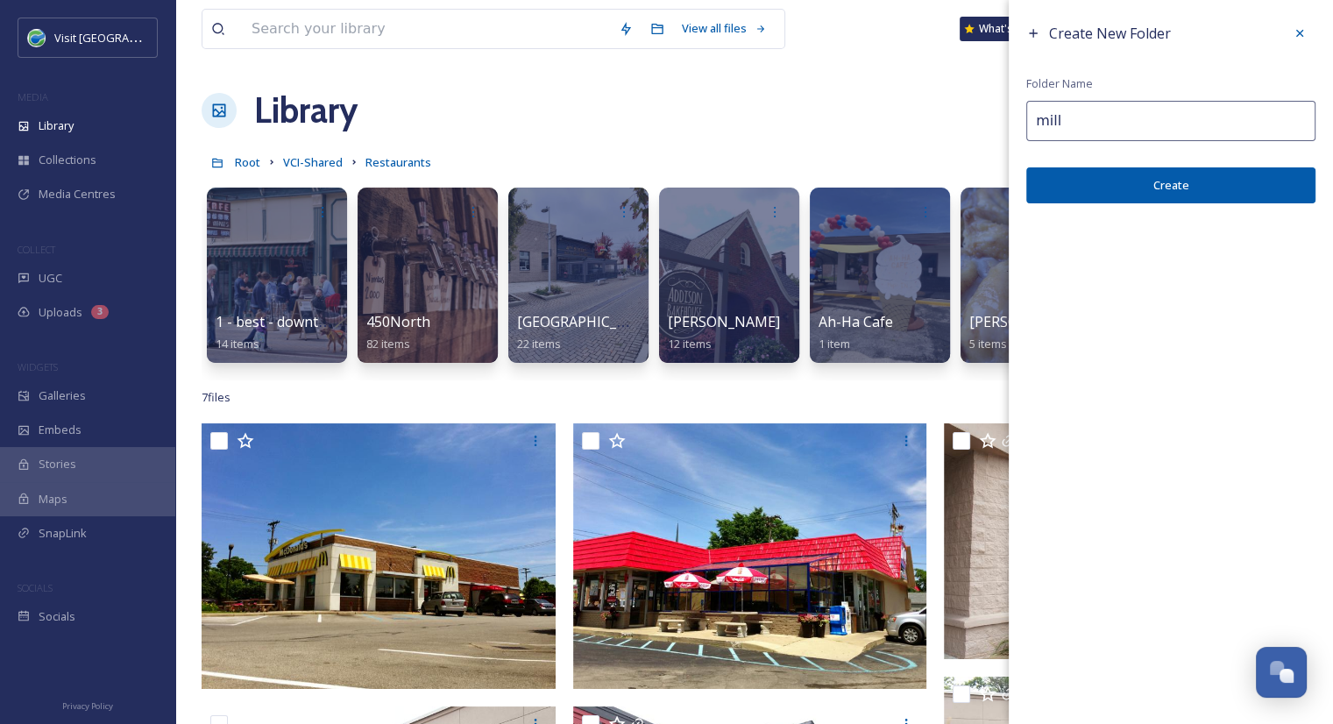
click at [1044, 124] on input "mill" at bounding box center [1170, 121] width 289 height 40
click at [1078, 121] on input "Mill" at bounding box center [1170, 121] width 289 height 40
type input "Mill St Deli"
click at [1224, 183] on button "Create" at bounding box center [1170, 185] width 289 height 36
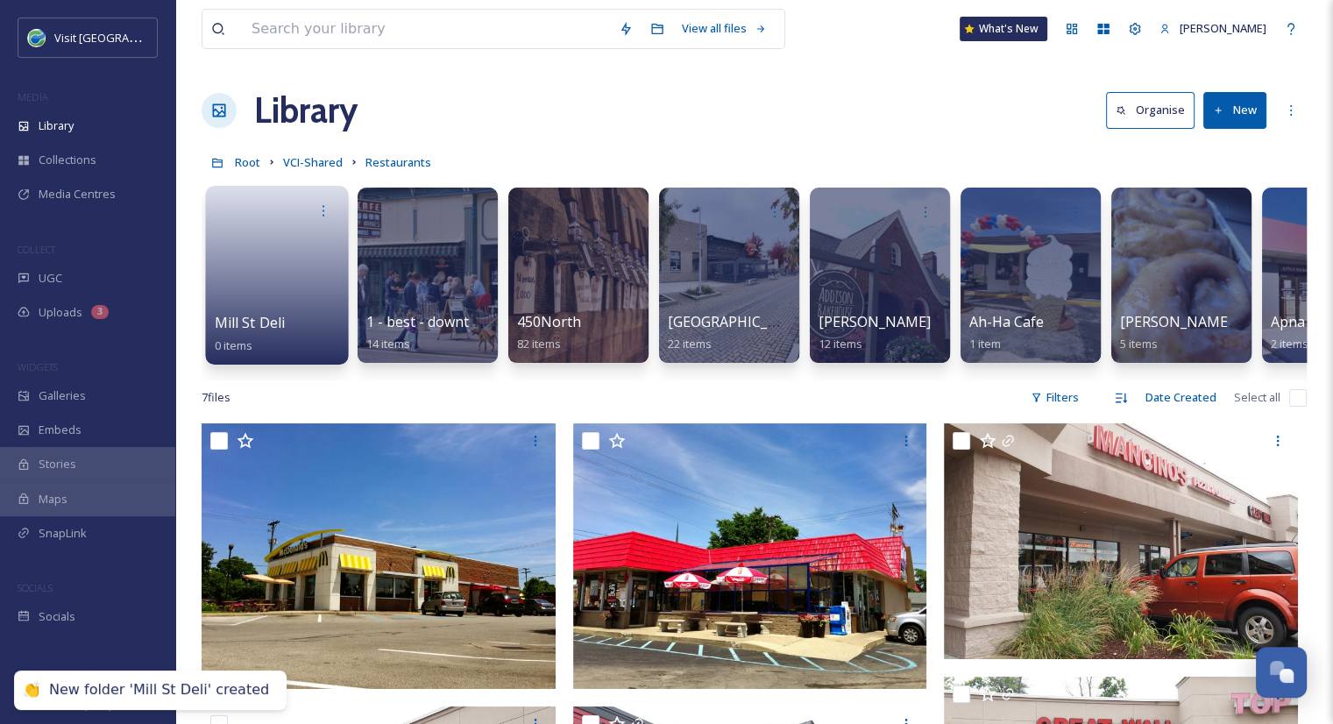
click at [312, 313] on div "Mill St Deli 0 items" at bounding box center [277, 334] width 125 height 44
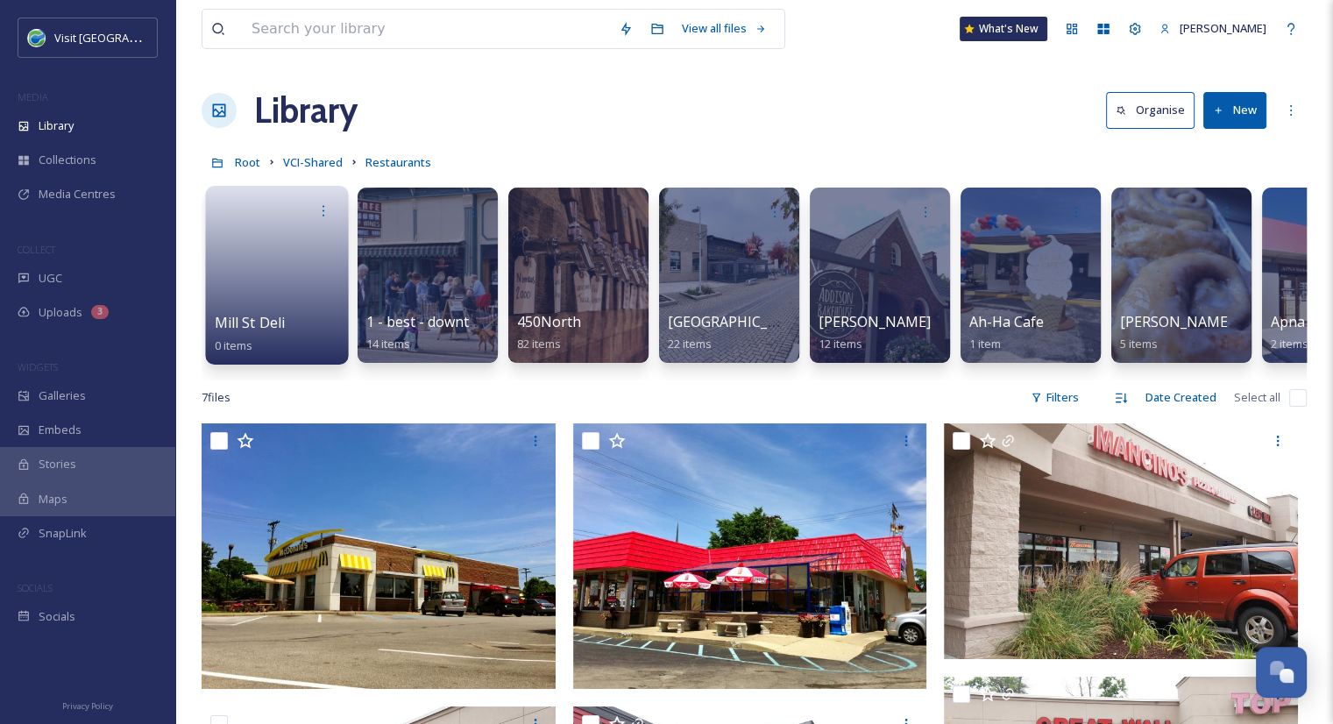
click at [301, 272] on link at bounding box center [277, 269] width 125 height 85
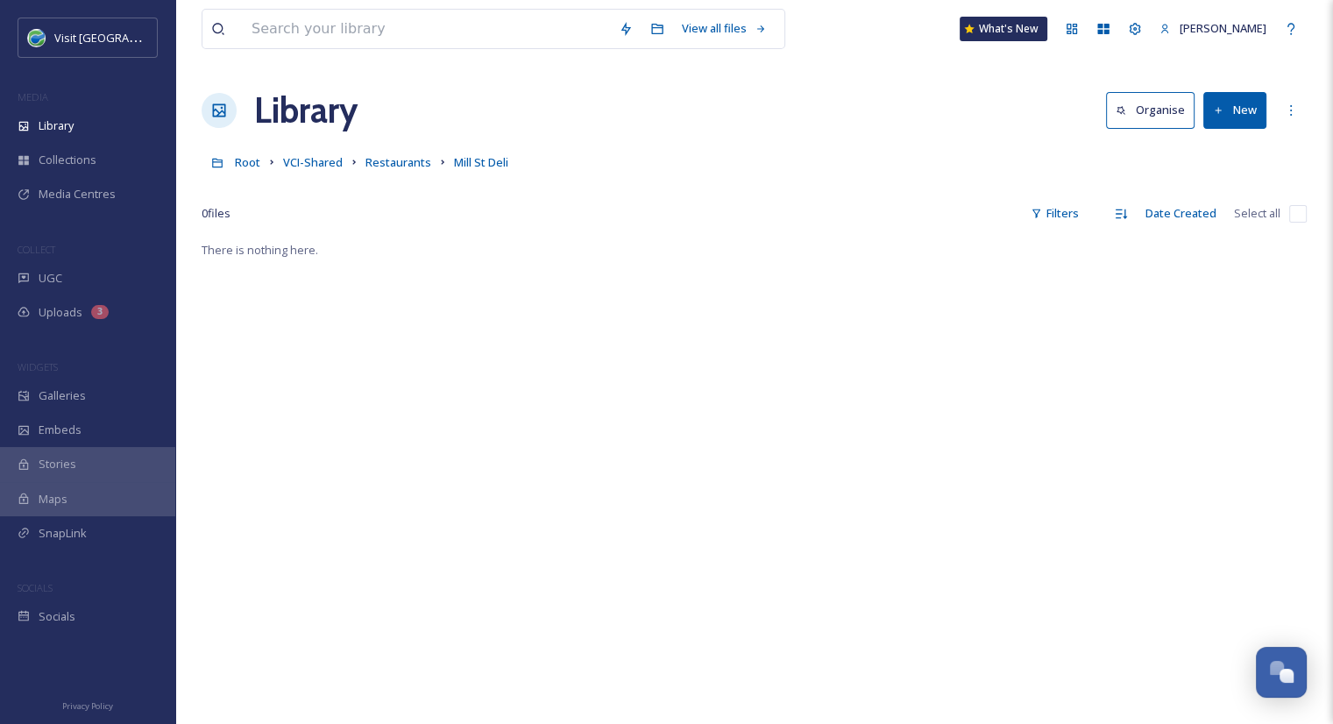
click at [1241, 122] on button "New" at bounding box center [1234, 110] width 63 height 36
click at [1212, 153] on span "File Upload" at bounding box center [1227, 151] width 58 height 17
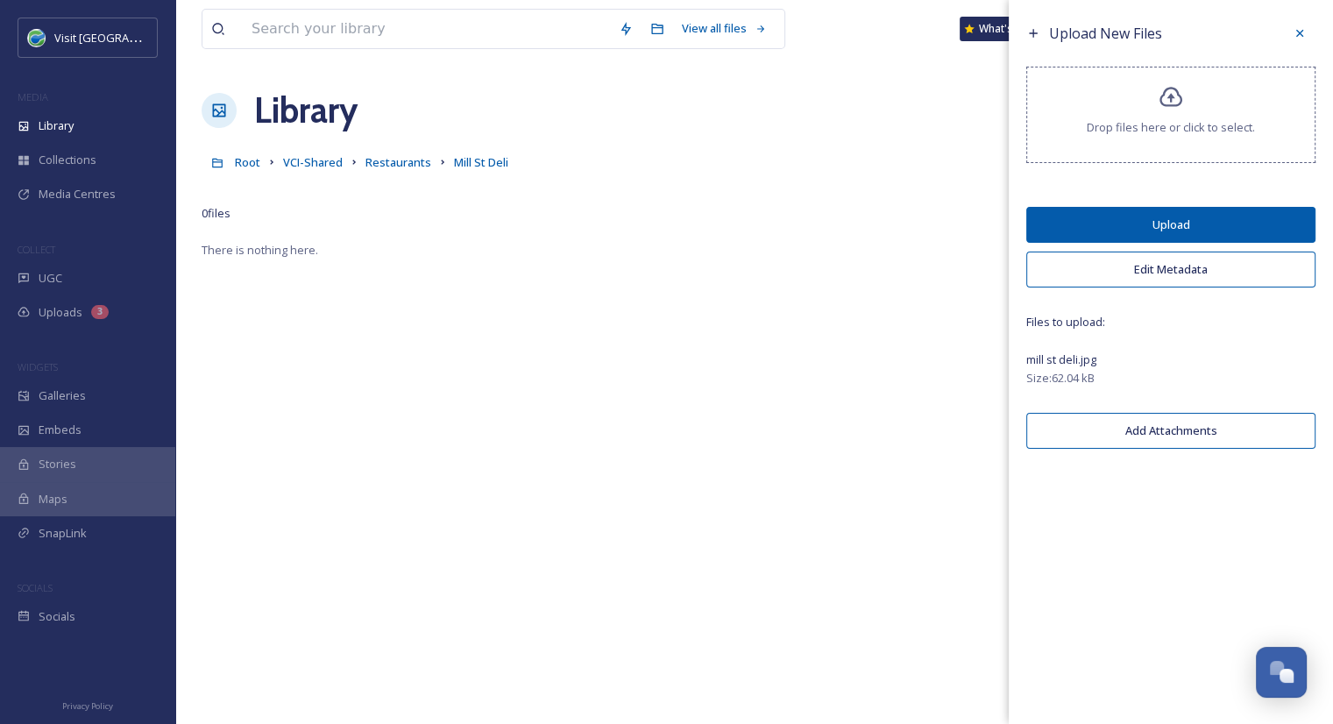
click at [1112, 319] on span "Files to upload:" at bounding box center [1170, 322] width 289 height 17
click at [1220, 232] on button "Upload" at bounding box center [1170, 225] width 289 height 36
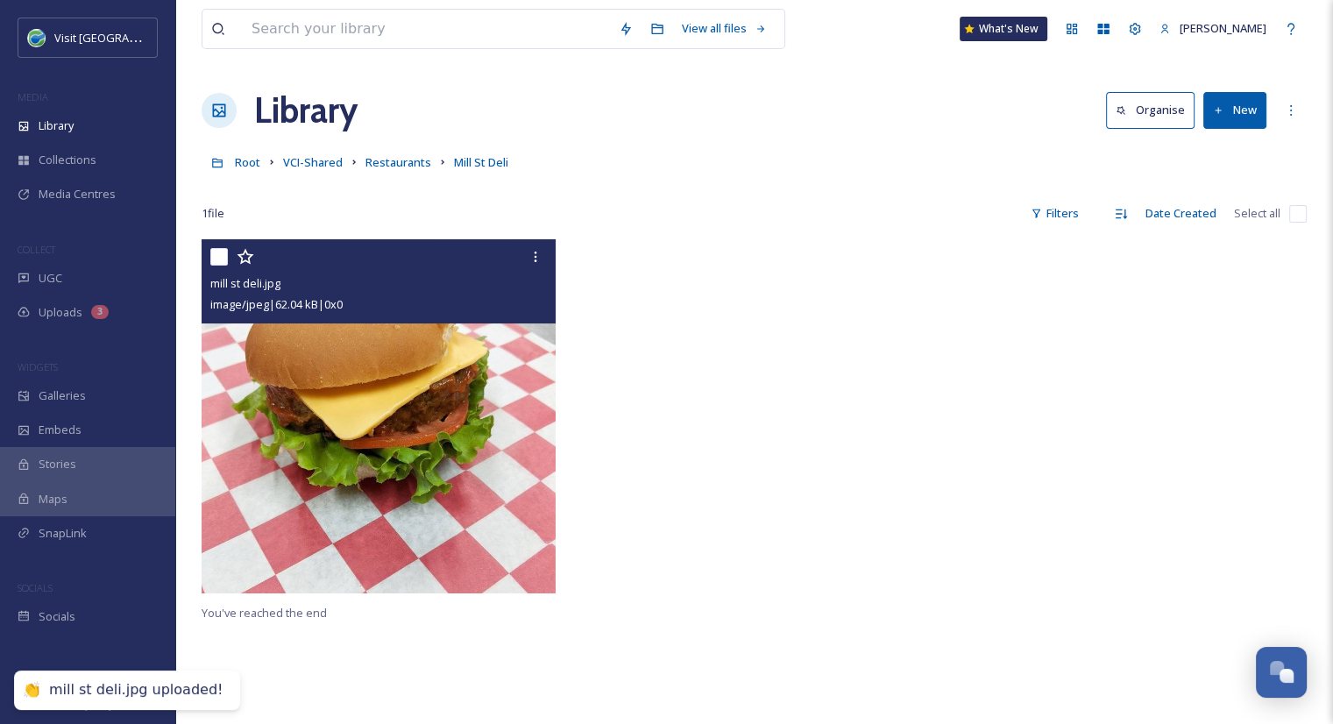
click at [434, 390] on img at bounding box center [378, 416] width 354 height 354
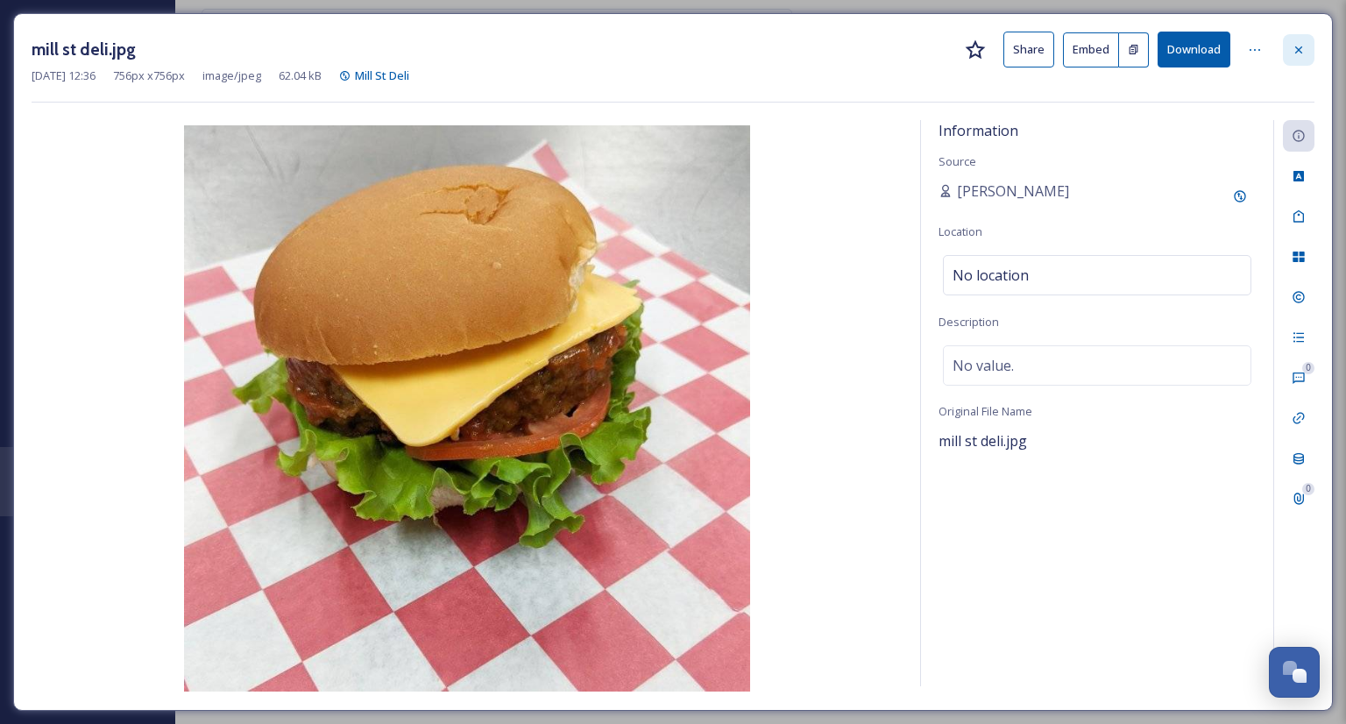
click at [1304, 53] on icon at bounding box center [1298, 50] width 14 height 14
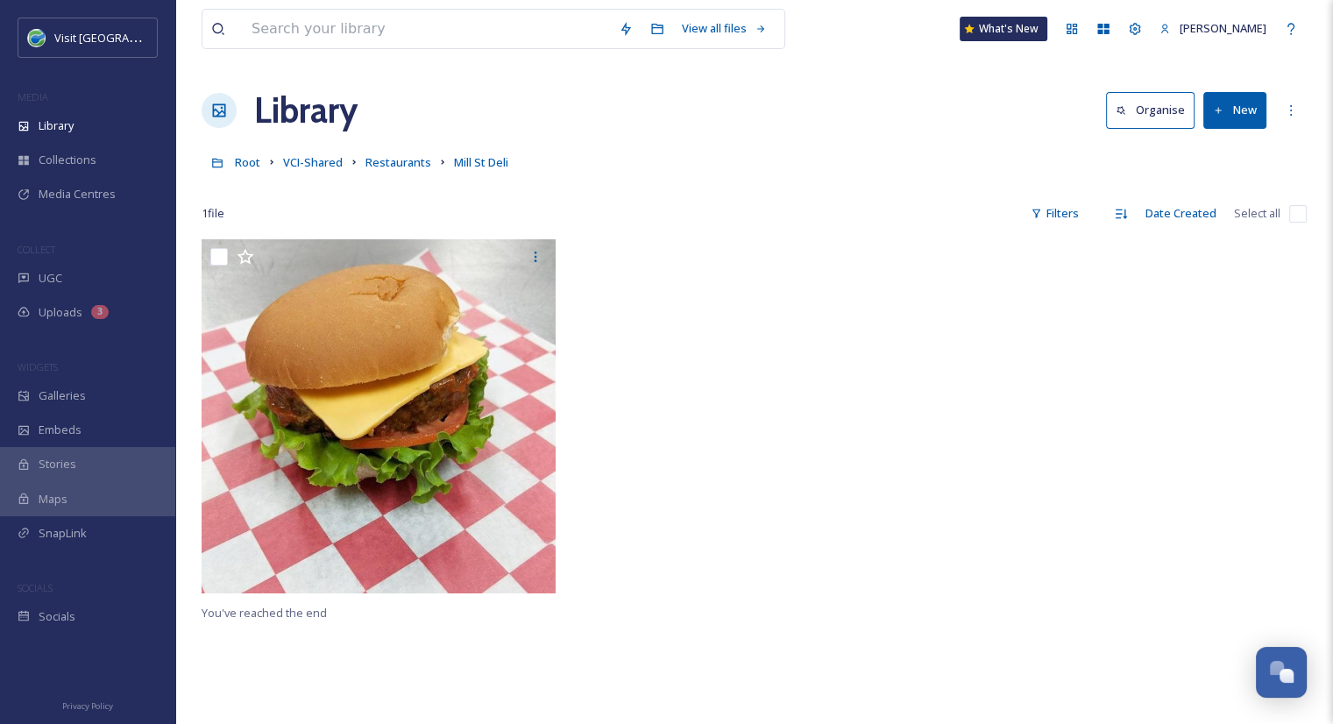
click at [764, 381] on div at bounding box center [754, 420] width 363 height 363
